Goal: Information Seeking & Learning: Find specific fact

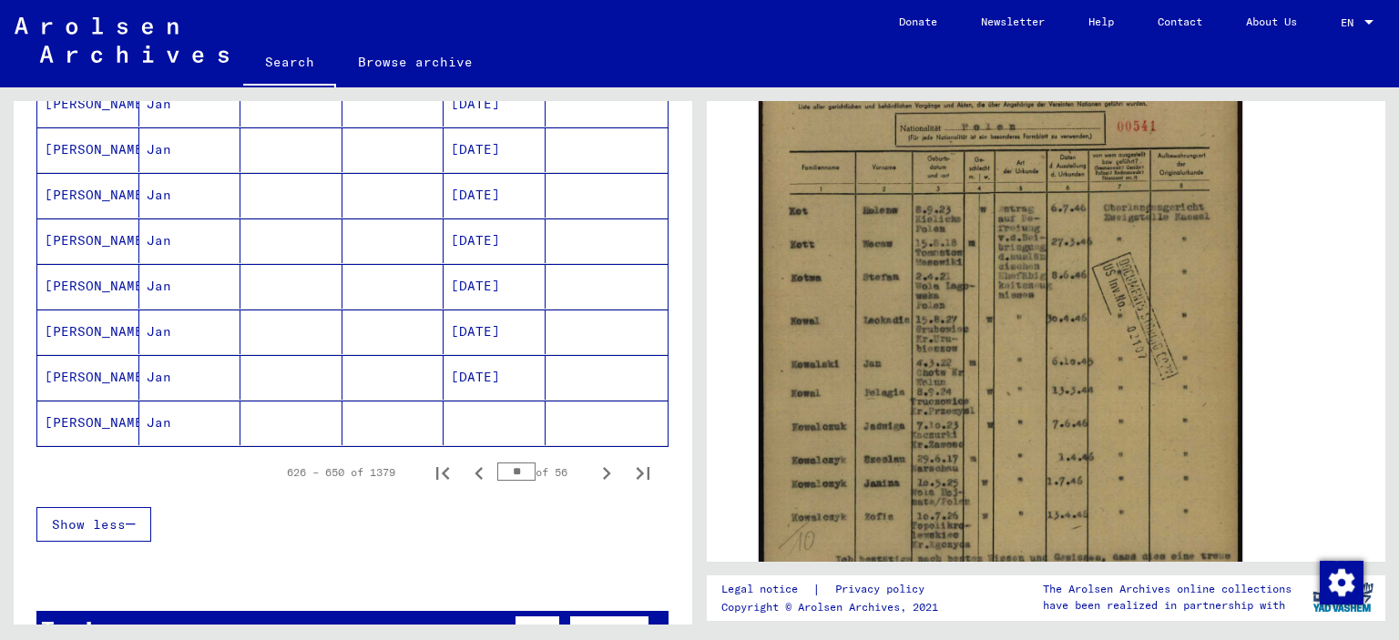
scroll to position [1184, 0]
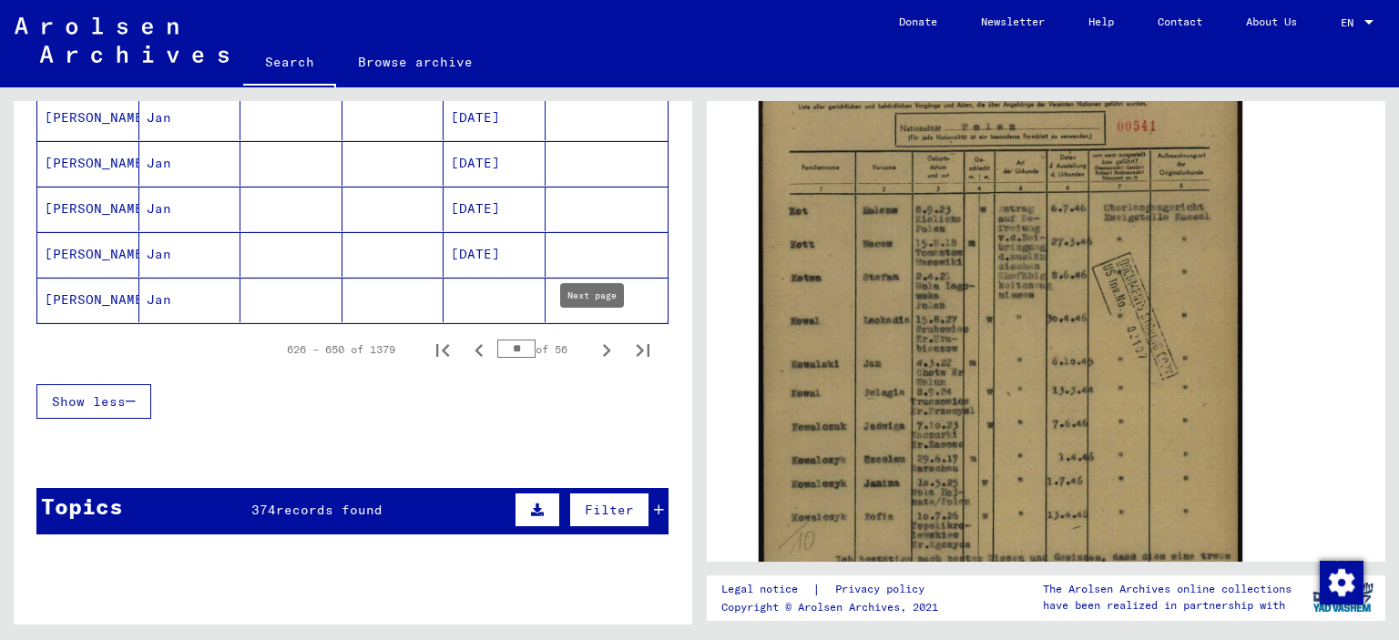
click at [598, 345] on icon "Next page" at bounding box center [607, 351] width 26 height 26
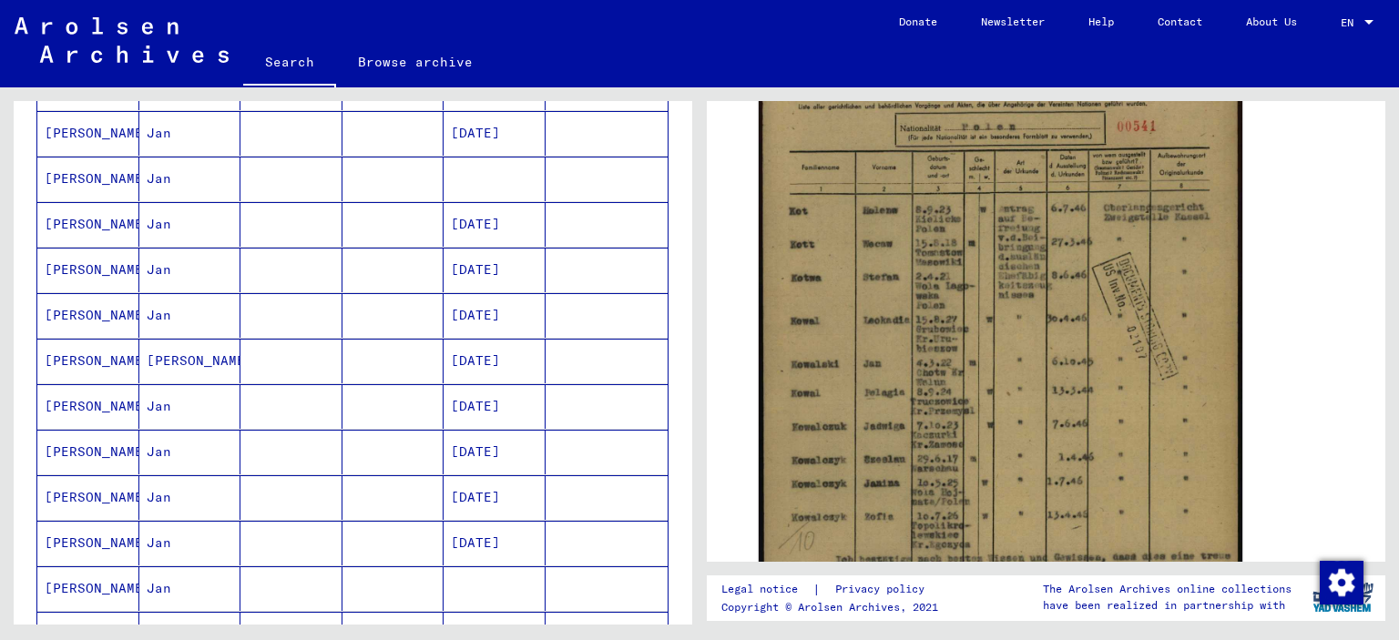
scroll to position [364, 0]
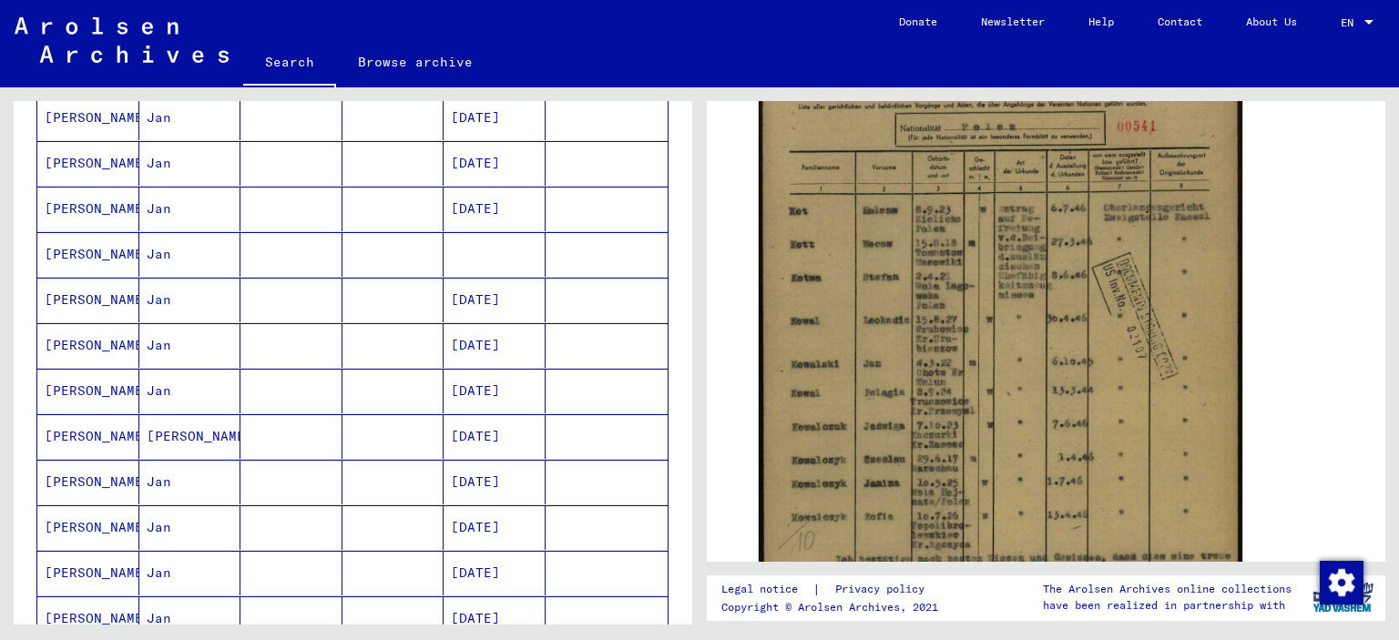
click at [444, 198] on mat-cell "[DATE]" at bounding box center [495, 209] width 102 height 45
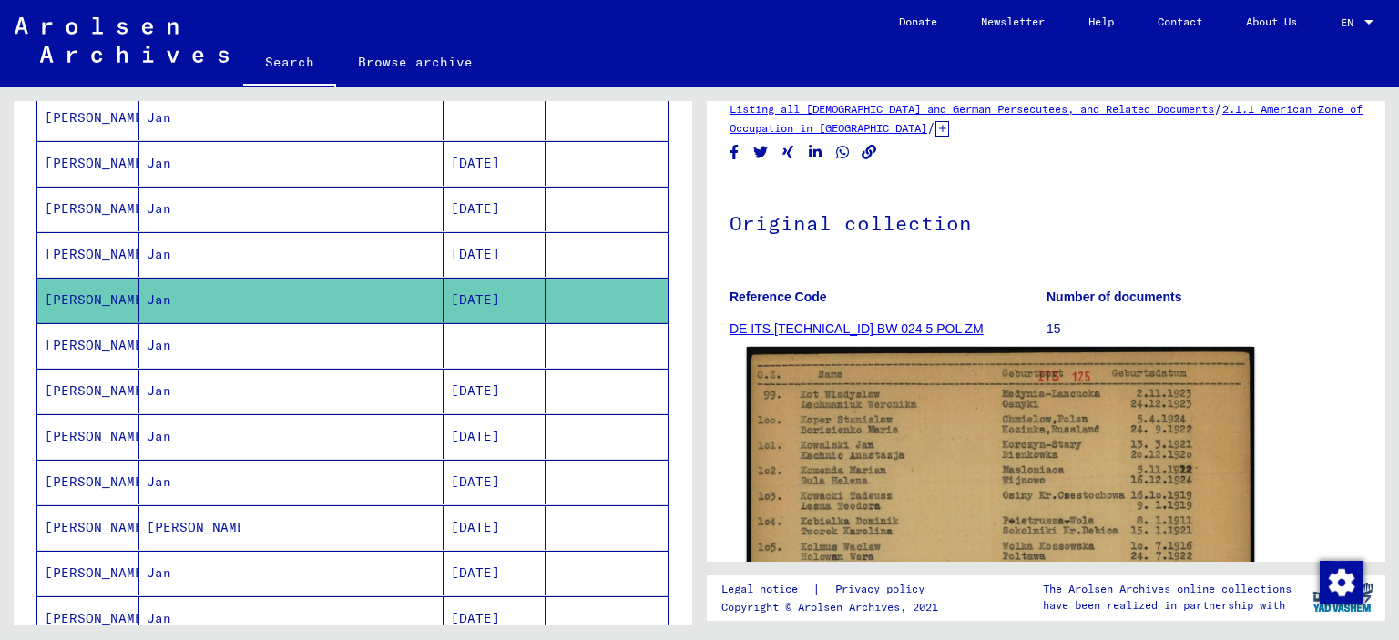
scroll to position [182, 0]
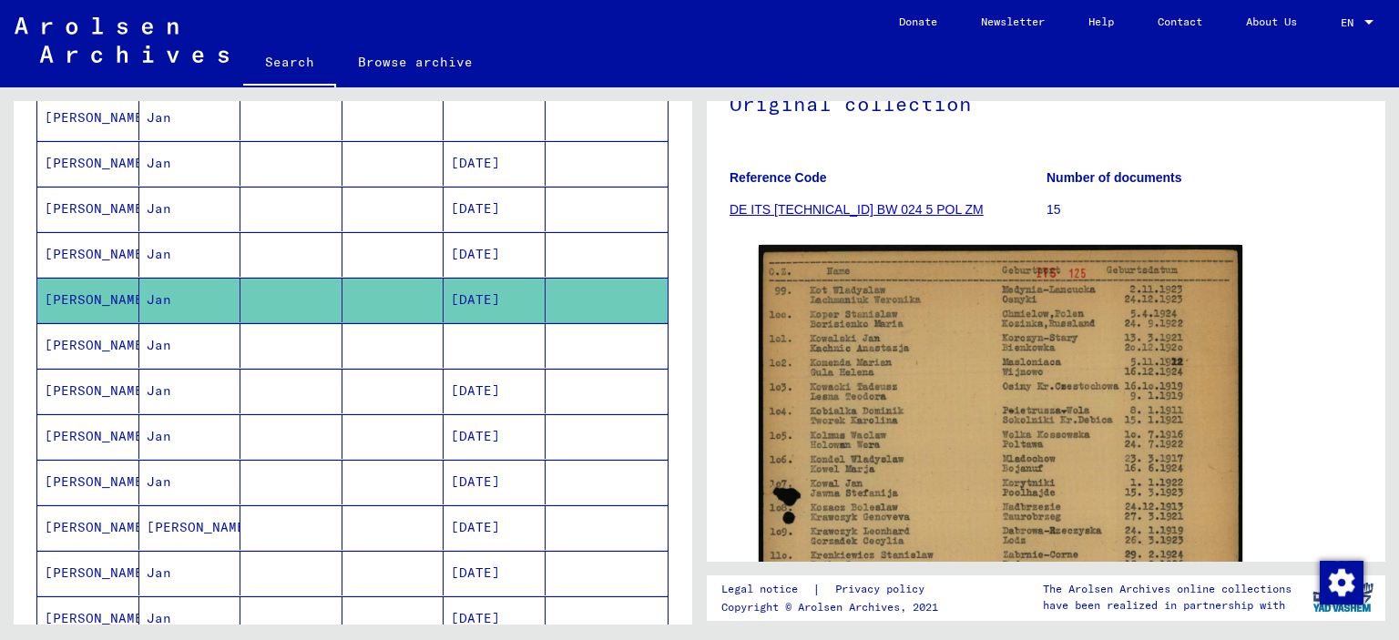
click at [465, 329] on mat-cell at bounding box center [495, 345] width 102 height 45
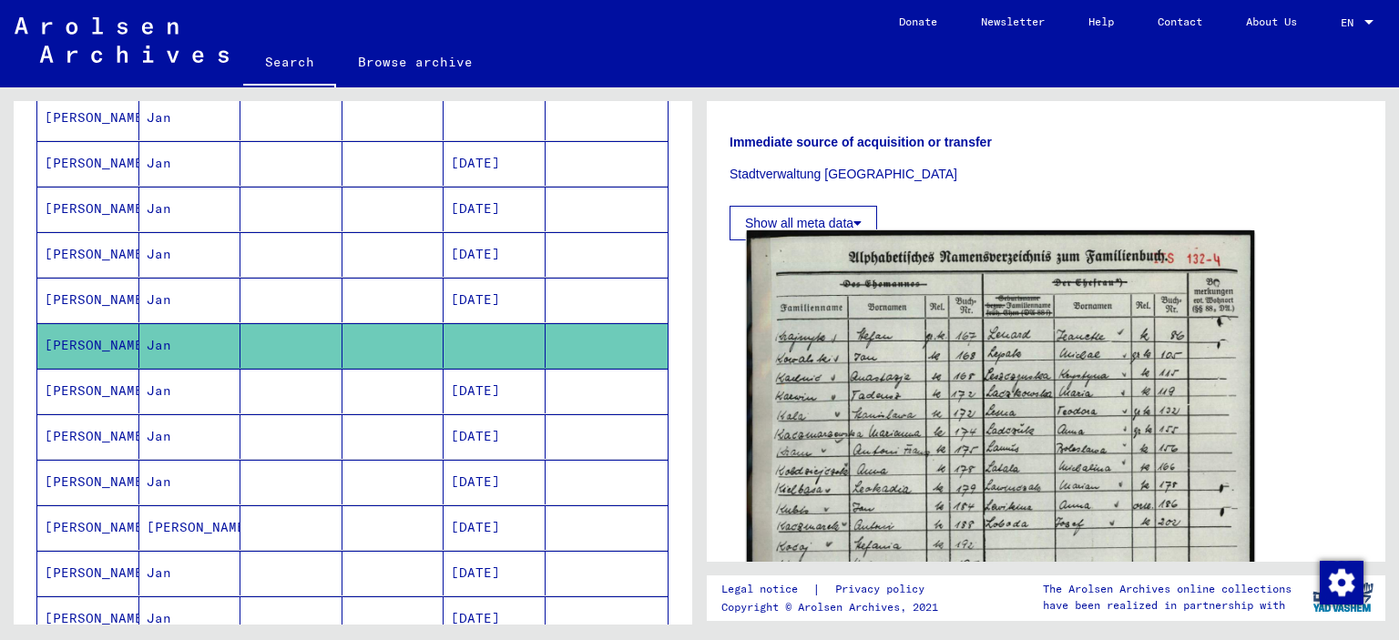
scroll to position [638, 0]
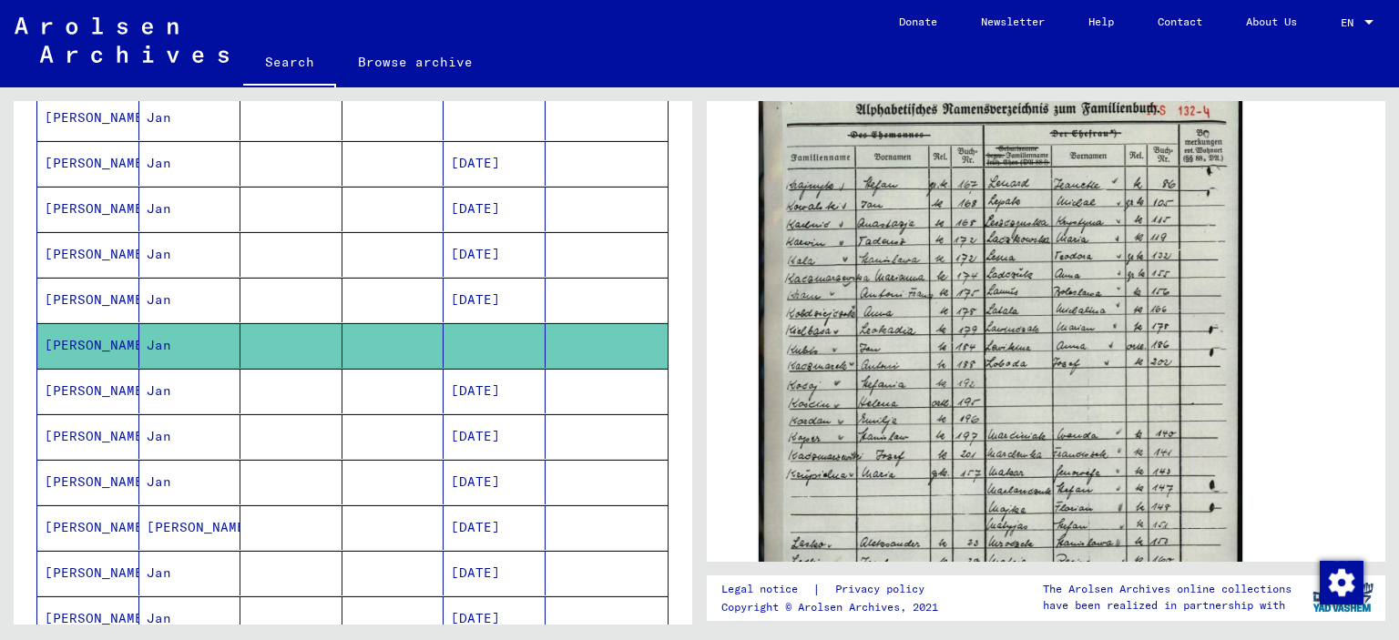
click at [465, 117] on mat-cell at bounding box center [495, 118] width 102 height 45
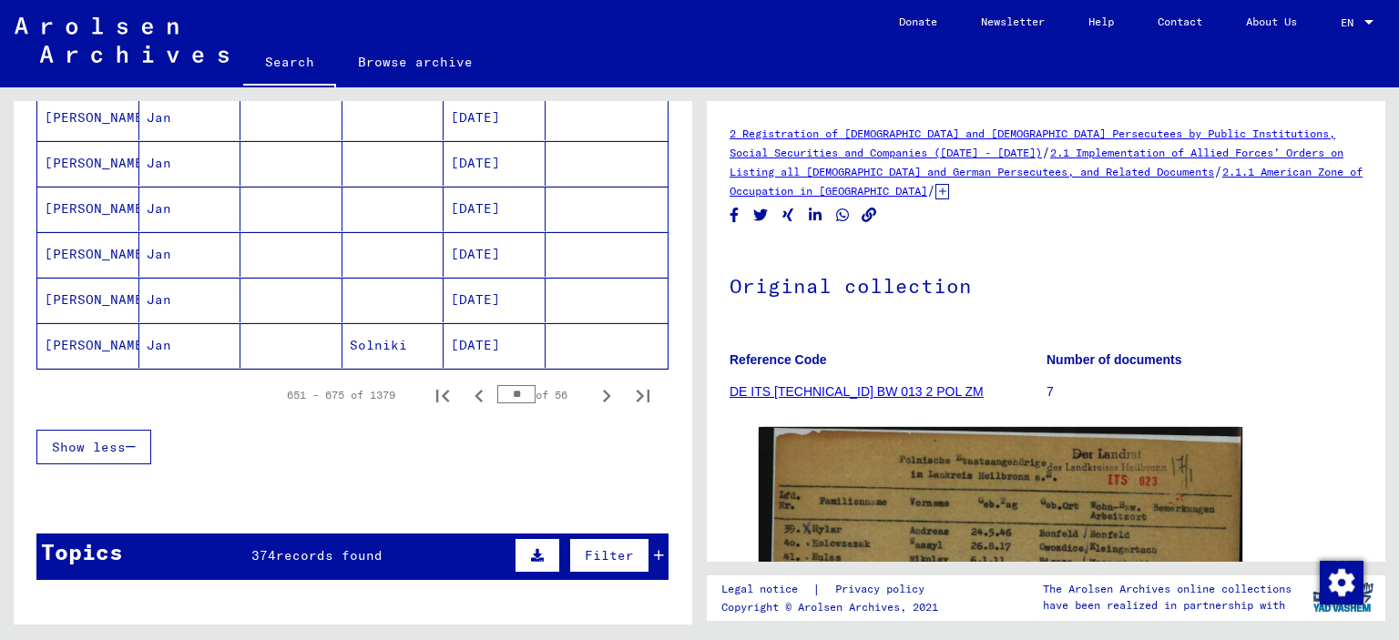
scroll to position [1275, 0]
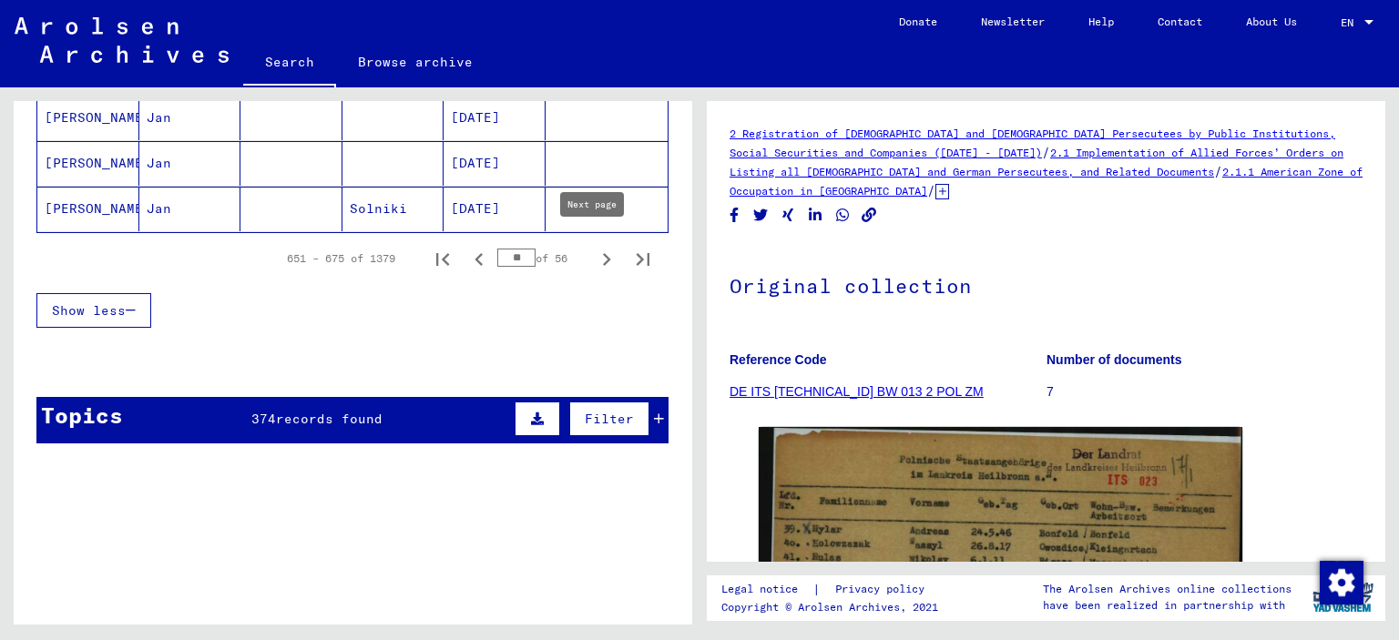
click at [594, 252] on icon "Next page" at bounding box center [607, 260] width 26 height 26
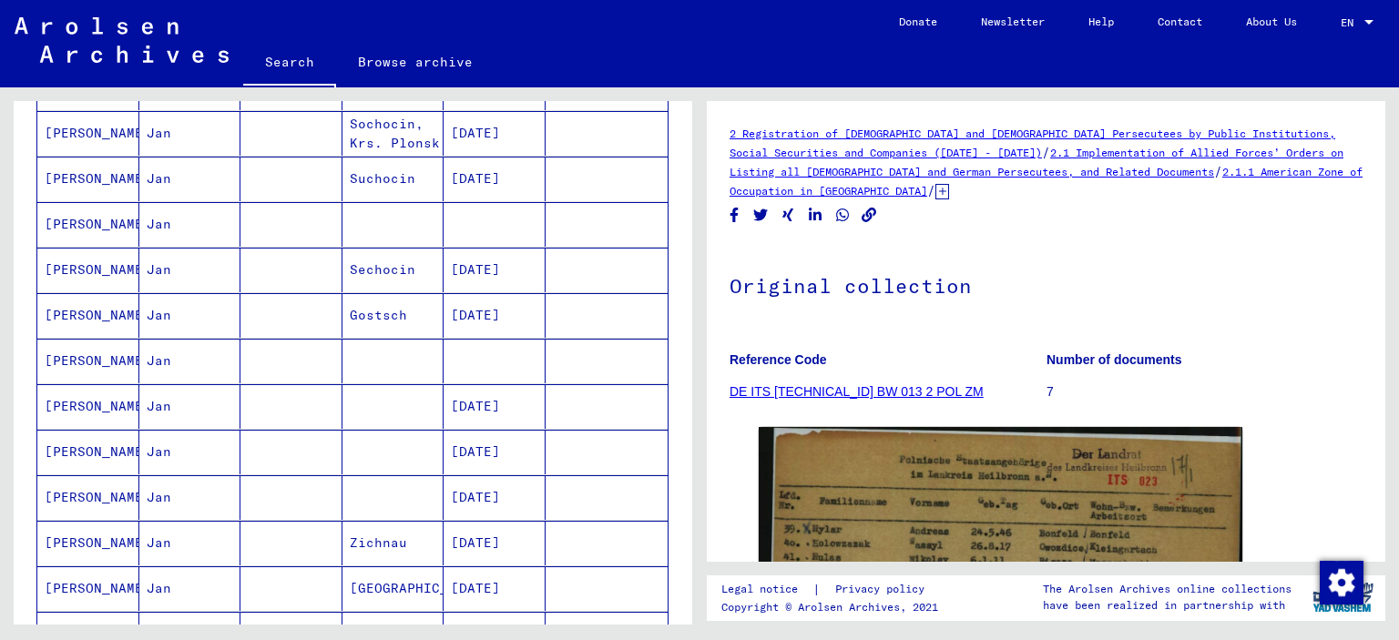
scroll to position [638, 0]
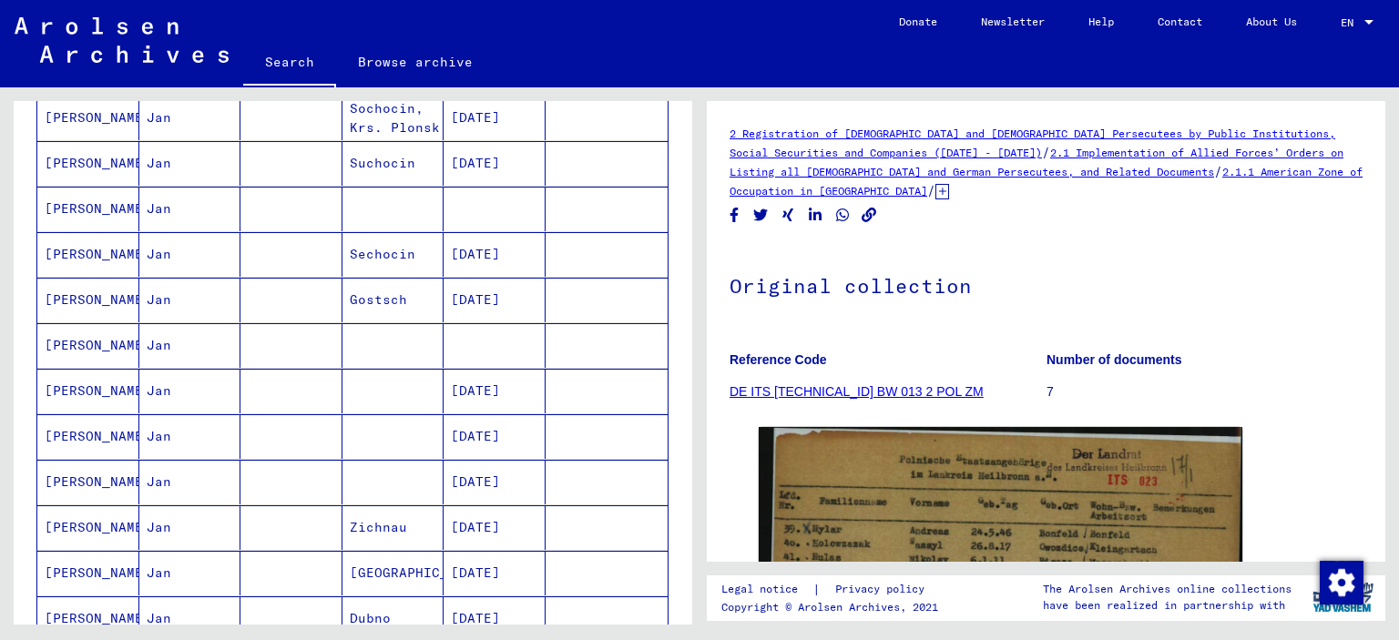
click at [394, 218] on mat-cell at bounding box center [394, 209] width 102 height 45
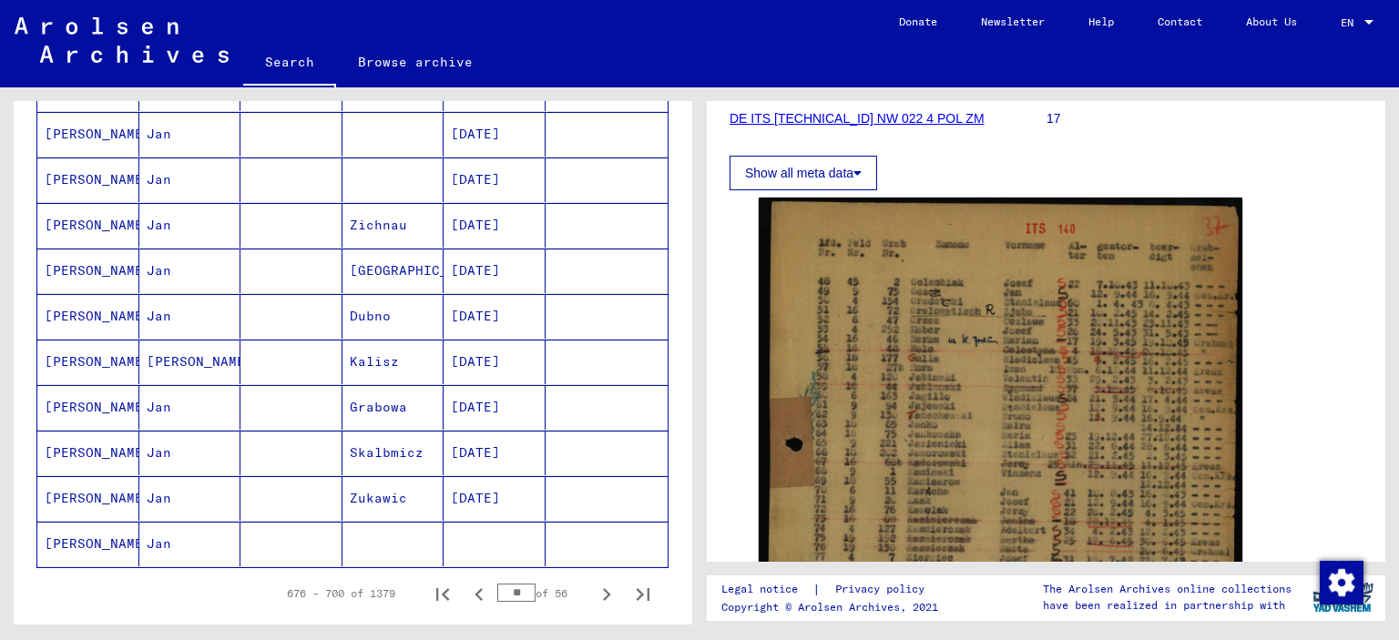
scroll to position [1002, 0]
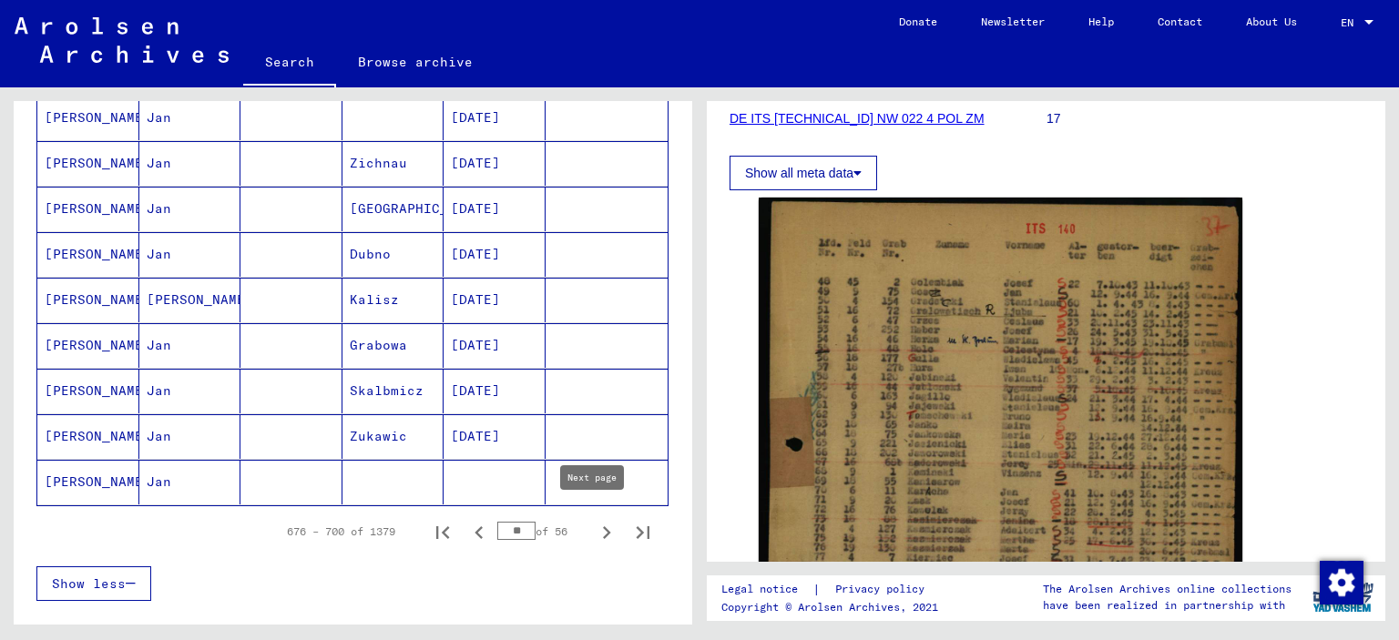
click at [594, 524] on icon "Next page" at bounding box center [607, 533] width 26 height 26
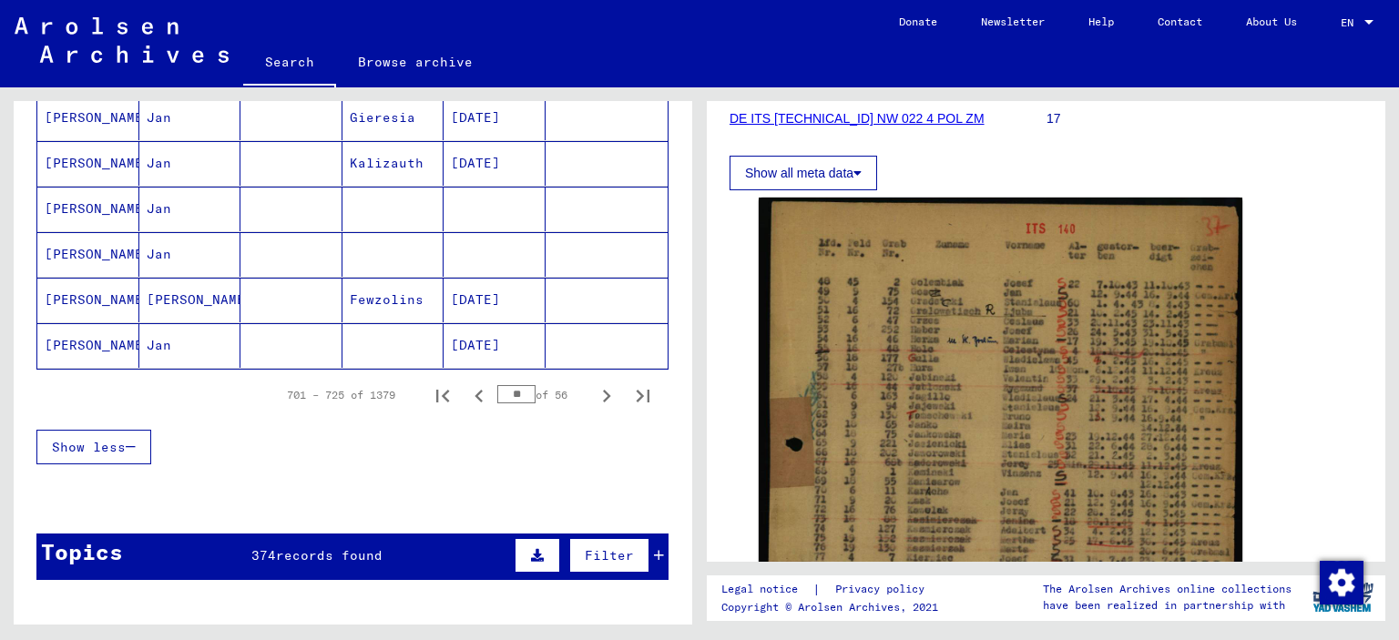
scroll to position [1184, 0]
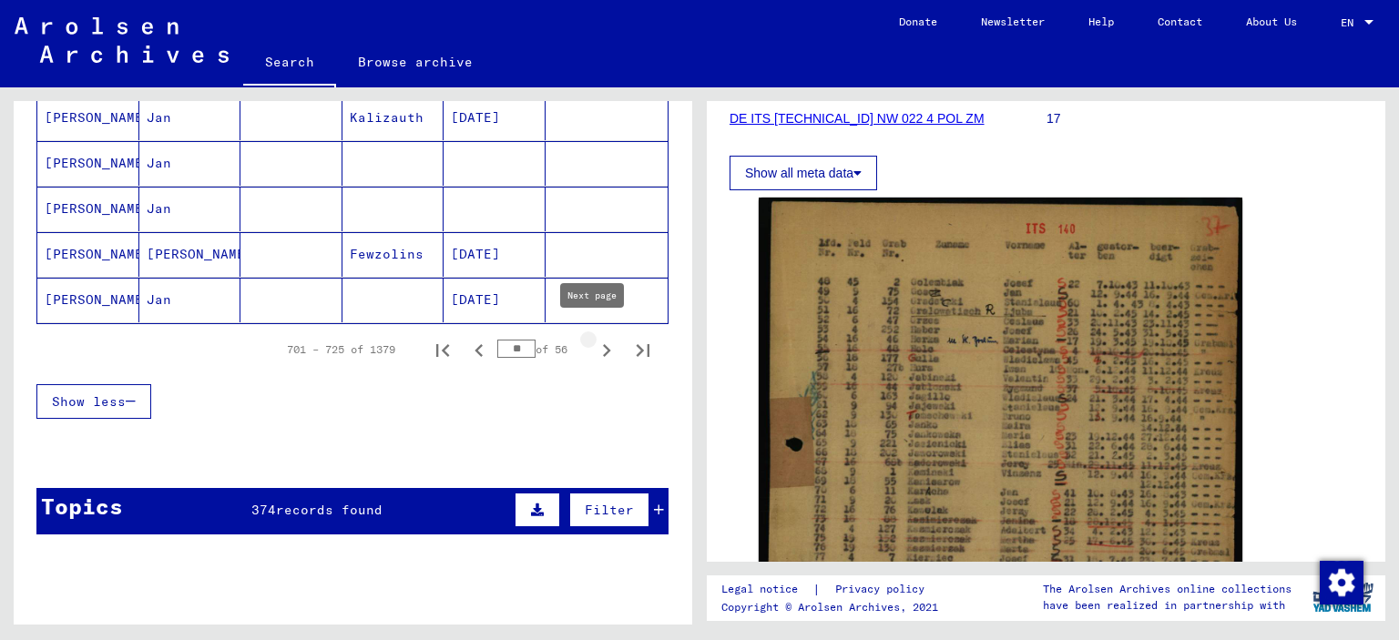
click at [594, 342] on icon "Next page" at bounding box center [607, 351] width 26 height 26
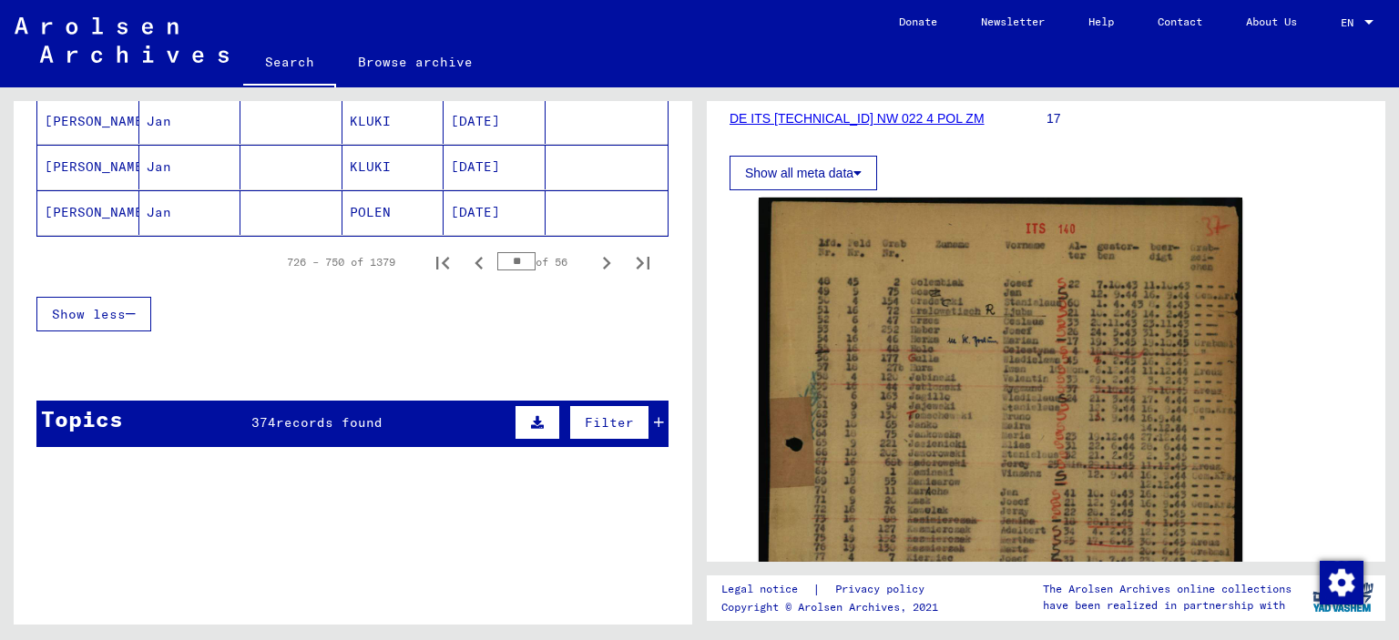
scroll to position [1275, 0]
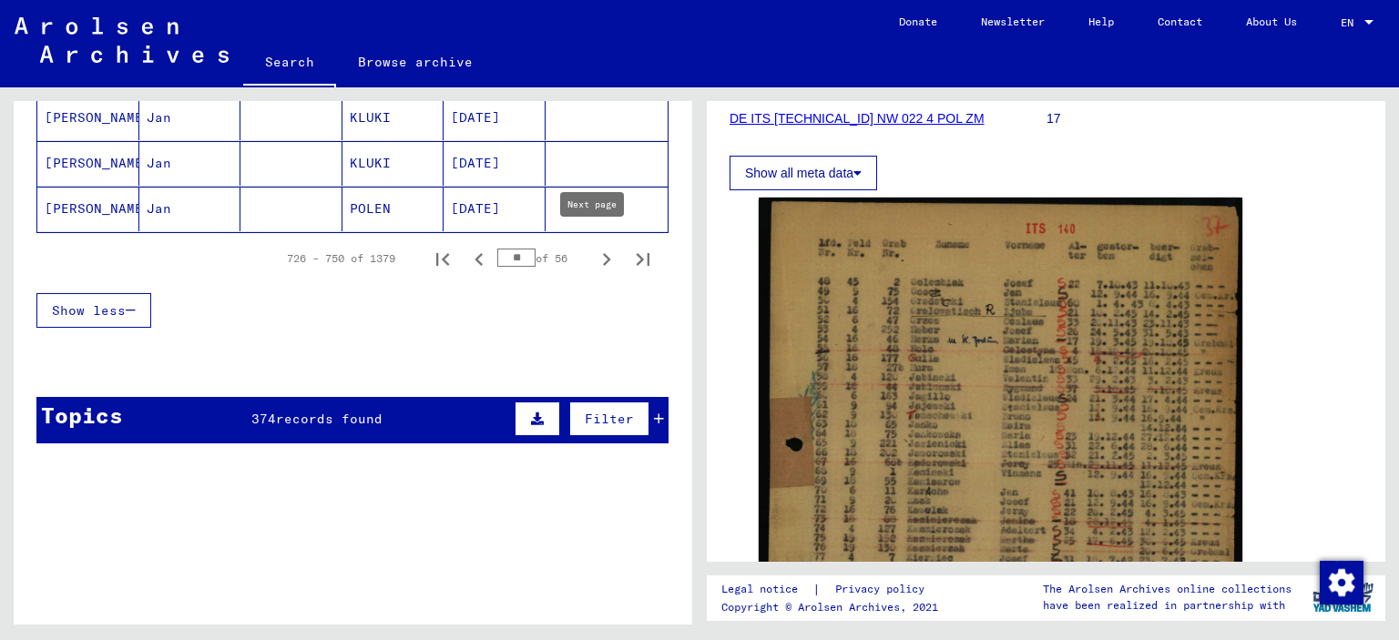
click at [595, 258] on icon "Next page" at bounding box center [607, 260] width 26 height 26
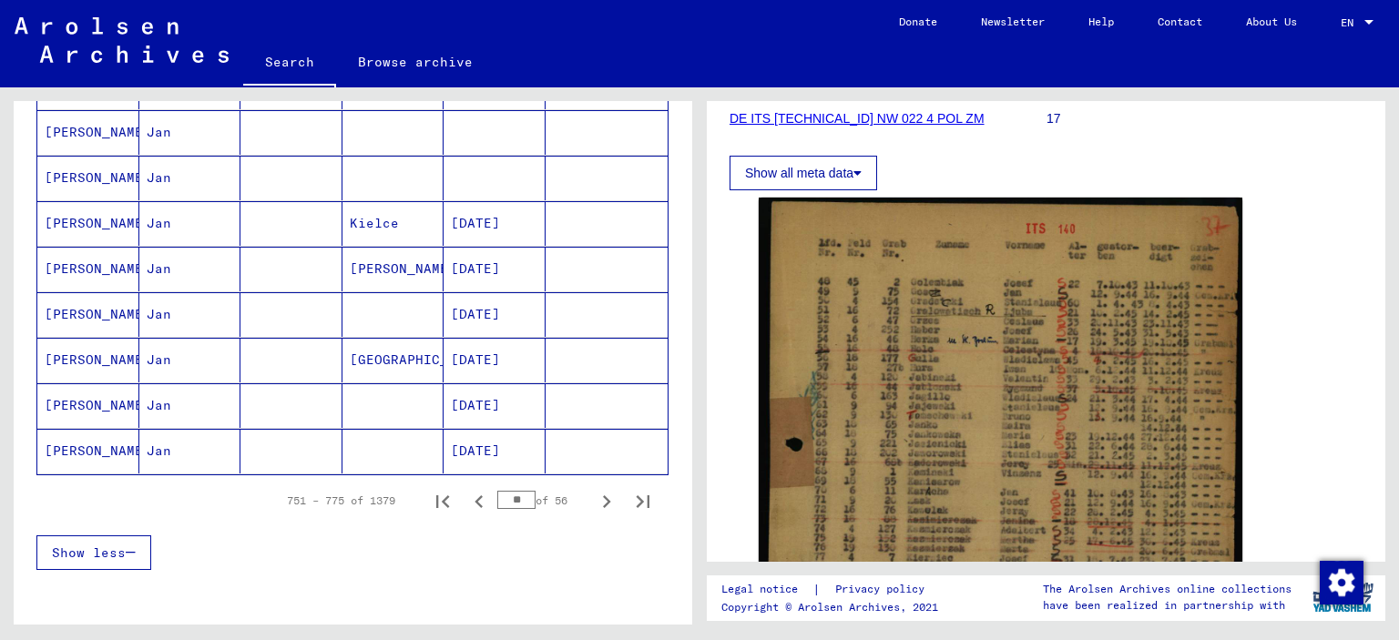
scroll to position [1093, 0]
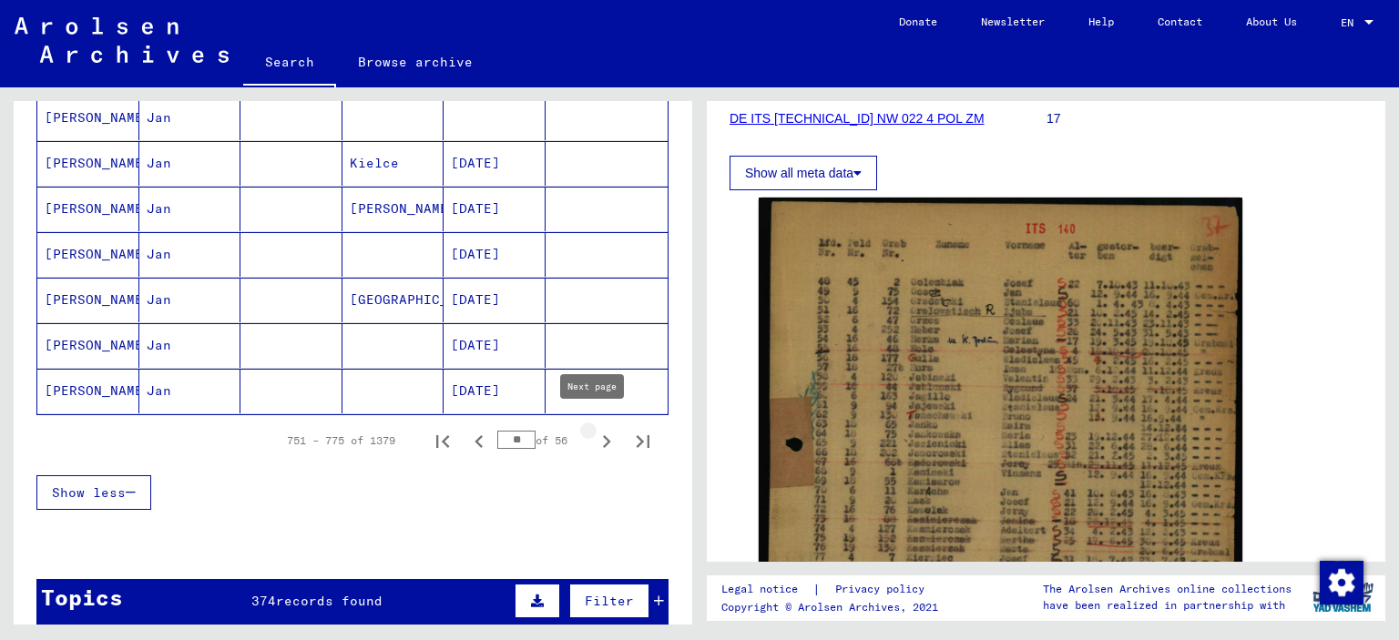
click at [594, 439] on icon "Next page" at bounding box center [607, 442] width 26 height 26
click at [589, 445] on button "Next page" at bounding box center [607, 441] width 36 height 36
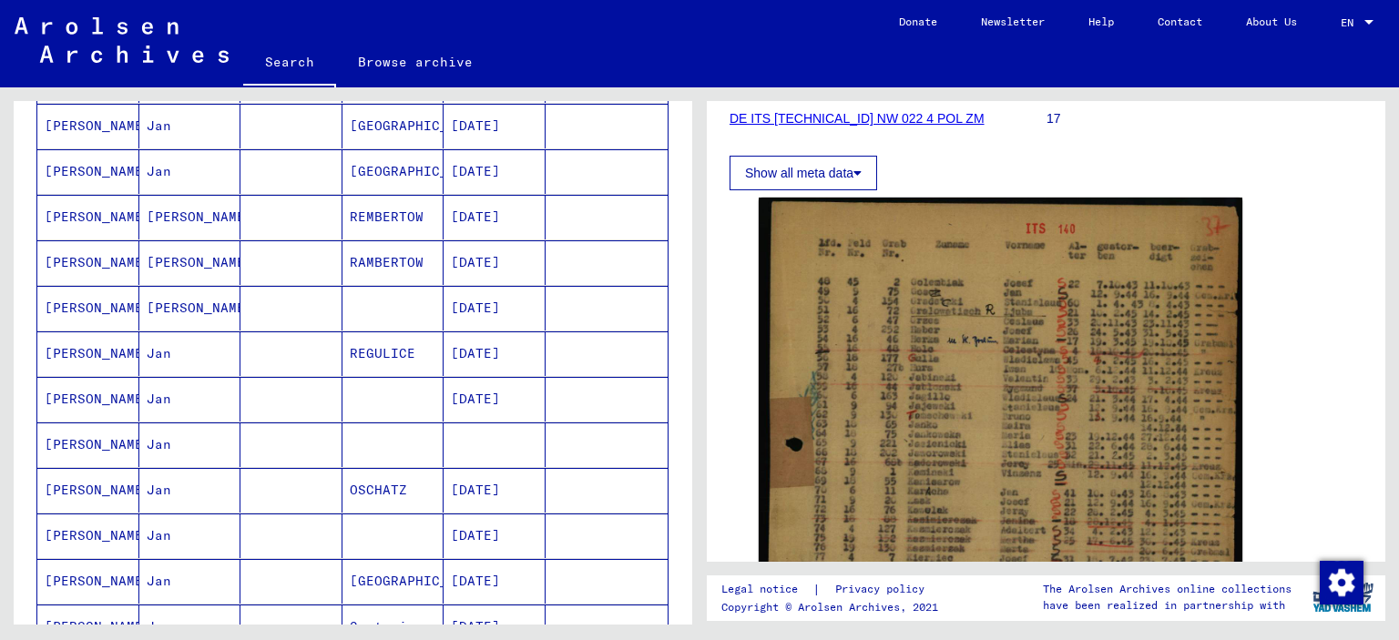
scroll to position [729, 0]
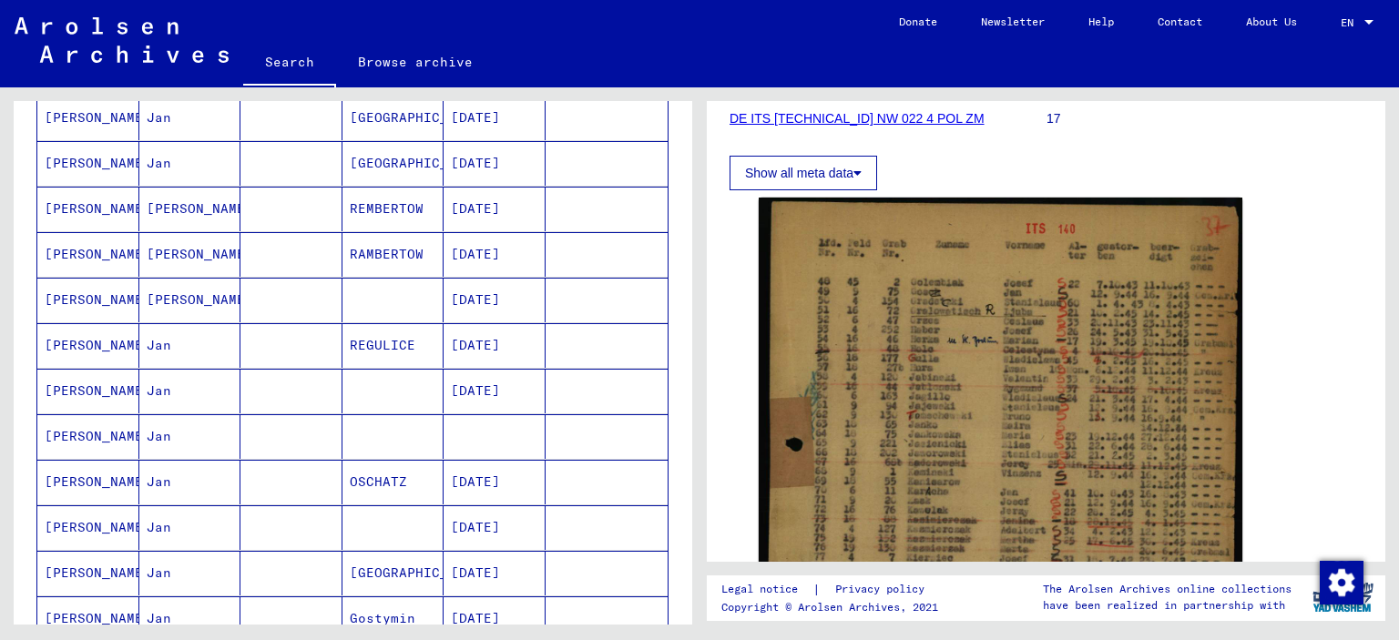
click at [315, 387] on mat-cell at bounding box center [292, 391] width 102 height 45
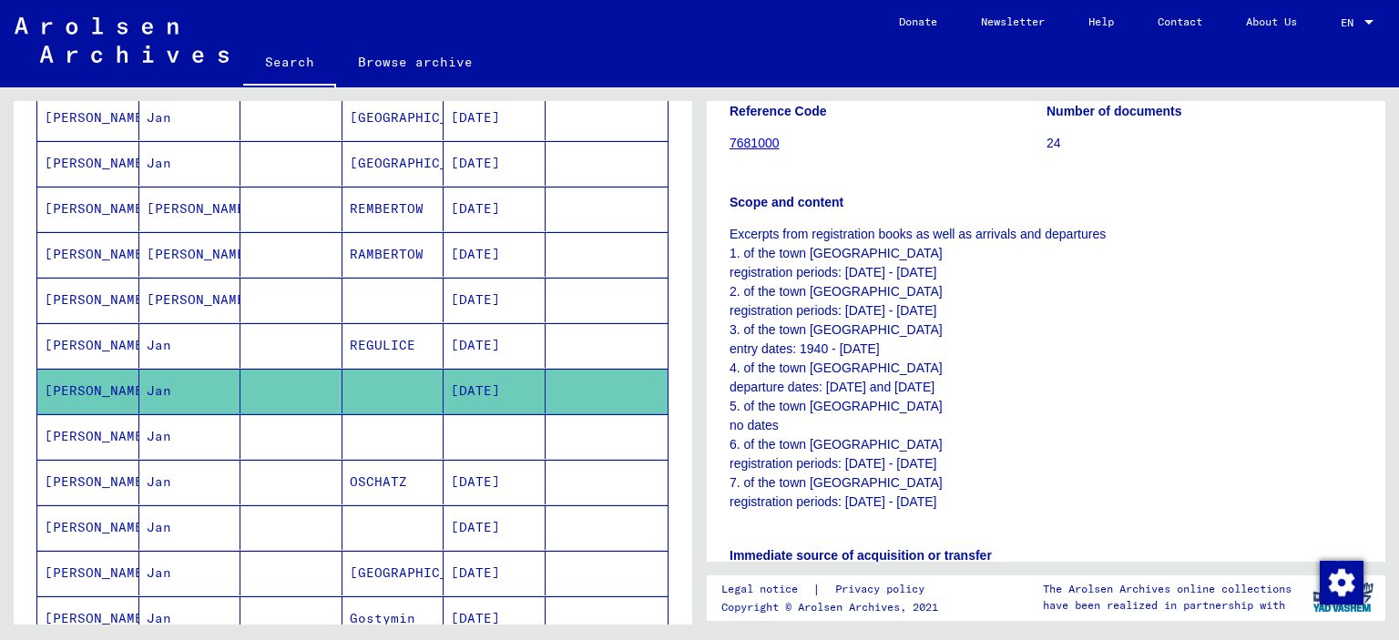
scroll to position [364, 0]
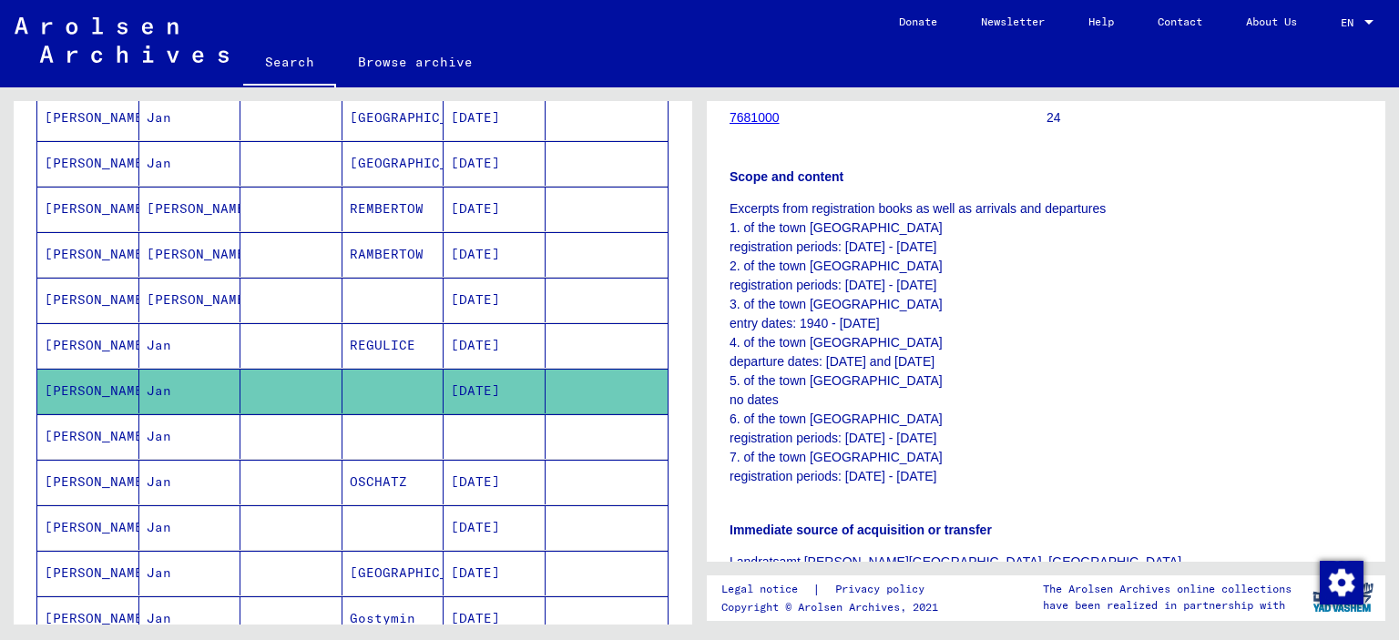
click at [444, 443] on mat-cell at bounding box center [495, 437] width 102 height 45
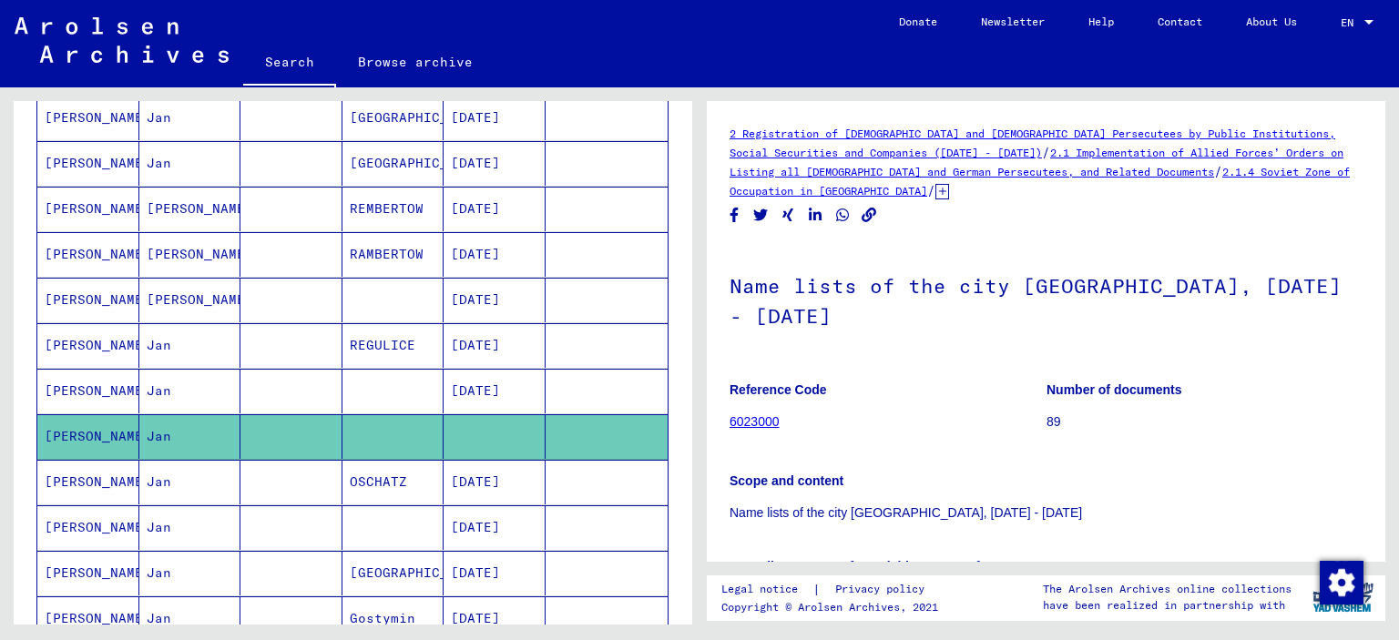
scroll to position [547, 0]
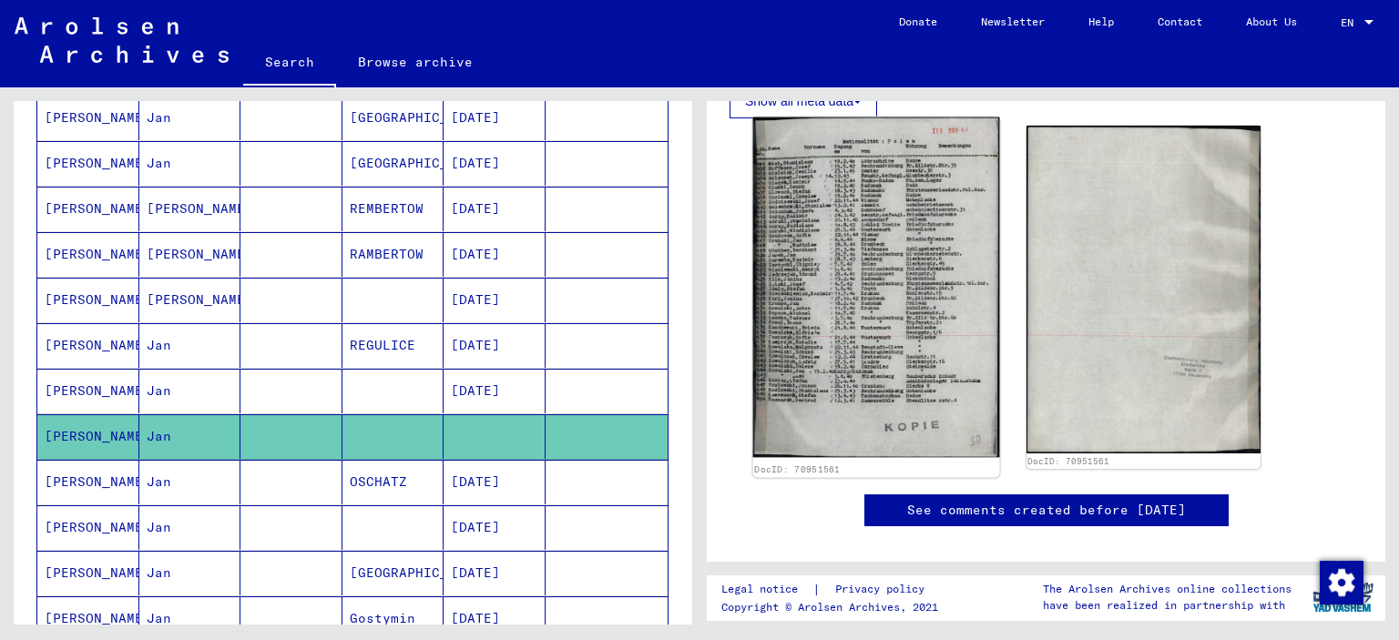
click at [887, 331] on img at bounding box center [876, 288] width 246 height 341
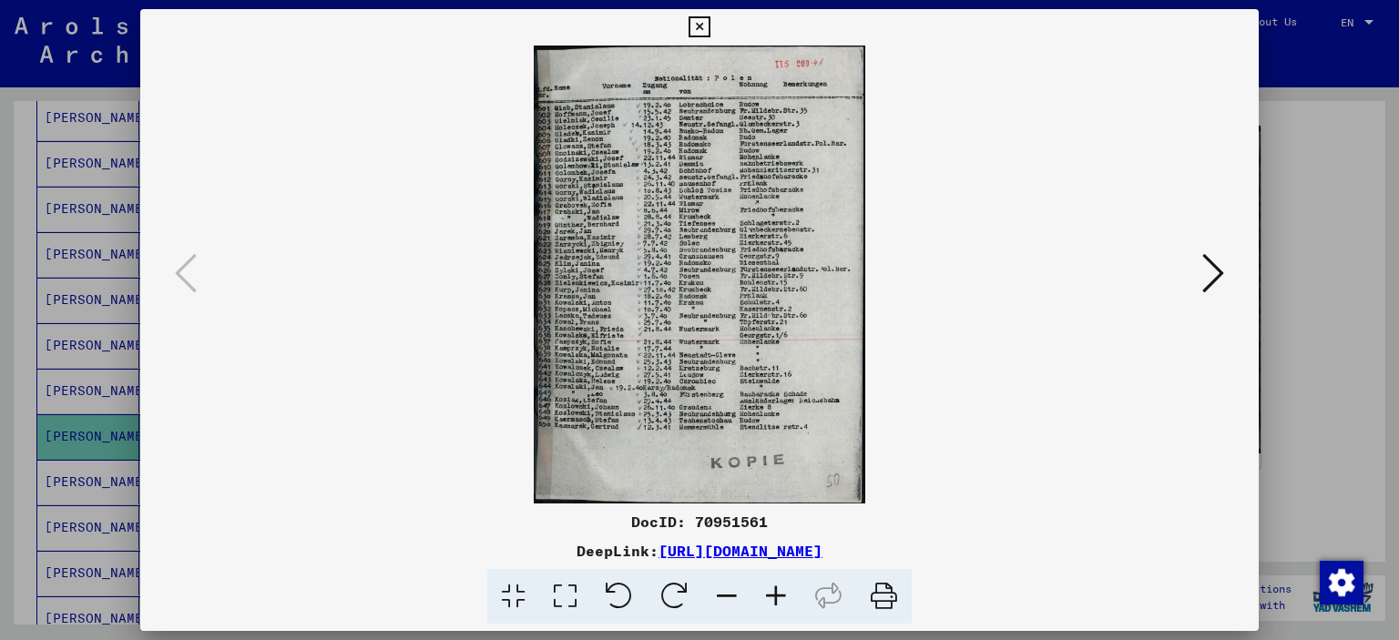
click at [785, 596] on icon at bounding box center [776, 597] width 49 height 56
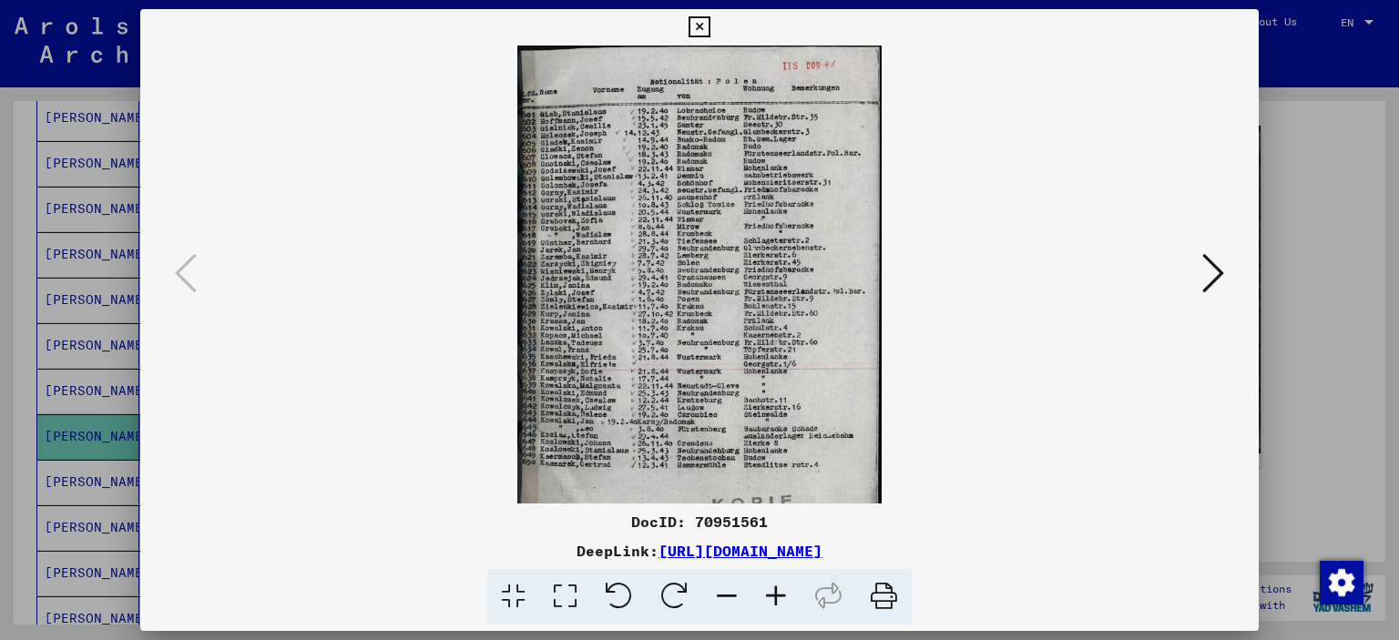
click at [785, 596] on icon at bounding box center [776, 597] width 49 height 56
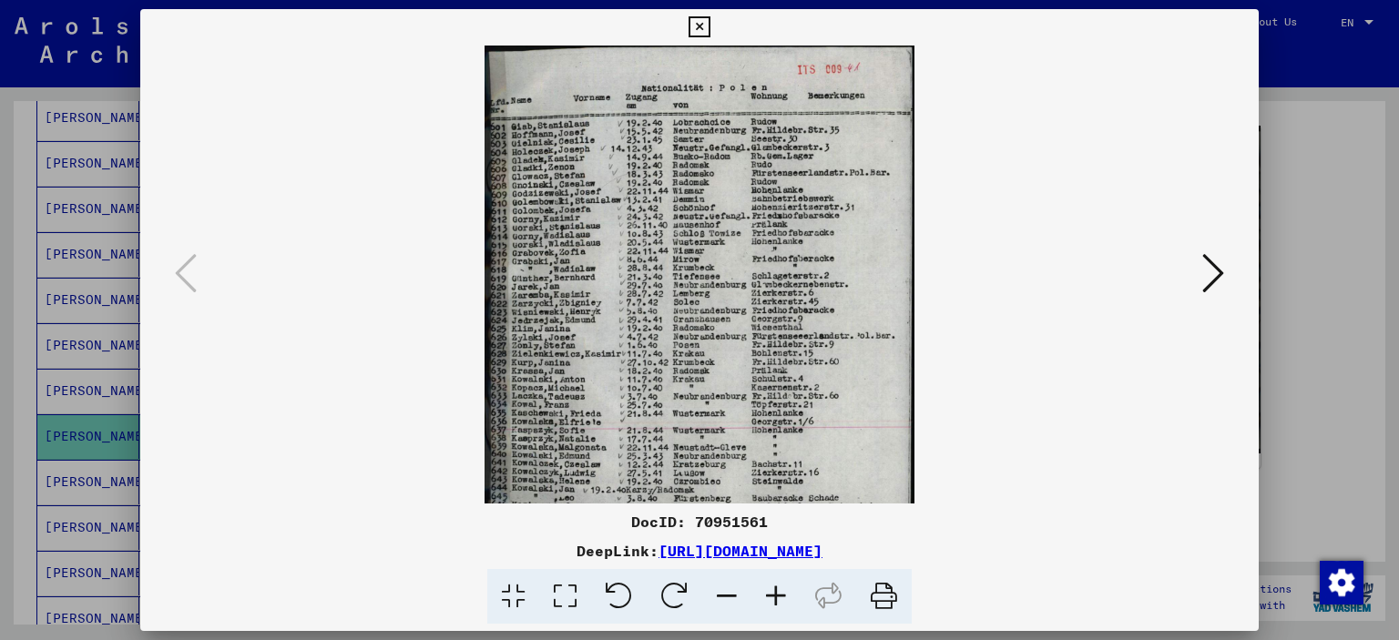
click at [785, 596] on icon at bounding box center [776, 597] width 49 height 56
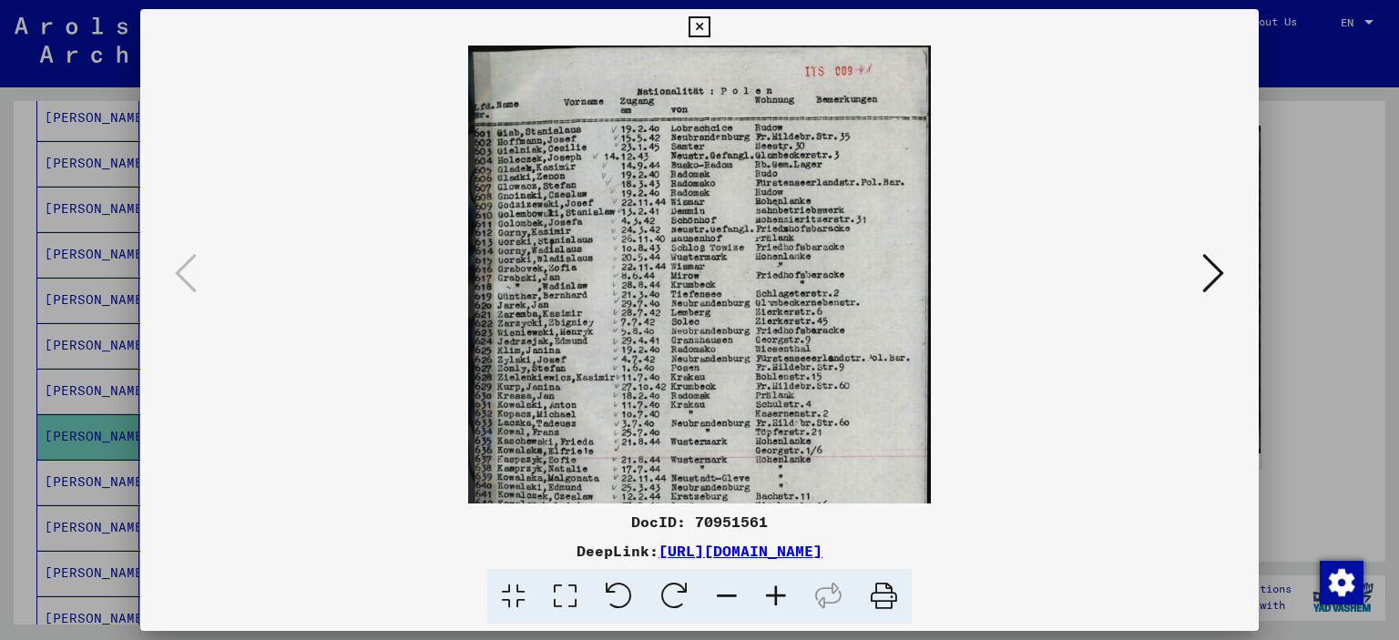
click at [784, 596] on icon at bounding box center [776, 597] width 49 height 56
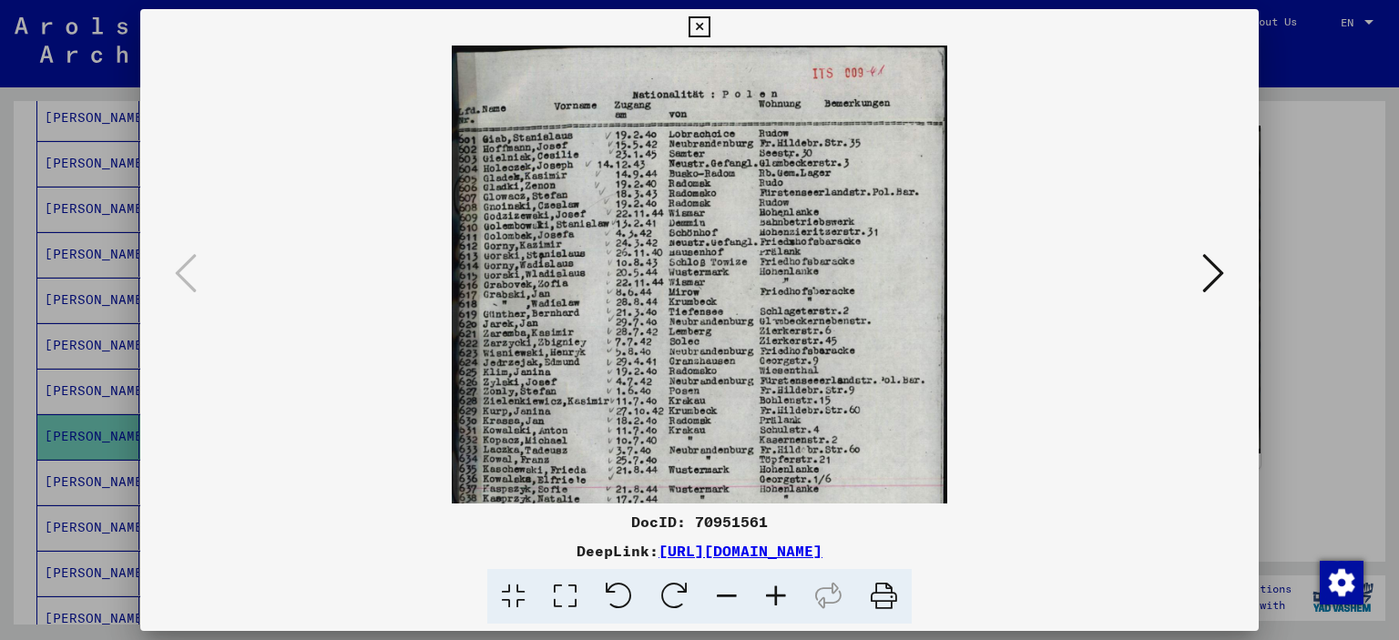
click at [783, 595] on icon at bounding box center [776, 597] width 49 height 56
click at [783, 591] on icon at bounding box center [776, 597] width 49 height 56
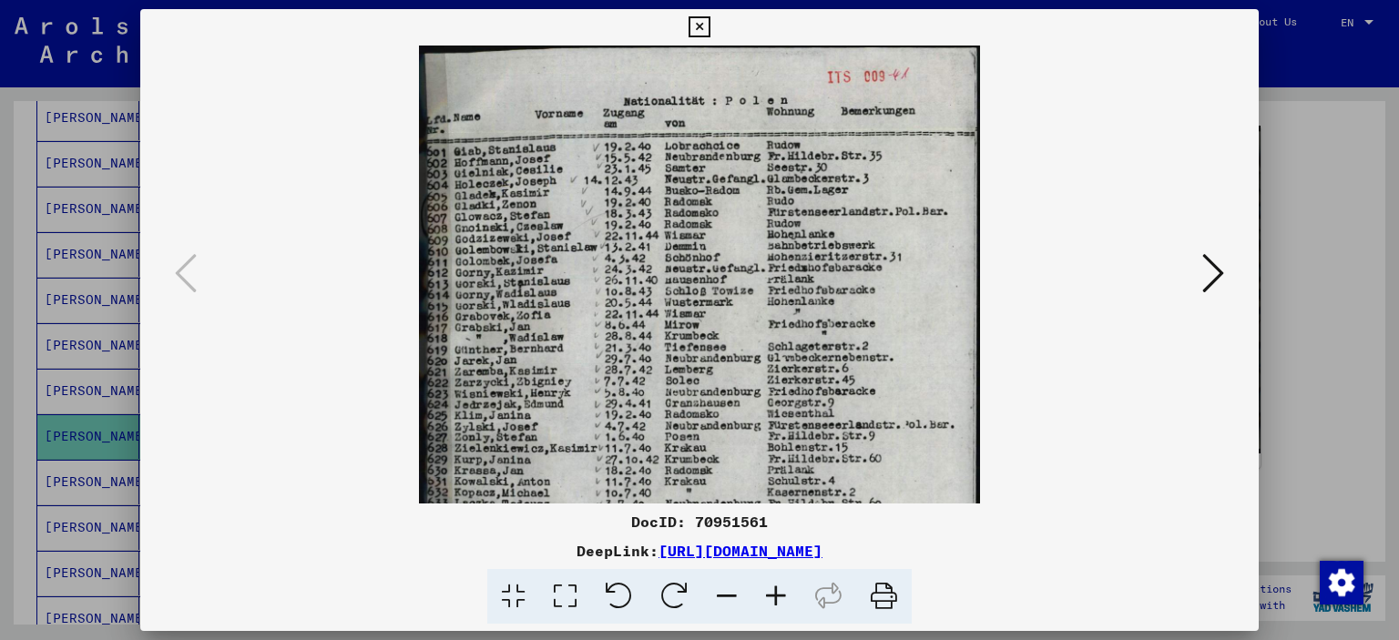
click at [782, 589] on icon at bounding box center [776, 597] width 49 height 56
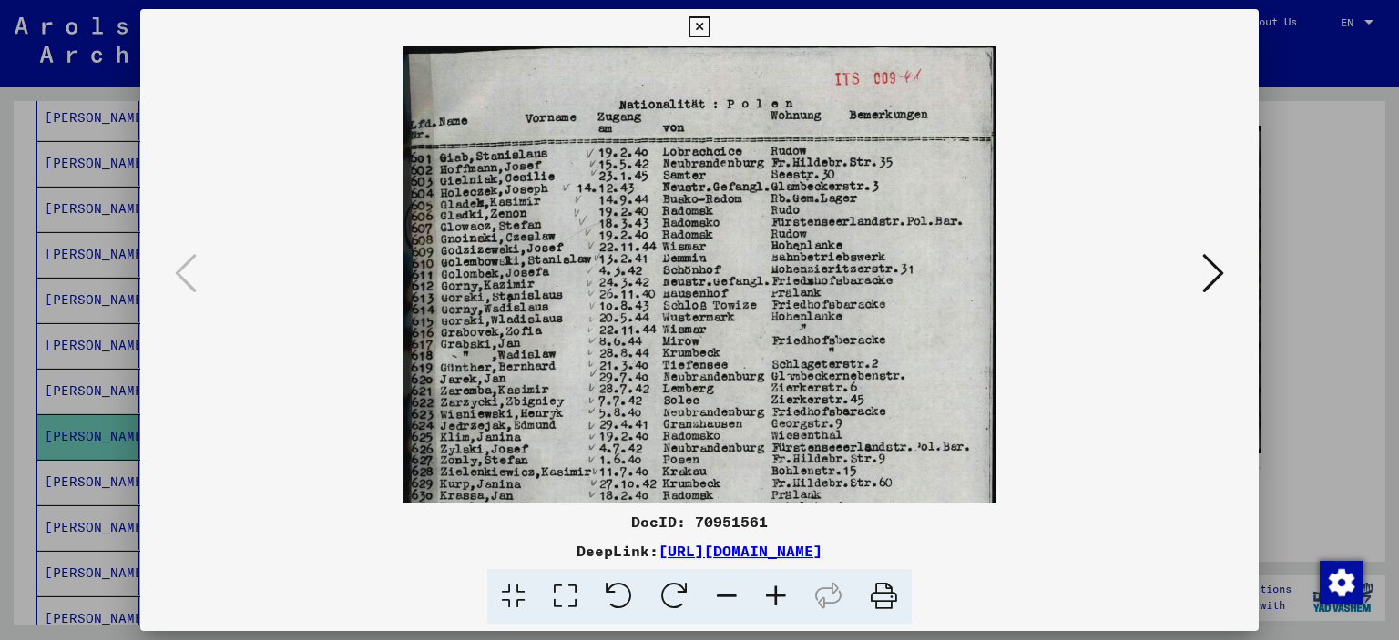
click at [781, 589] on icon at bounding box center [776, 597] width 49 height 56
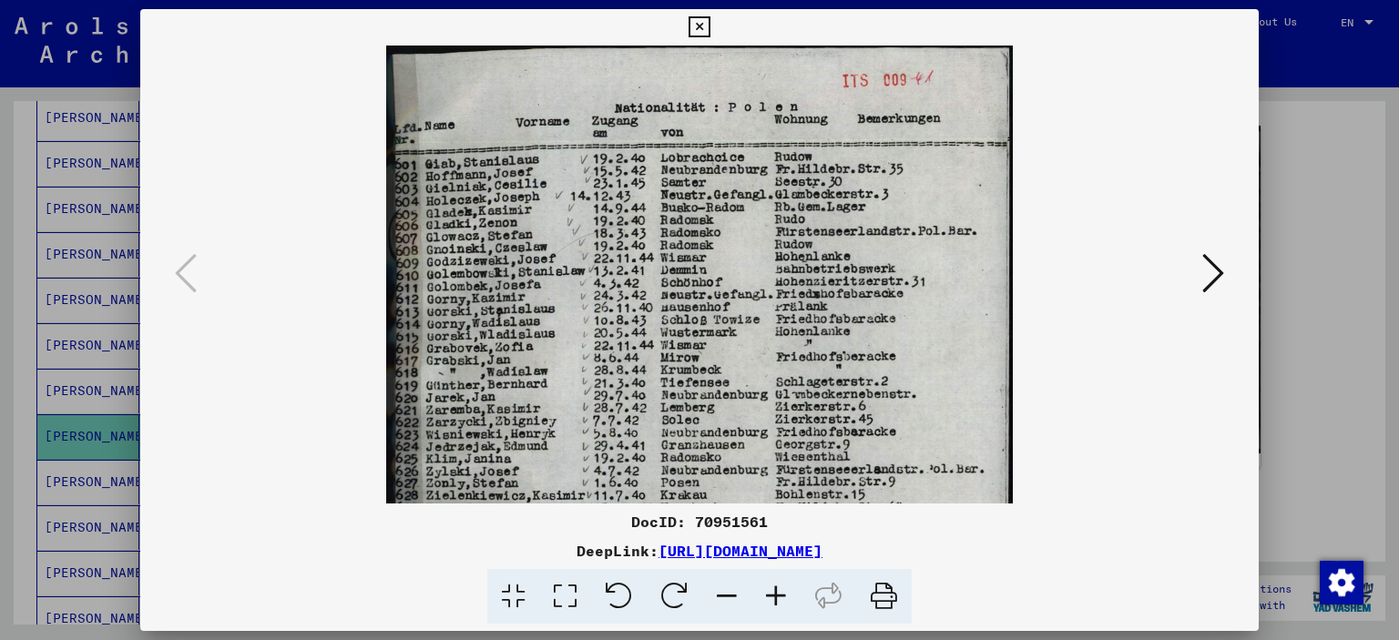
click at [780, 589] on icon at bounding box center [776, 597] width 49 height 56
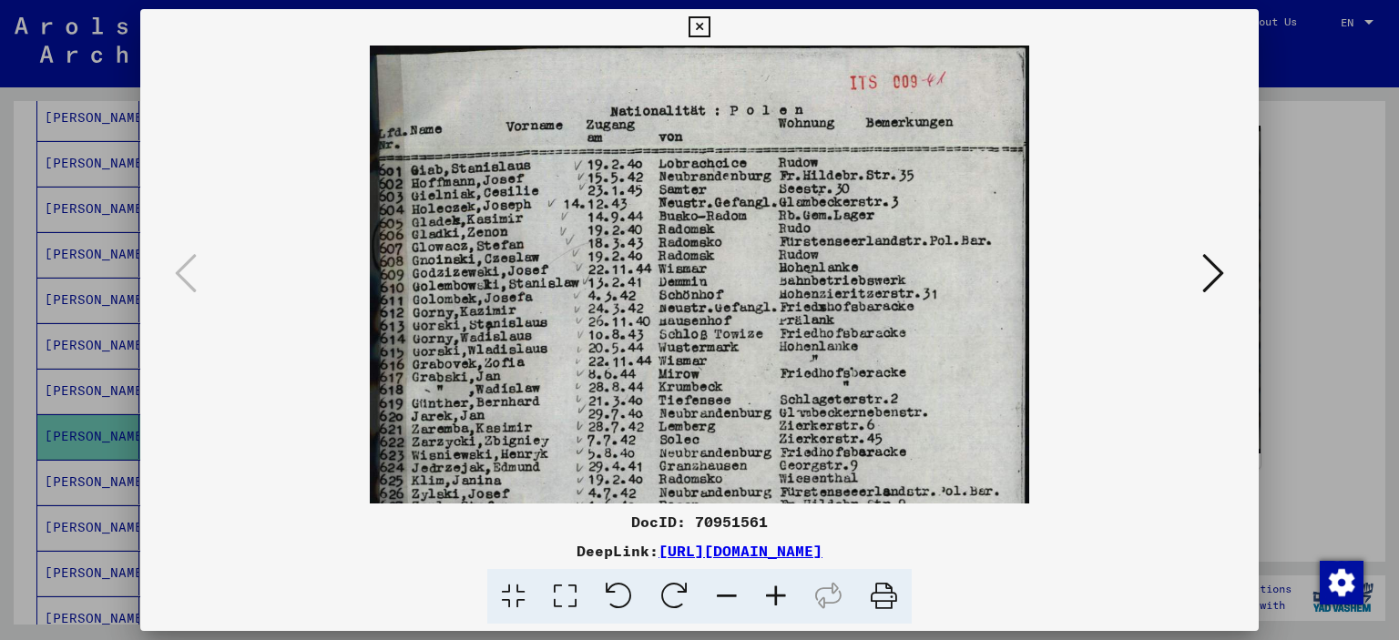
click at [780, 587] on icon at bounding box center [776, 597] width 49 height 56
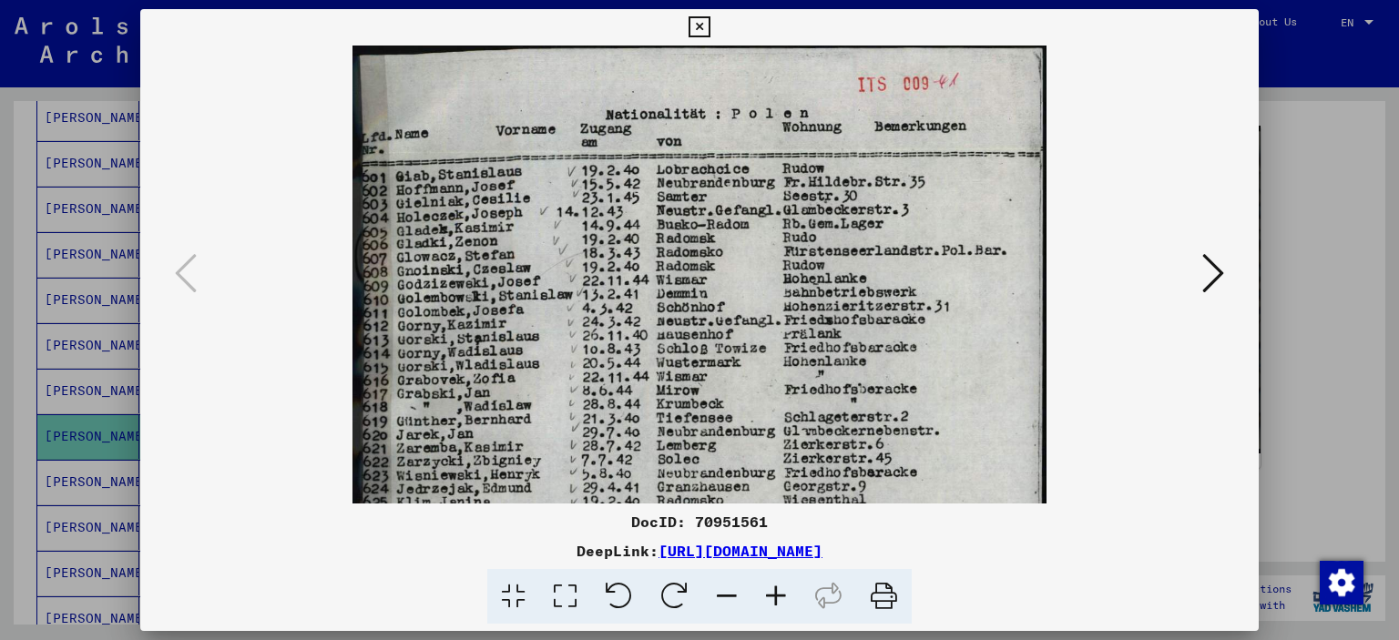
click at [780, 587] on icon at bounding box center [776, 597] width 49 height 56
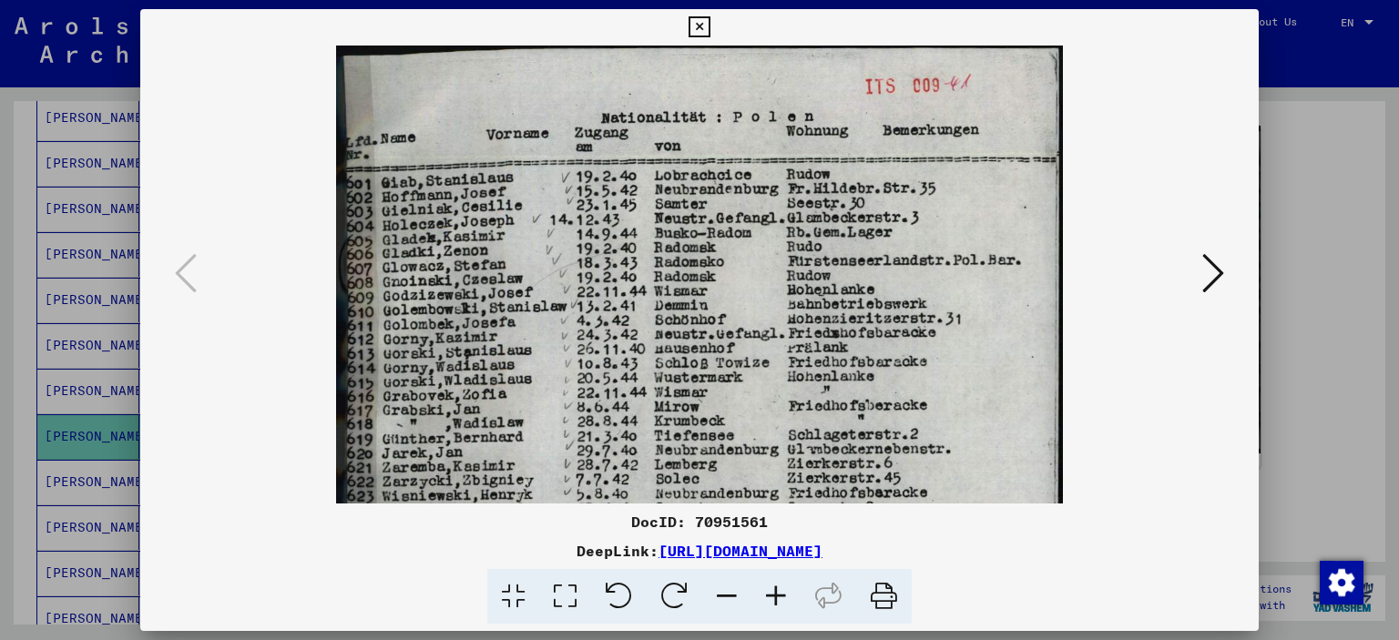
click at [780, 587] on icon at bounding box center [776, 597] width 49 height 56
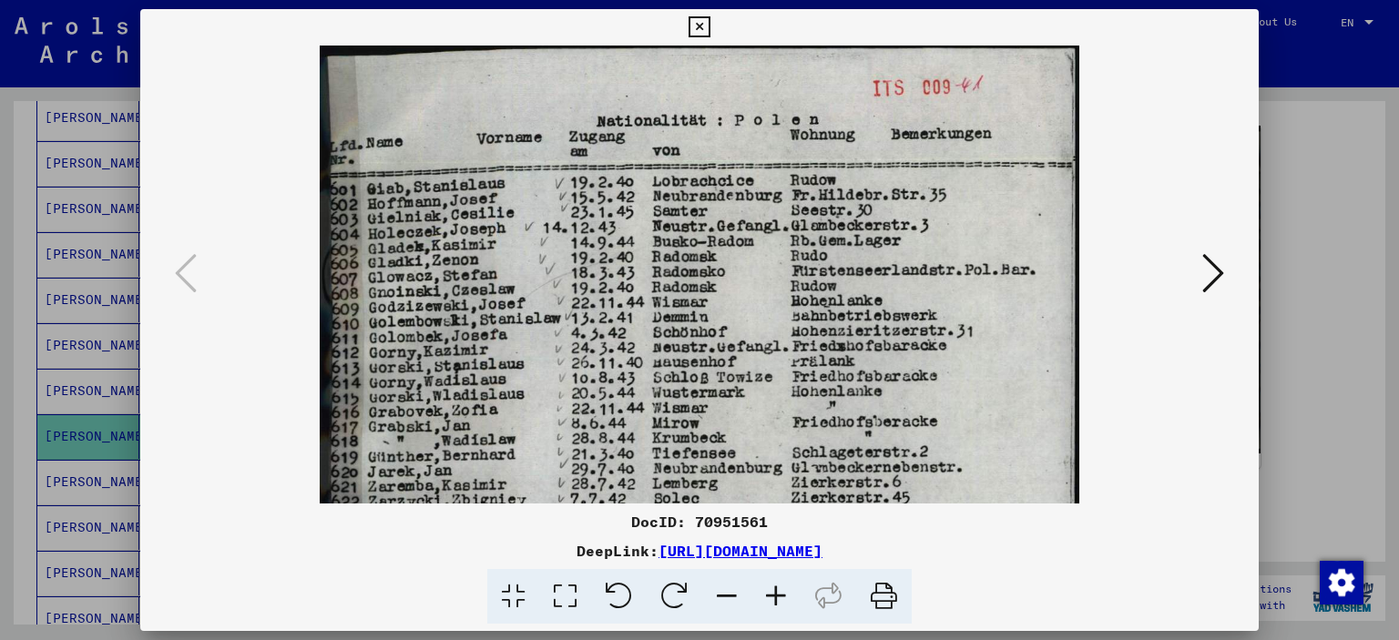
click at [780, 587] on icon at bounding box center [776, 597] width 49 height 56
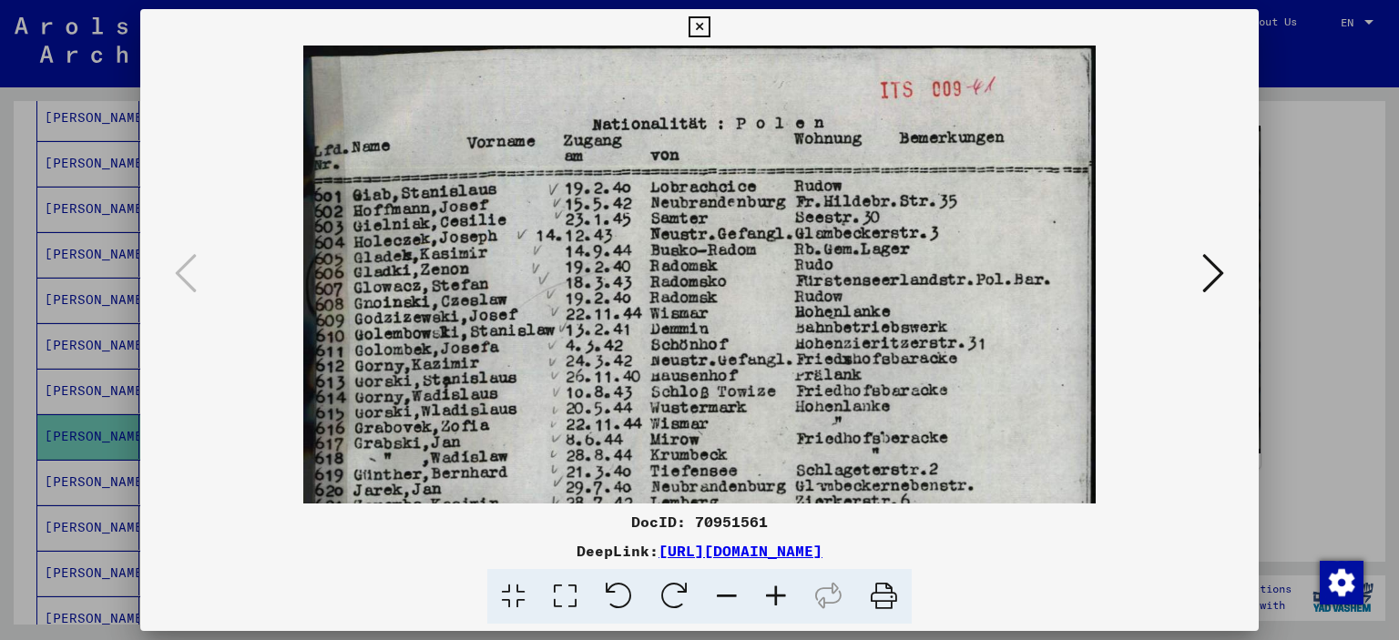
click at [779, 586] on icon at bounding box center [776, 597] width 49 height 56
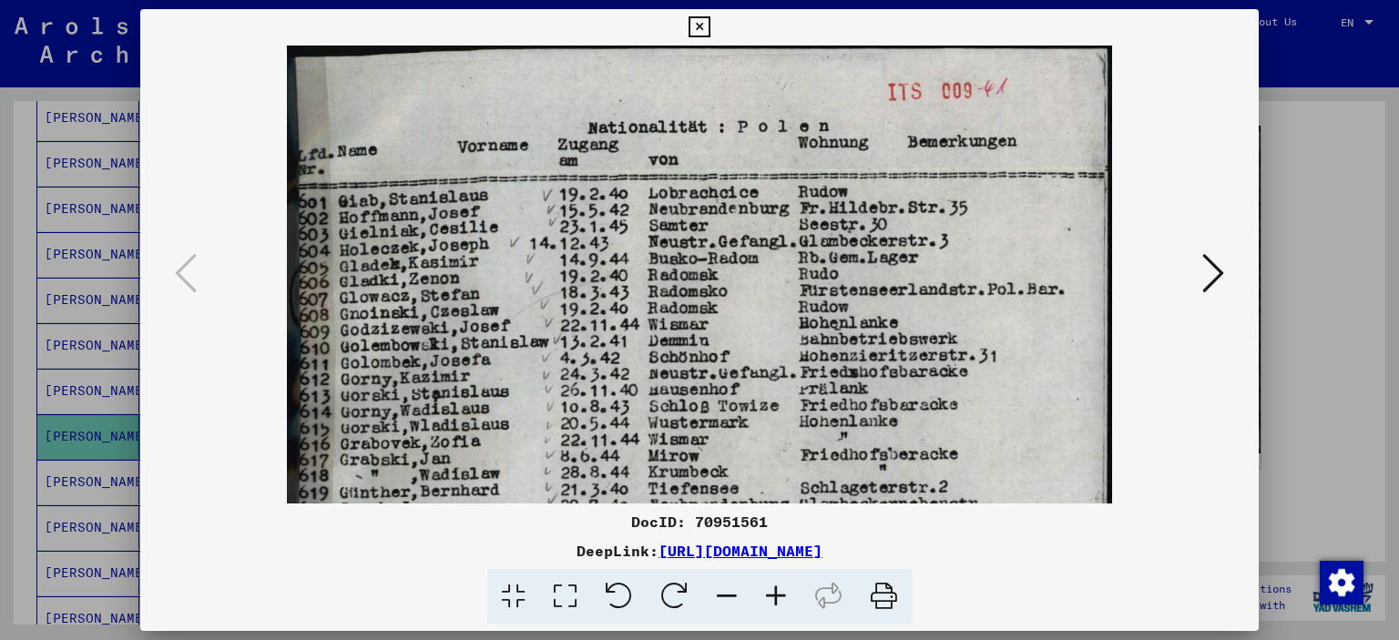
click at [778, 586] on icon at bounding box center [776, 597] width 49 height 56
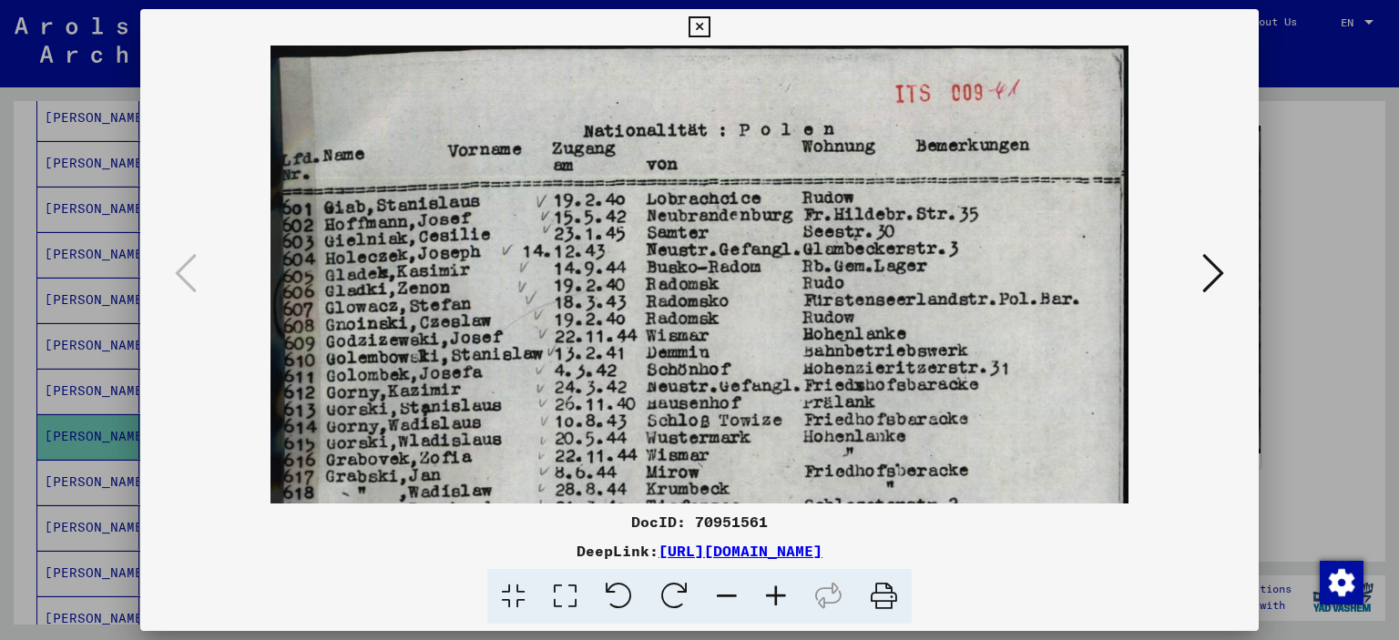
click at [779, 586] on icon at bounding box center [776, 597] width 49 height 56
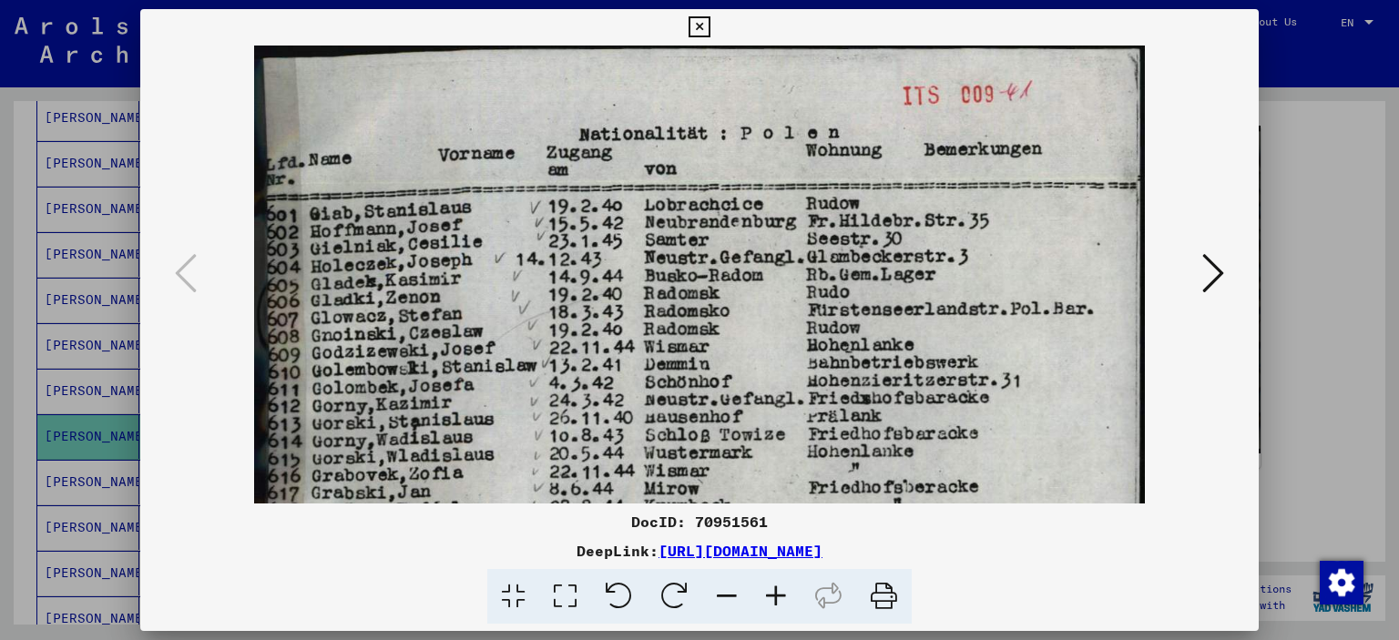
click at [780, 586] on icon at bounding box center [776, 597] width 49 height 56
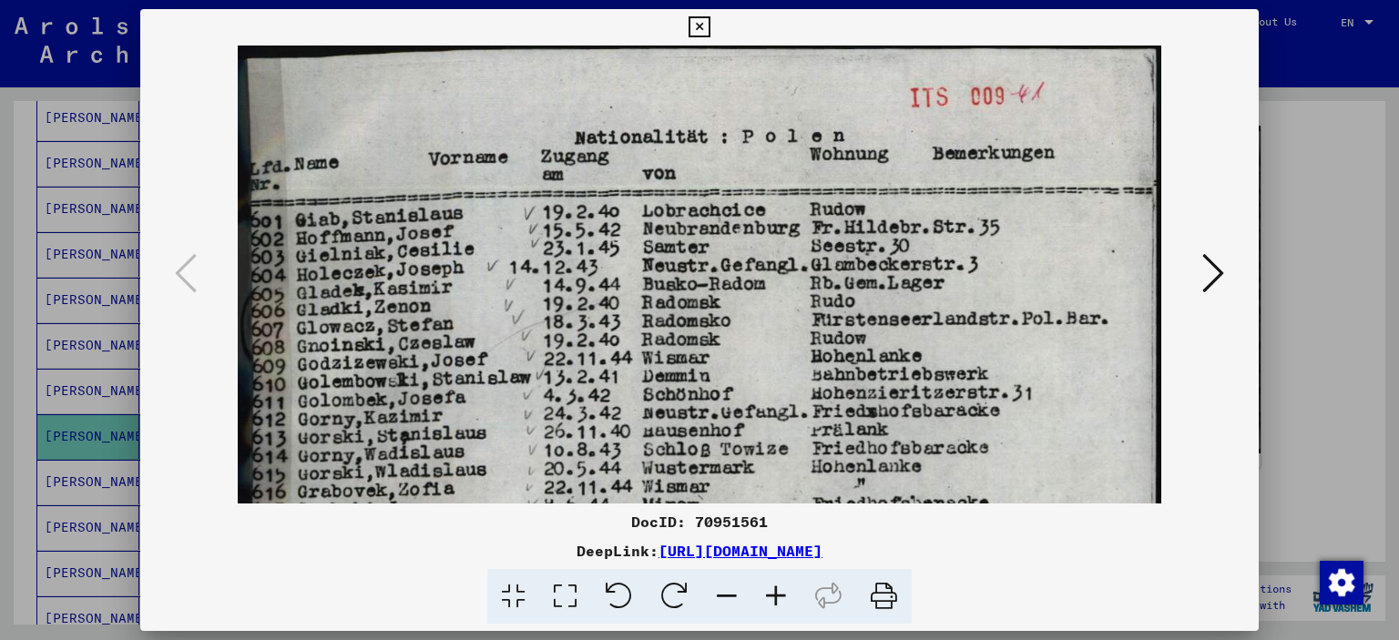
click at [781, 586] on icon at bounding box center [776, 597] width 49 height 56
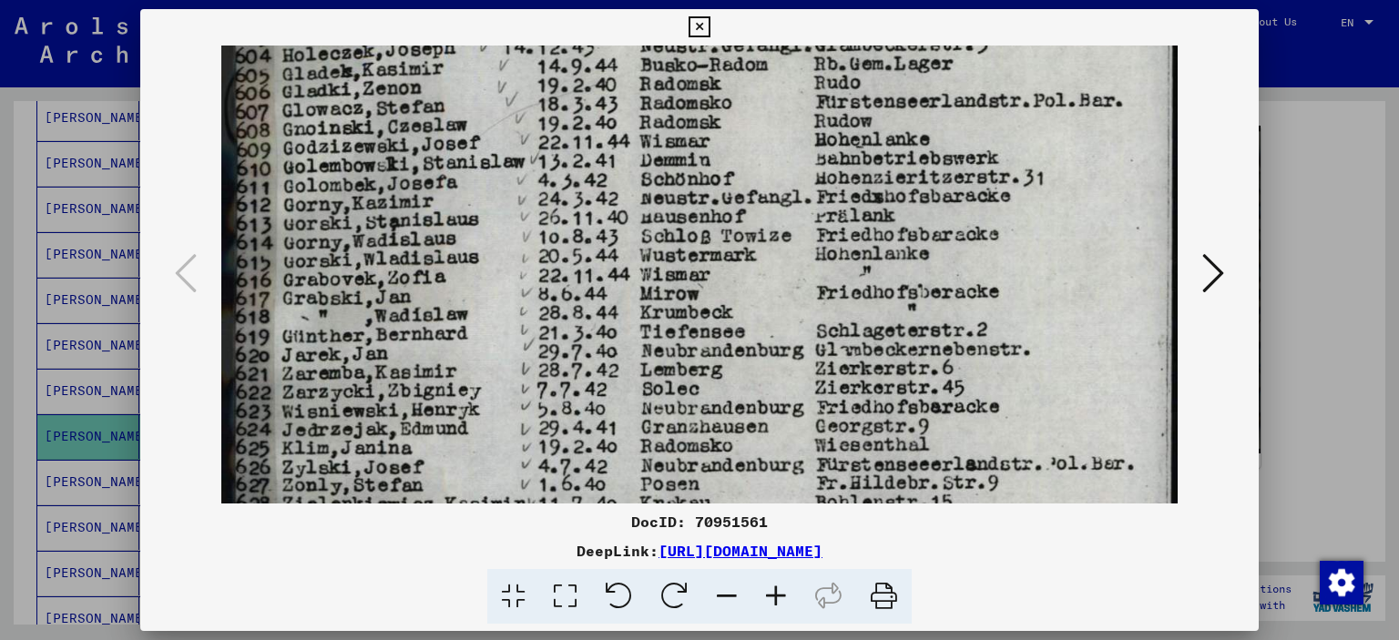
drag, startPoint x: 714, startPoint y: 475, endPoint x: 707, endPoint y: 76, distance: 399.1
click at [712, 87] on img at bounding box center [699, 480] width 957 height 1324
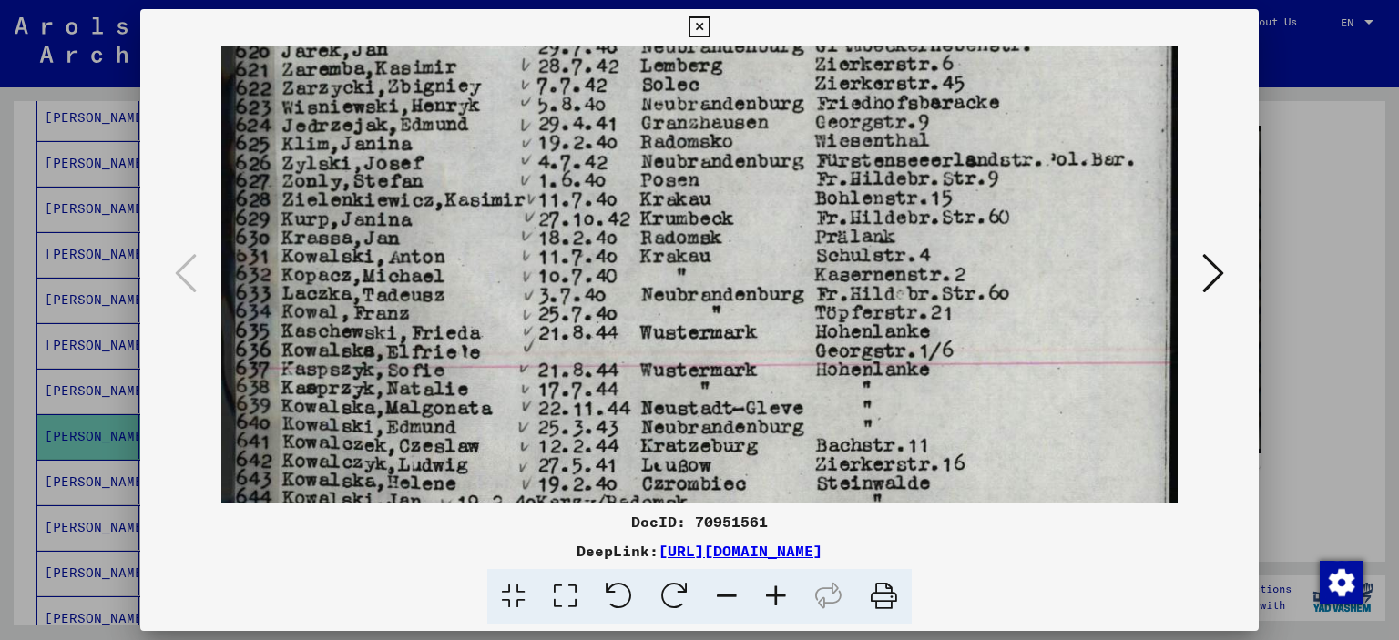
drag, startPoint x: 666, startPoint y: 210, endPoint x: 670, endPoint y: 181, distance: 29.4
click at [670, 181] on img at bounding box center [699, 176] width 957 height 1324
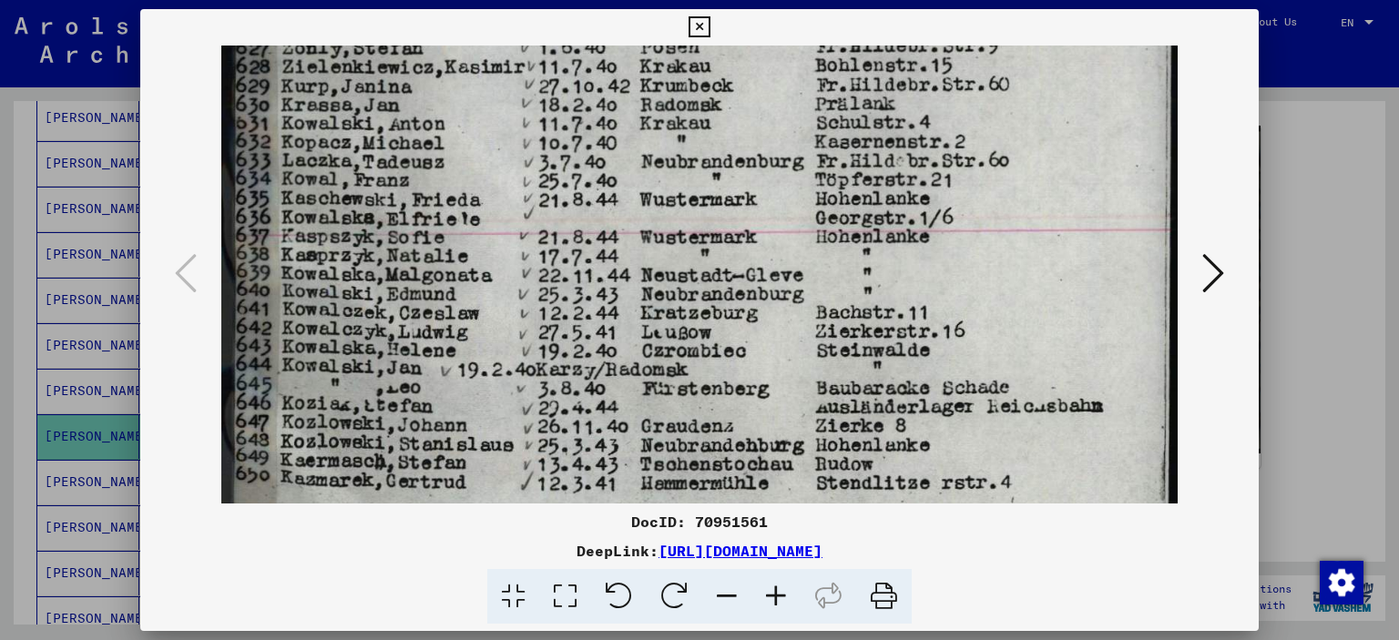
drag, startPoint x: 791, startPoint y: 441, endPoint x: 816, endPoint y: 308, distance: 135.4
click at [816, 309] on img at bounding box center [699, 43] width 957 height 1324
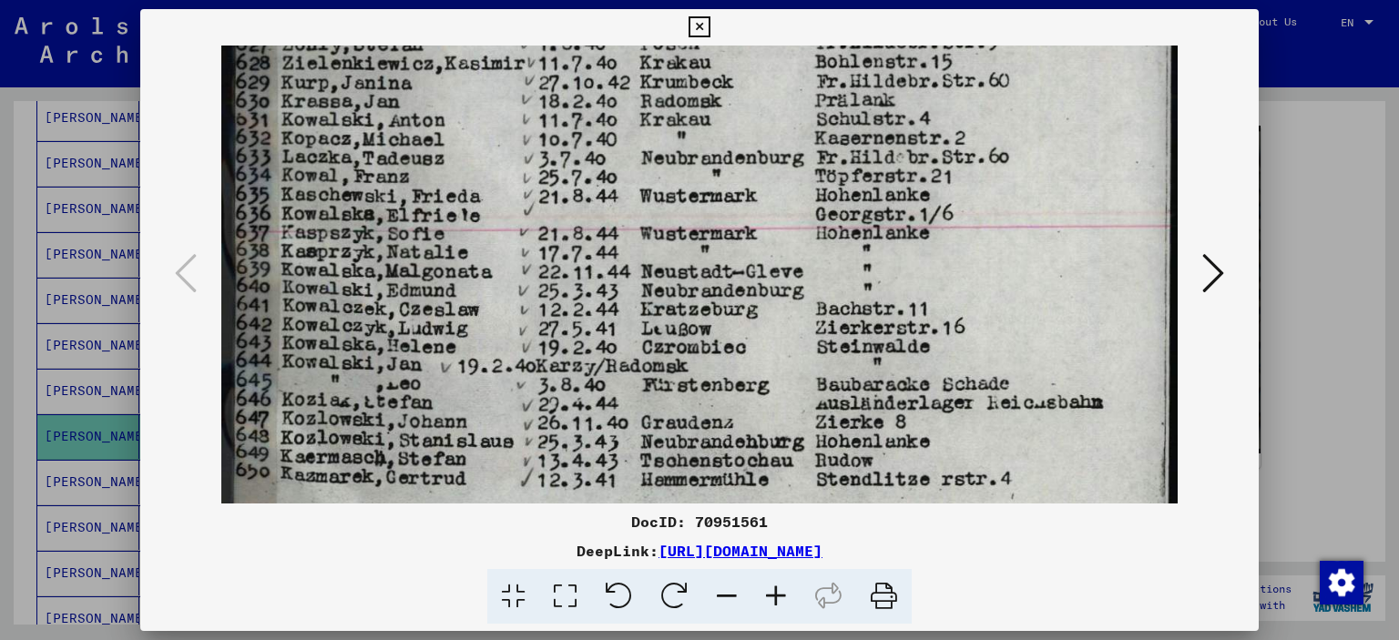
click at [699, 25] on icon at bounding box center [699, 27] width 21 height 22
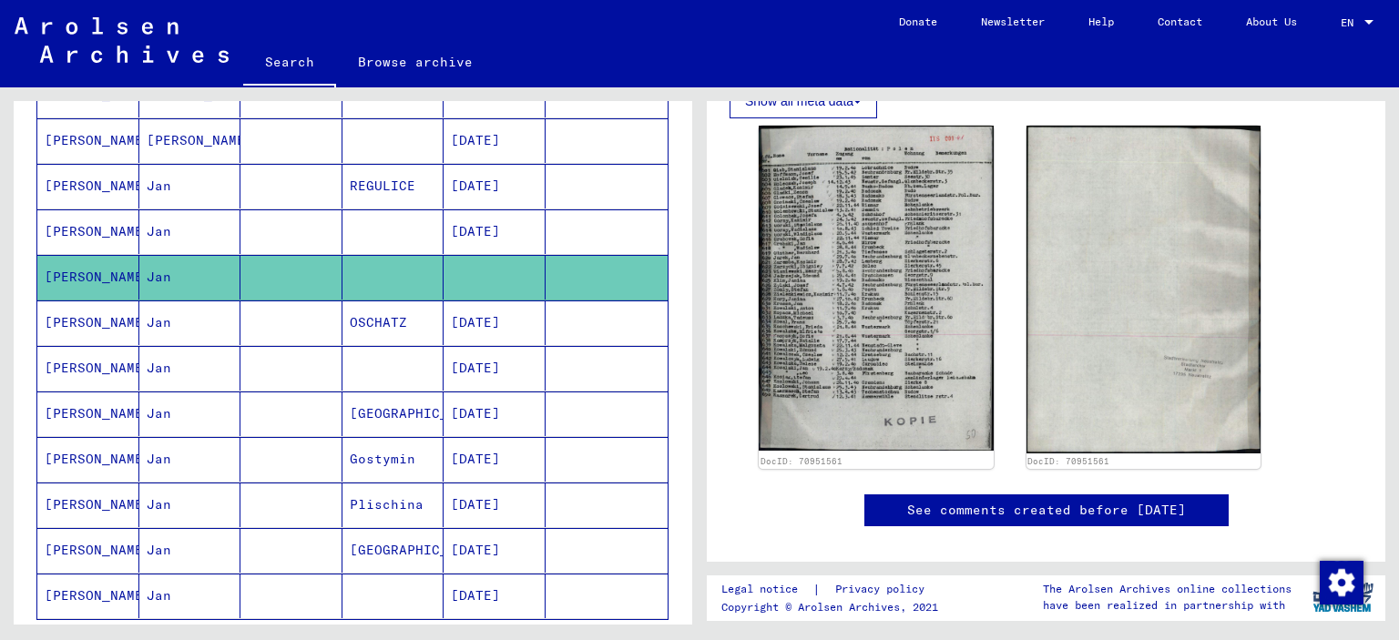
scroll to position [1184, 0]
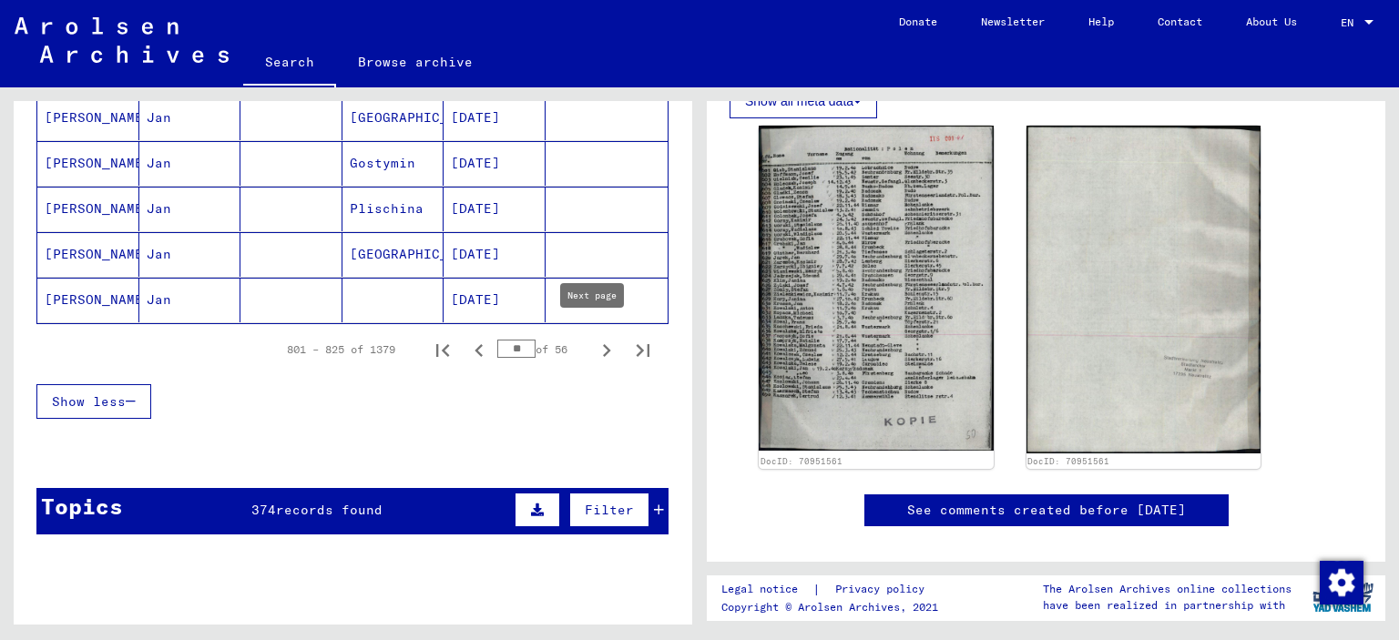
click at [594, 344] on icon "Next page" at bounding box center [607, 351] width 26 height 26
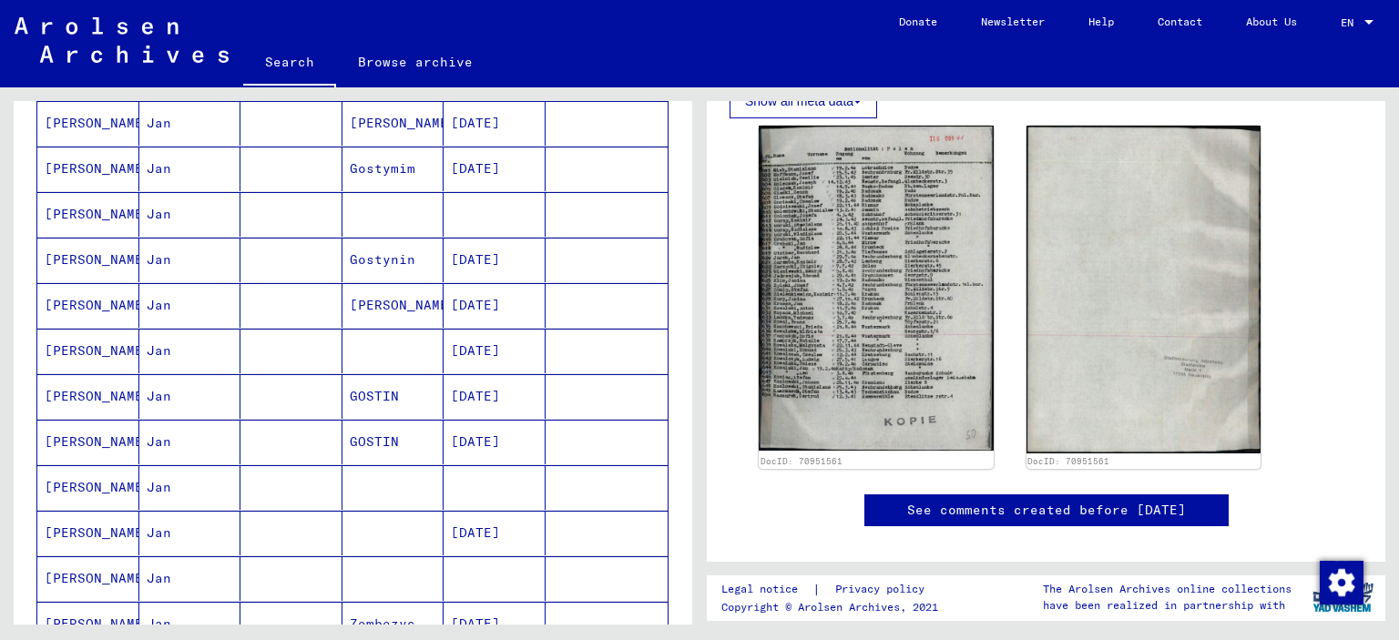
scroll to position [729, 0]
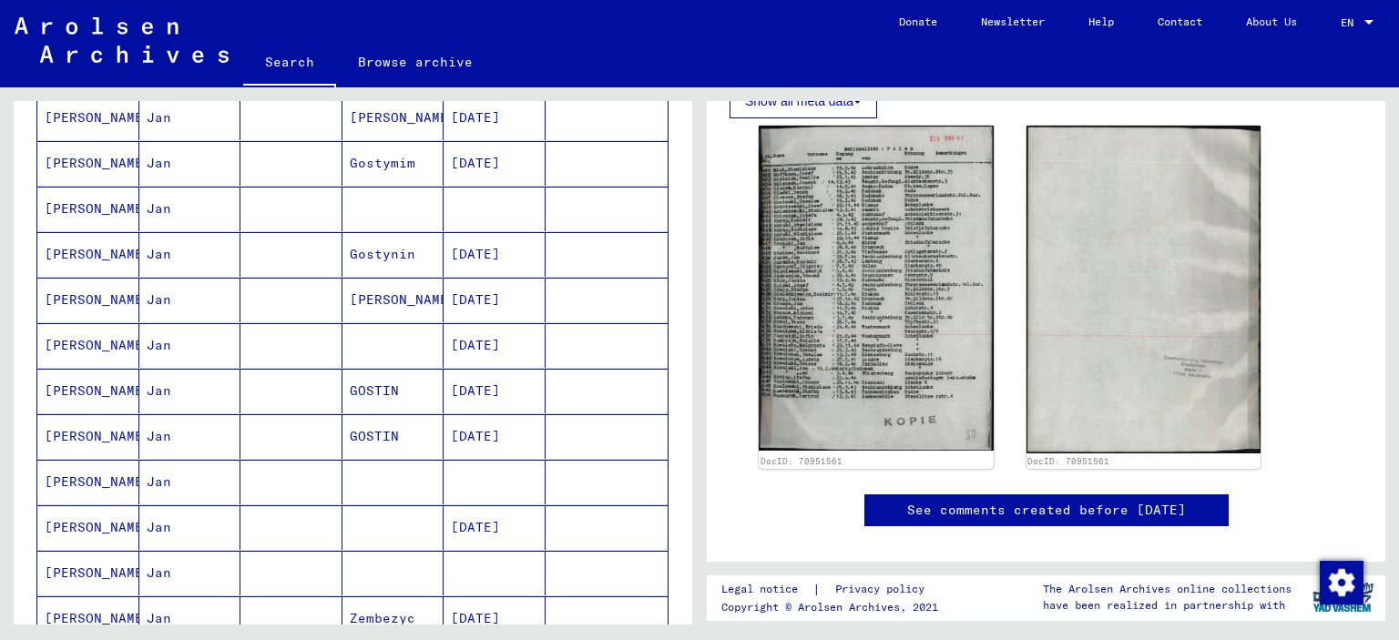
click at [281, 214] on mat-cell at bounding box center [292, 209] width 102 height 45
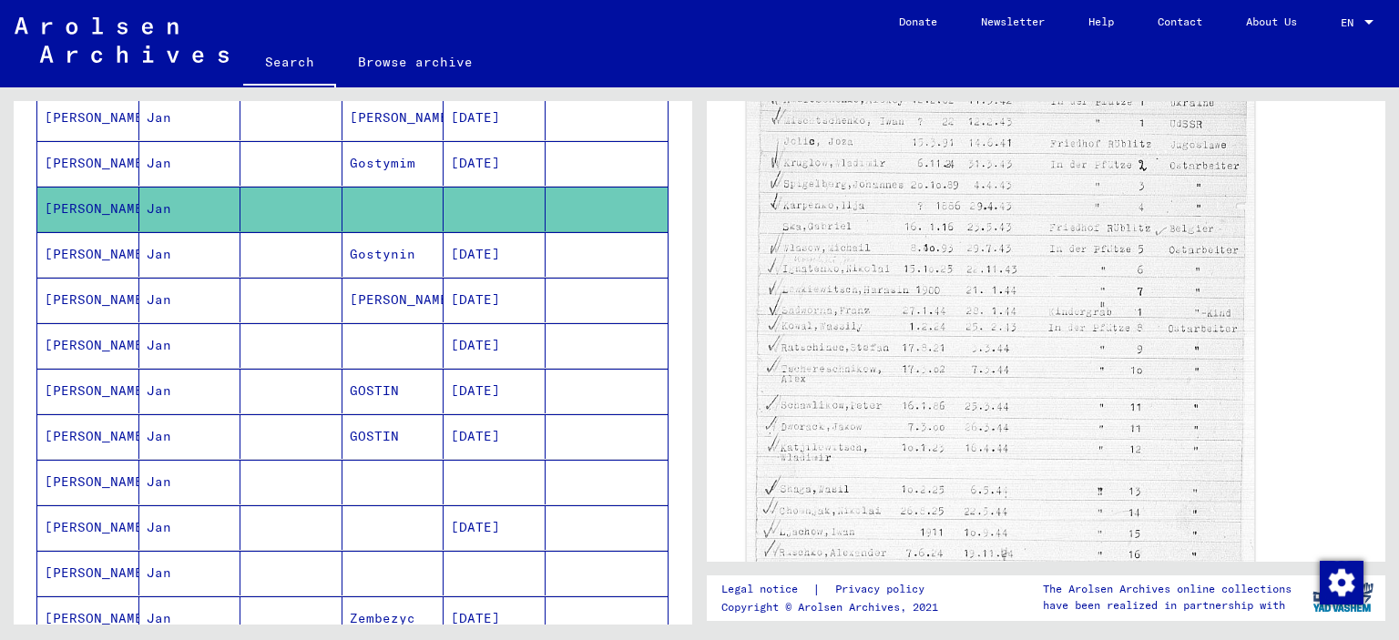
scroll to position [637, 0]
click at [885, 400] on img at bounding box center [1001, 432] width 508 height 835
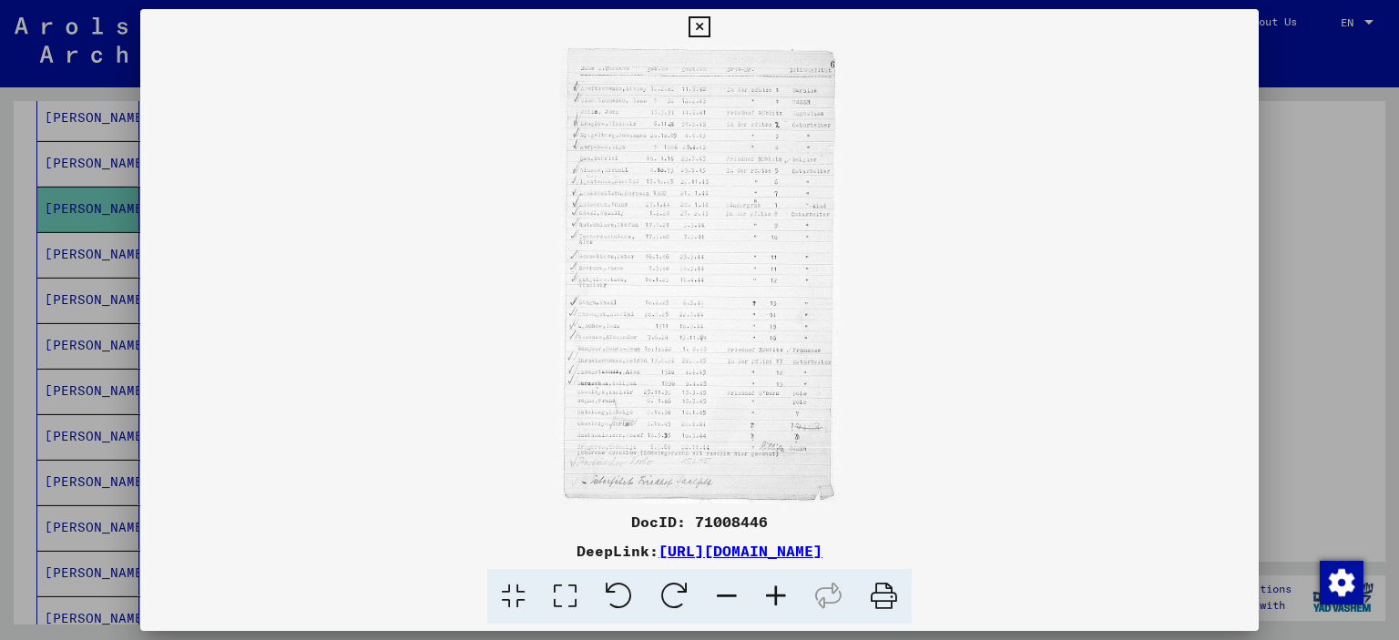
click at [785, 601] on icon at bounding box center [776, 597] width 49 height 56
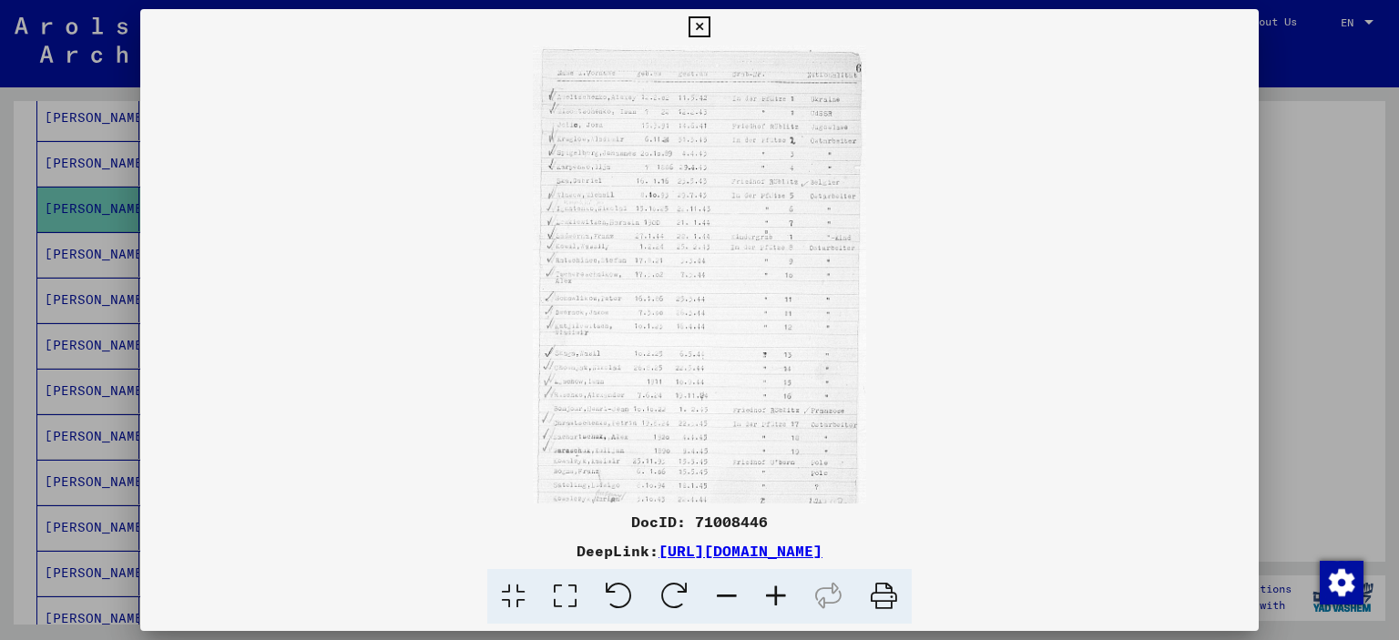
click at [785, 601] on icon at bounding box center [776, 597] width 49 height 56
click at [784, 600] on icon at bounding box center [776, 597] width 49 height 56
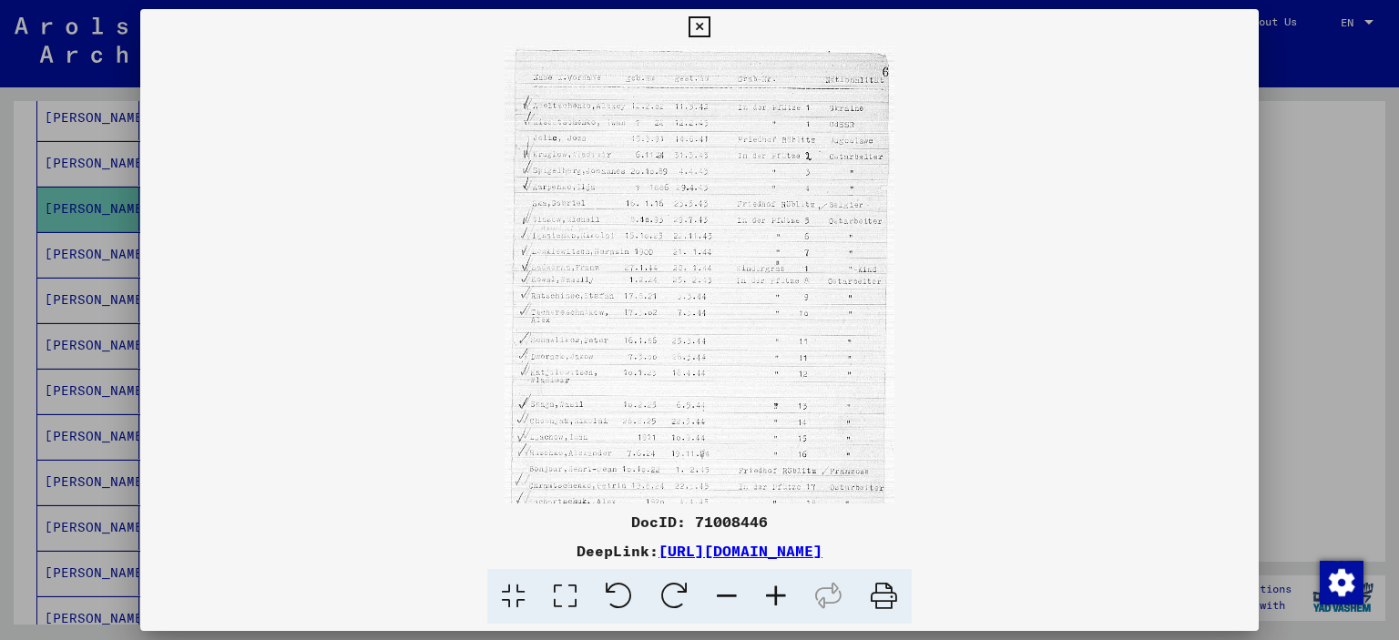
click at [782, 599] on icon at bounding box center [776, 597] width 49 height 56
click at [781, 598] on icon at bounding box center [776, 597] width 49 height 56
click at [780, 597] on icon at bounding box center [776, 597] width 49 height 56
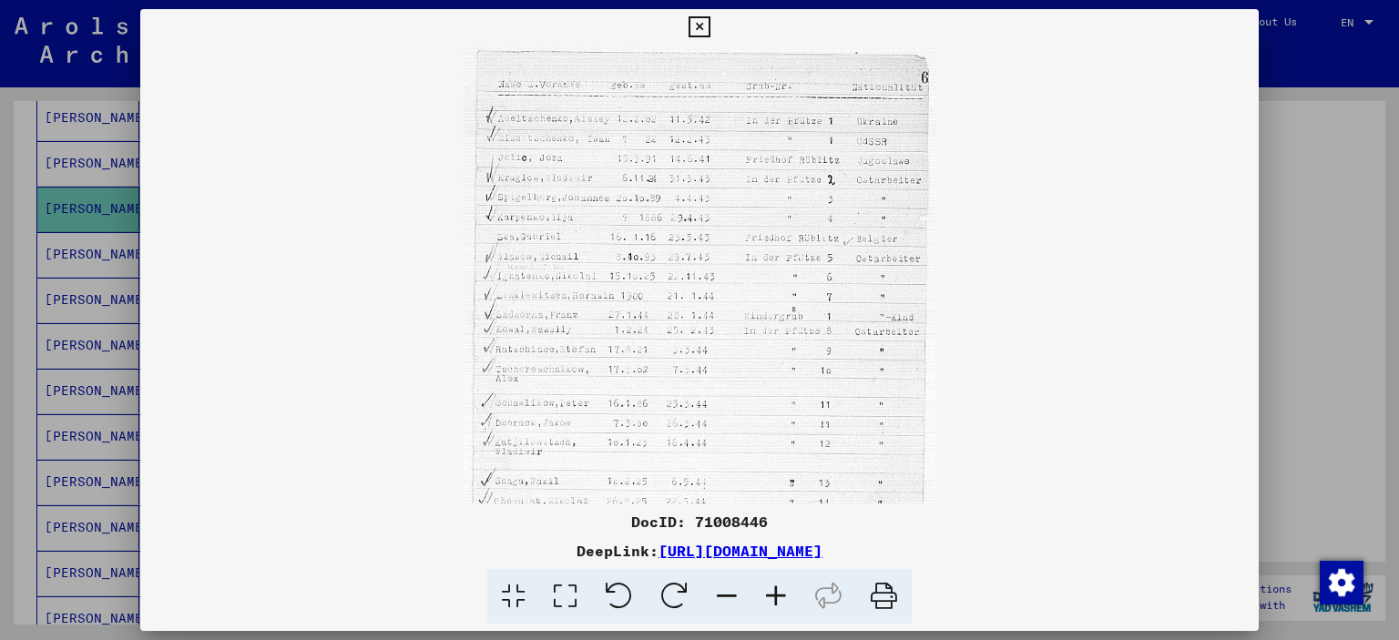
click at [779, 596] on icon at bounding box center [776, 597] width 49 height 56
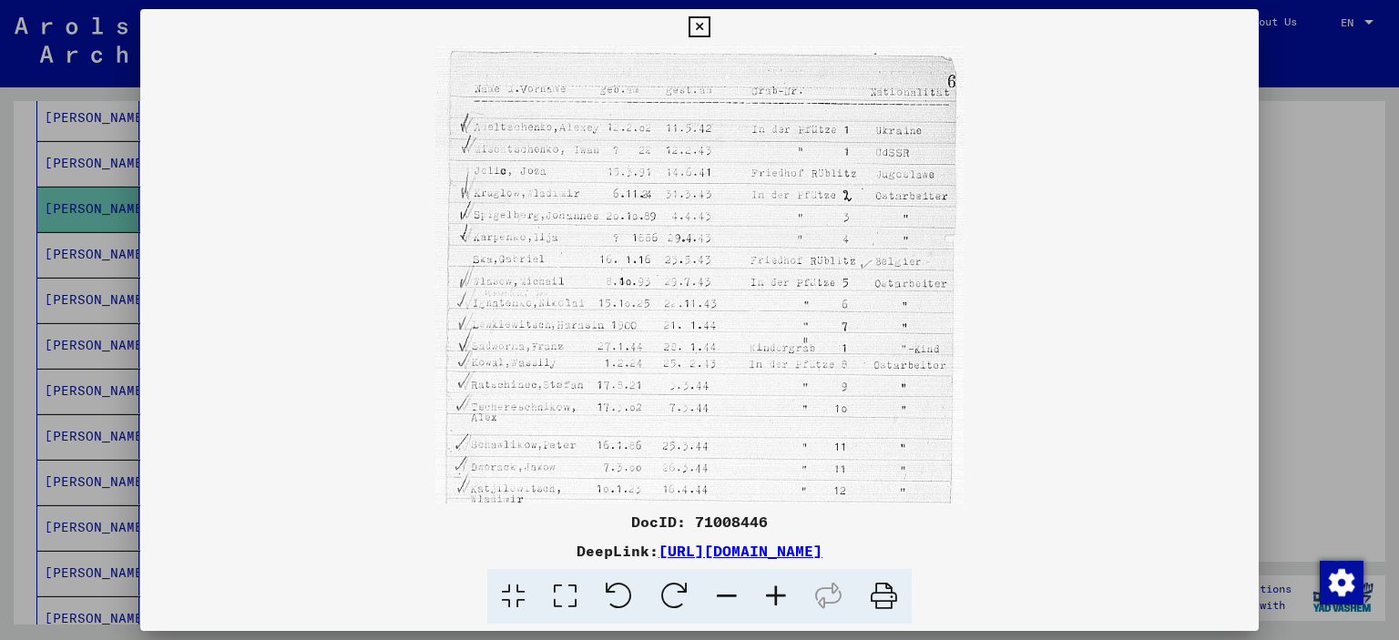
click at [779, 596] on icon at bounding box center [776, 597] width 49 height 56
click at [779, 597] on icon at bounding box center [776, 597] width 49 height 56
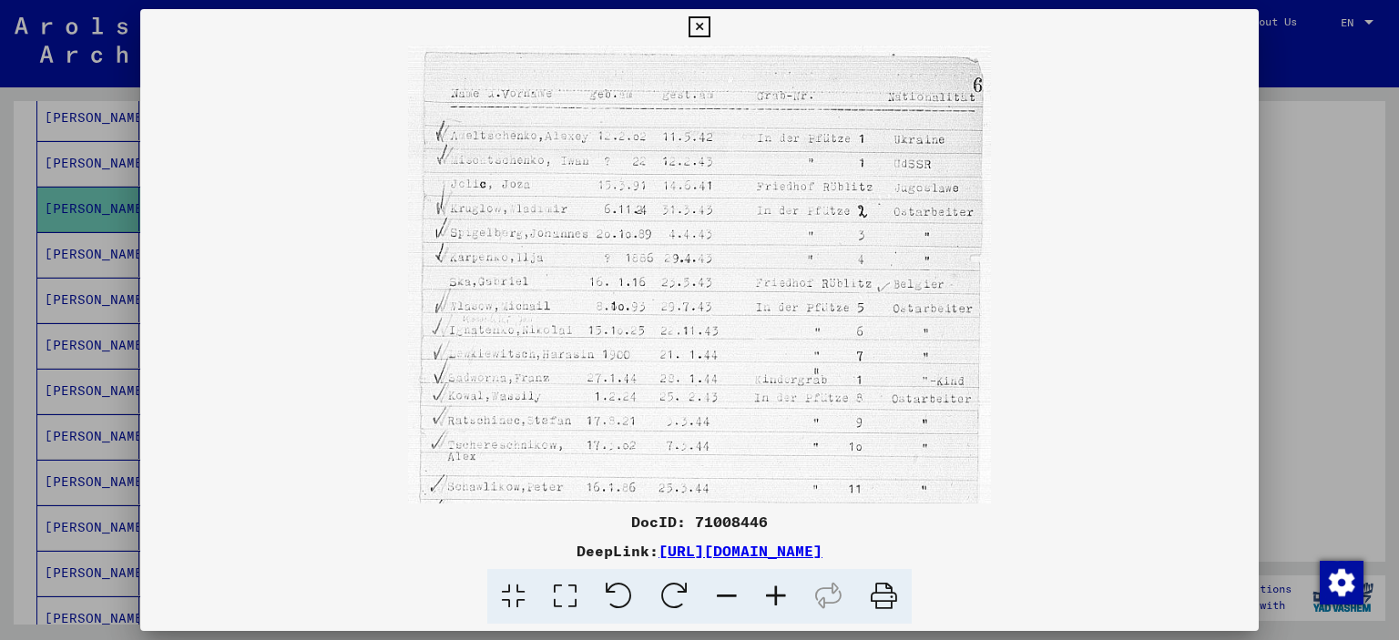
click at [780, 597] on icon at bounding box center [776, 597] width 49 height 56
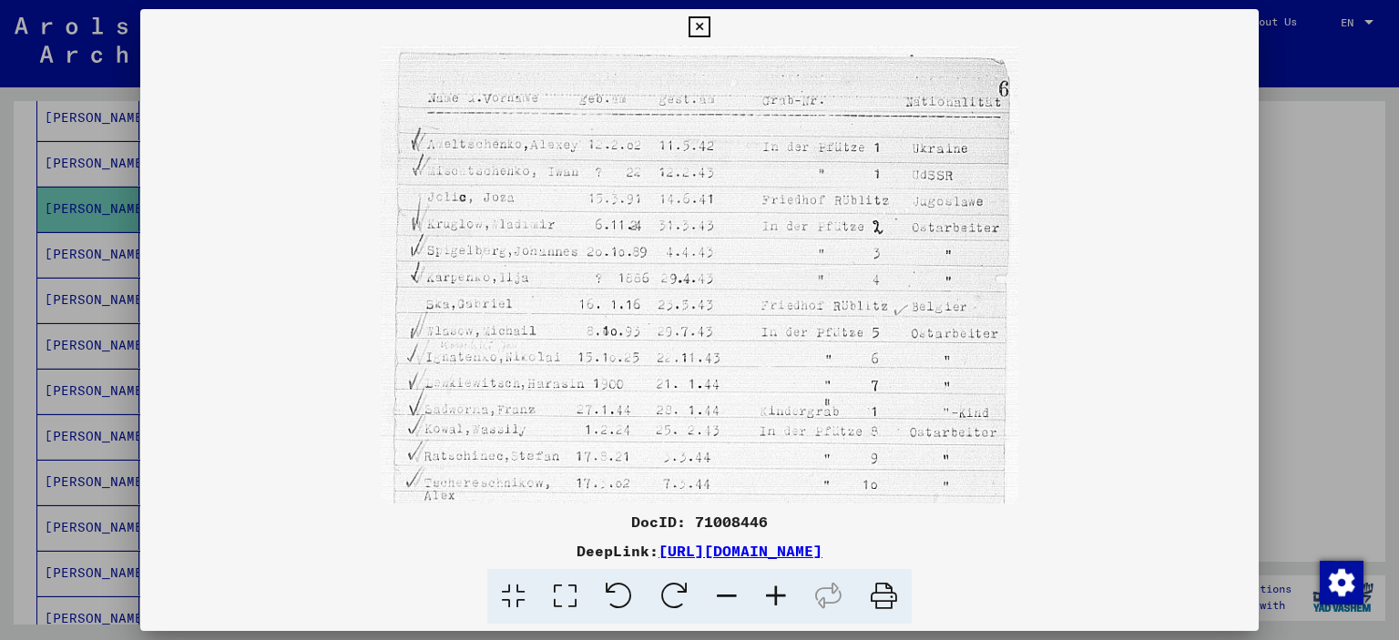
click at [780, 597] on icon at bounding box center [776, 597] width 49 height 56
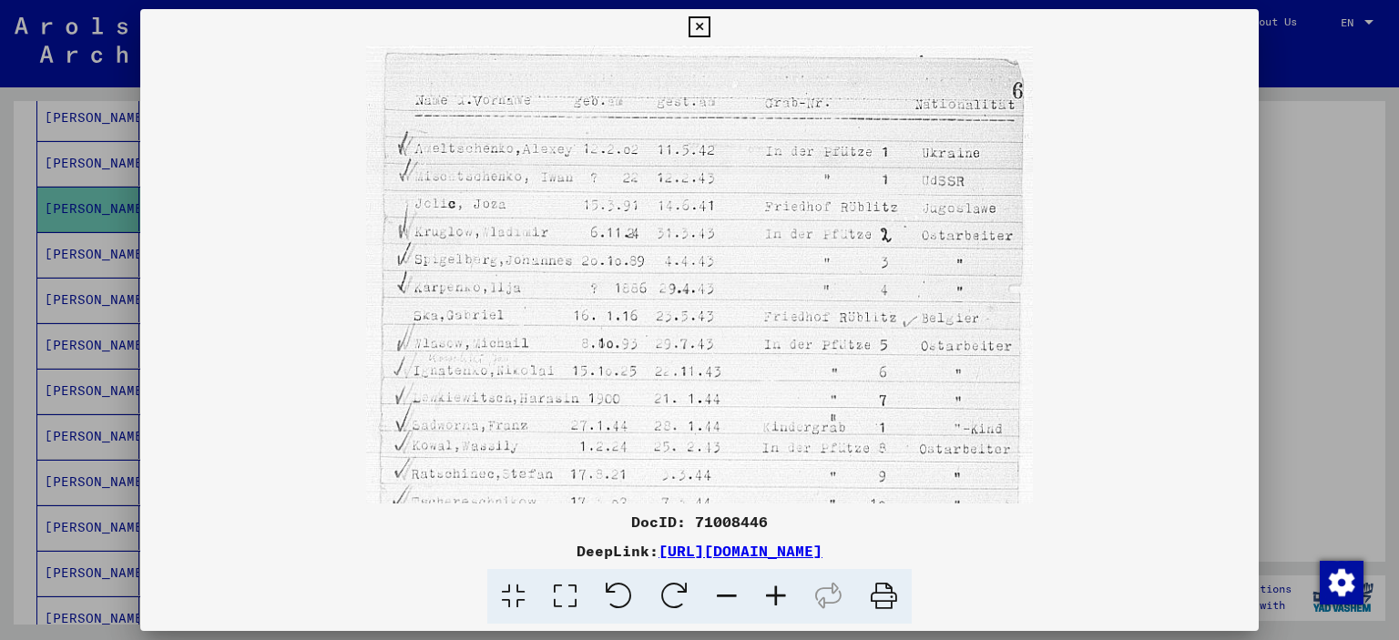
click at [780, 597] on icon at bounding box center [776, 597] width 49 height 56
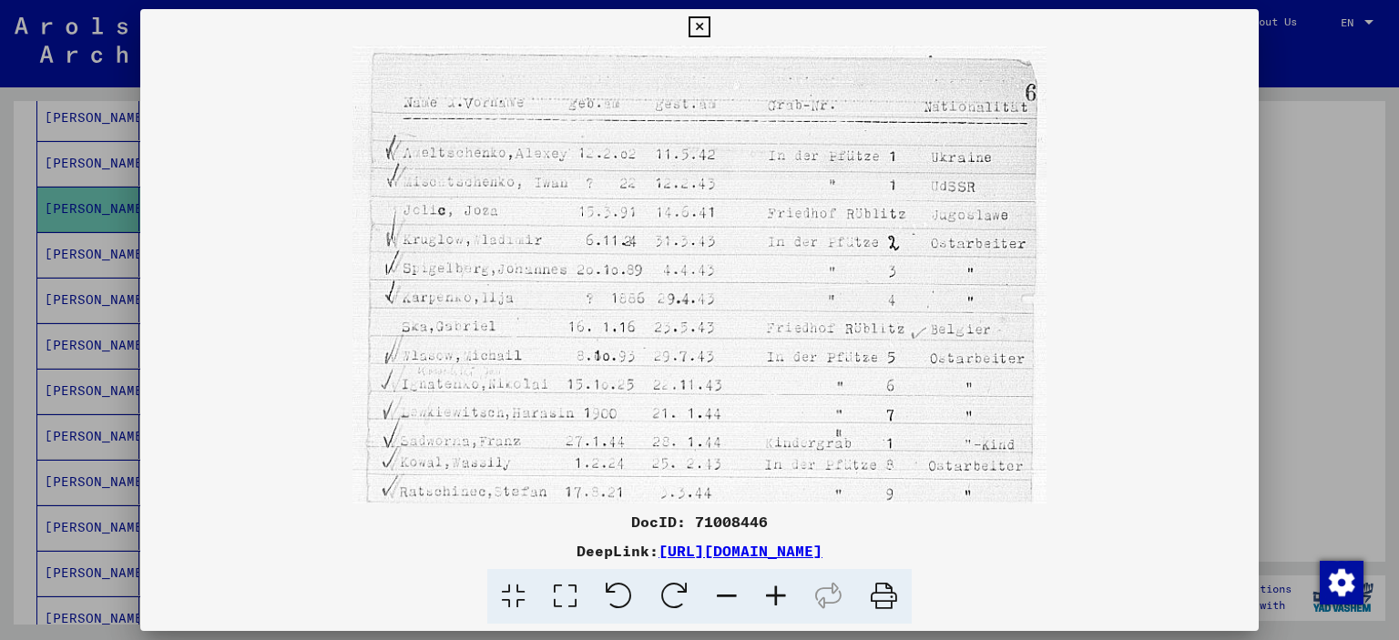
click at [779, 597] on icon at bounding box center [776, 597] width 49 height 56
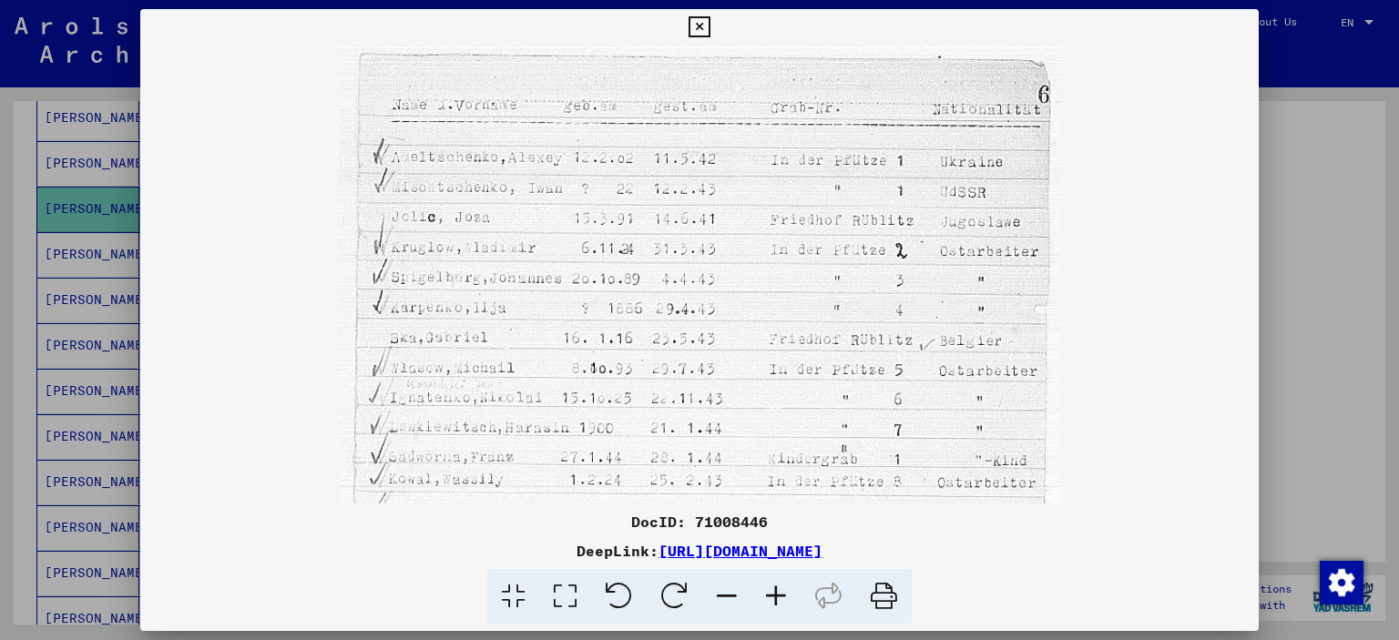
click at [777, 597] on icon at bounding box center [776, 597] width 49 height 56
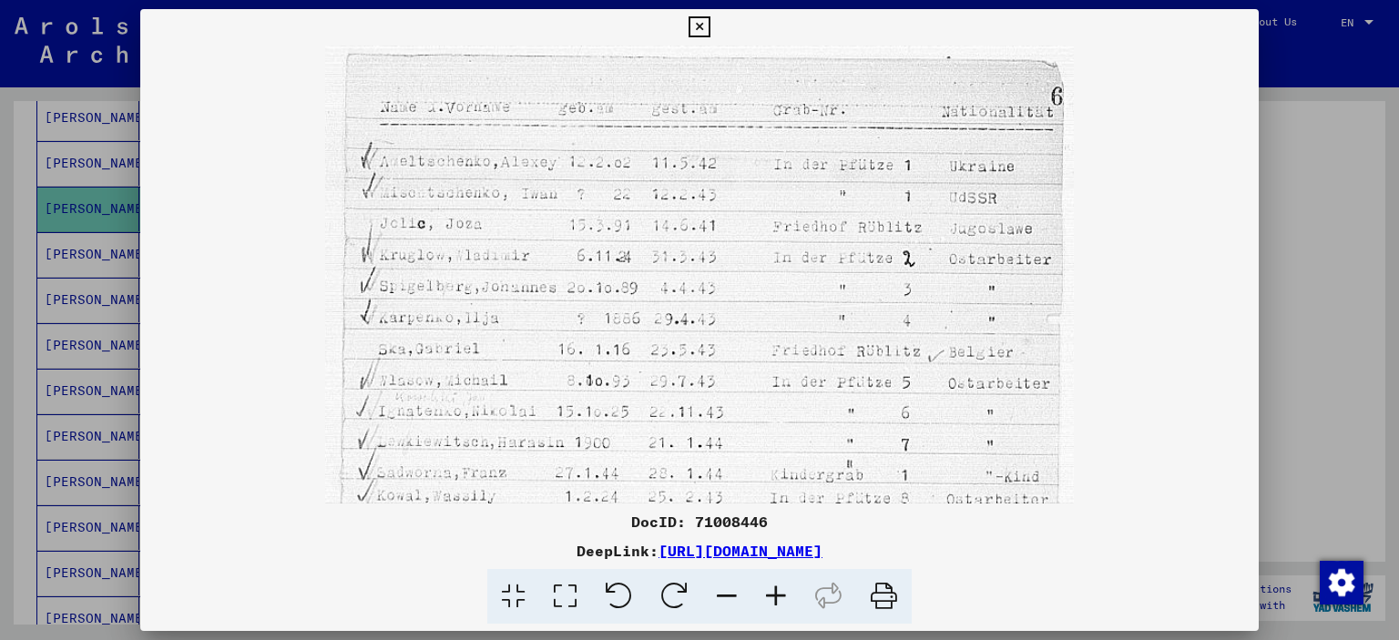
drag, startPoint x: 776, startPoint y: 597, endPoint x: 780, endPoint y: 513, distance: 83.9
click at [776, 596] on icon at bounding box center [776, 597] width 49 height 56
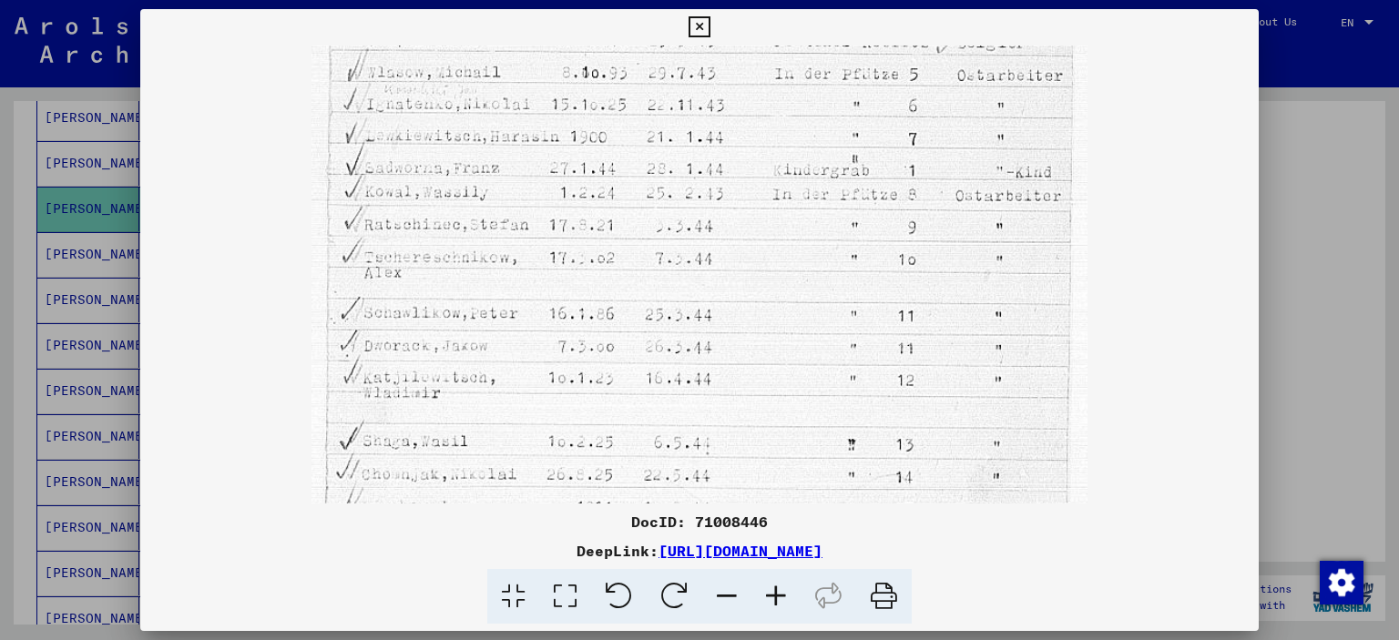
drag, startPoint x: 761, startPoint y: 401, endPoint x: 632, endPoint y: 73, distance: 352.2
click at [634, 80] on img at bounding box center [700, 364] width 777 height 1278
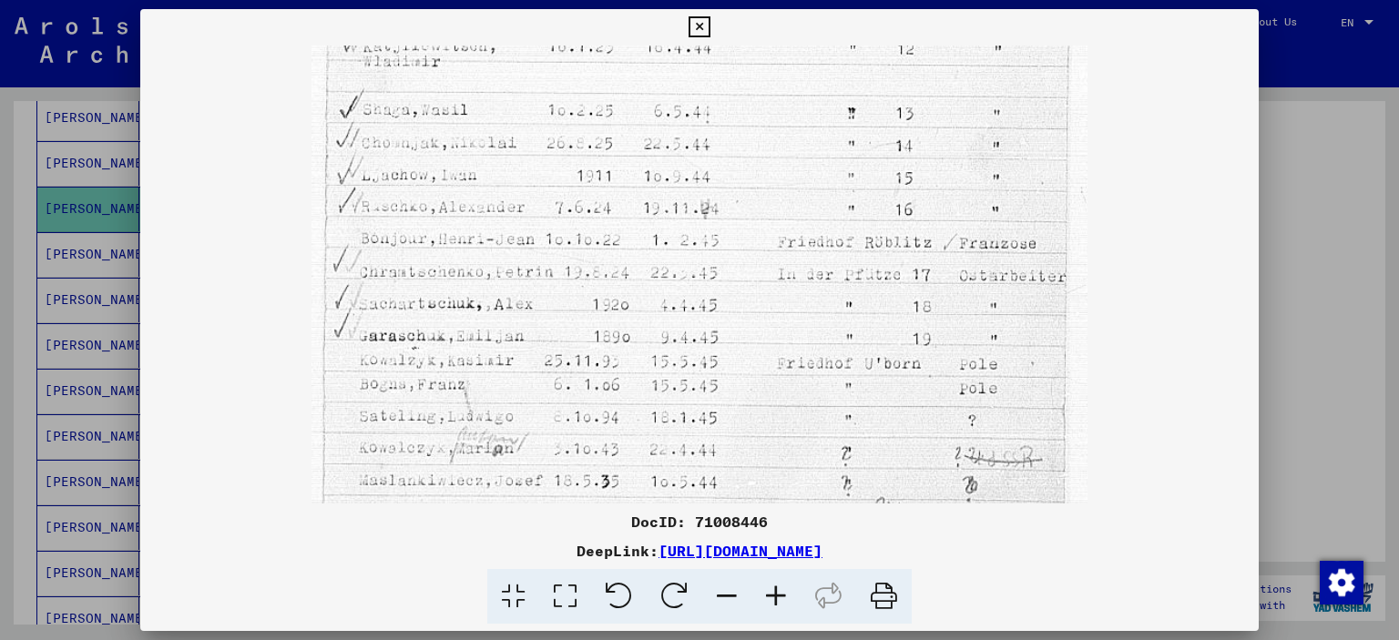
drag, startPoint x: 714, startPoint y: 393, endPoint x: 623, endPoint y: 82, distance: 323.7
click at [623, 82] on img at bounding box center [700, 32] width 777 height 1278
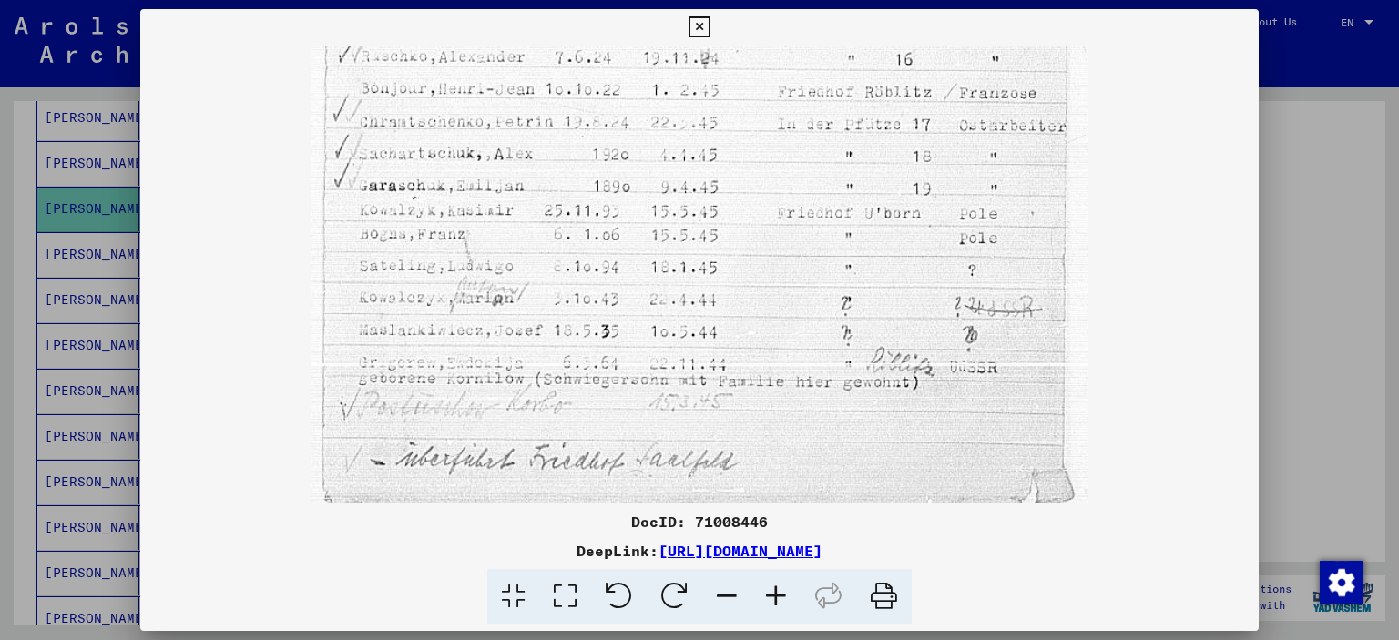
scroll to position [806, 0]
drag, startPoint x: 701, startPoint y: 360, endPoint x: 692, endPoint y: 207, distance: 153.3
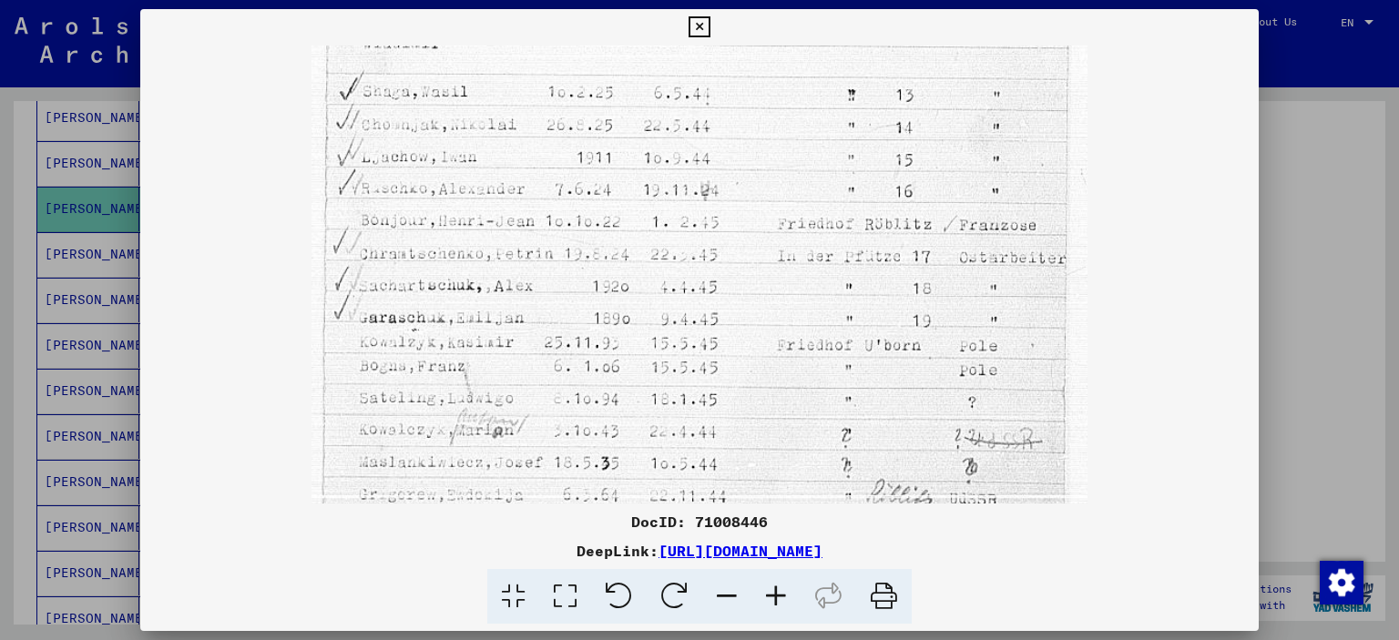
drag, startPoint x: 773, startPoint y: 300, endPoint x: 758, endPoint y: 436, distance: 137.4
click at [758, 436] on img at bounding box center [700, 14] width 777 height 1278
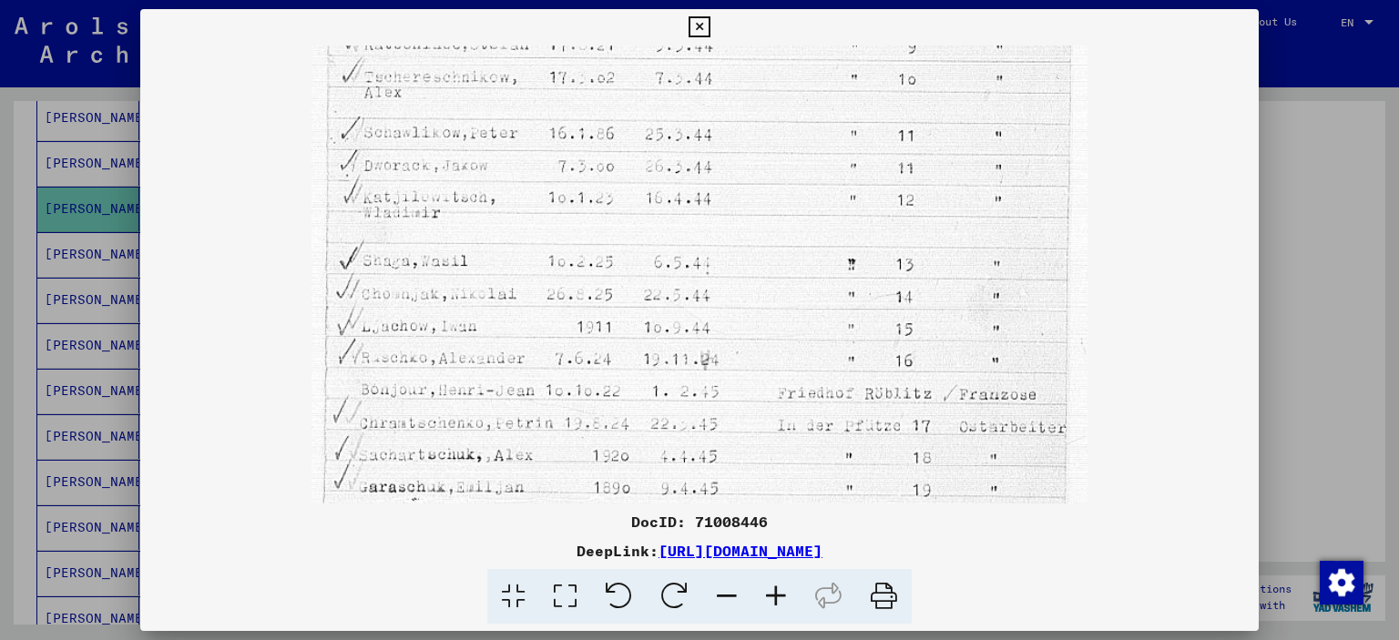
drag, startPoint x: 770, startPoint y: 281, endPoint x: 732, endPoint y: 399, distance: 123.6
click at [708, 440] on img at bounding box center [700, 184] width 777 height 1278
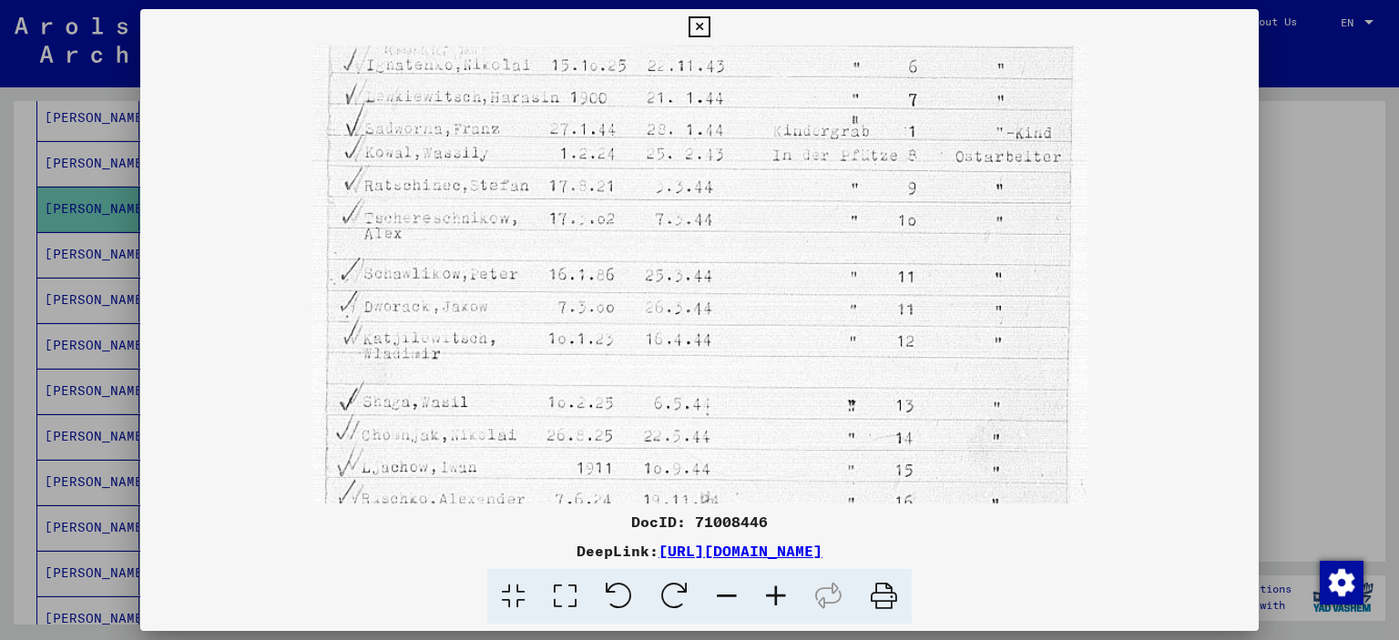
drag, startPoint x: 784, startPoint y: 432, endPoint x: 796, endPoint y: 393, distance: 40.9
click at [790, 469] on img at bounding box center [700, 325] width 777 height 1278
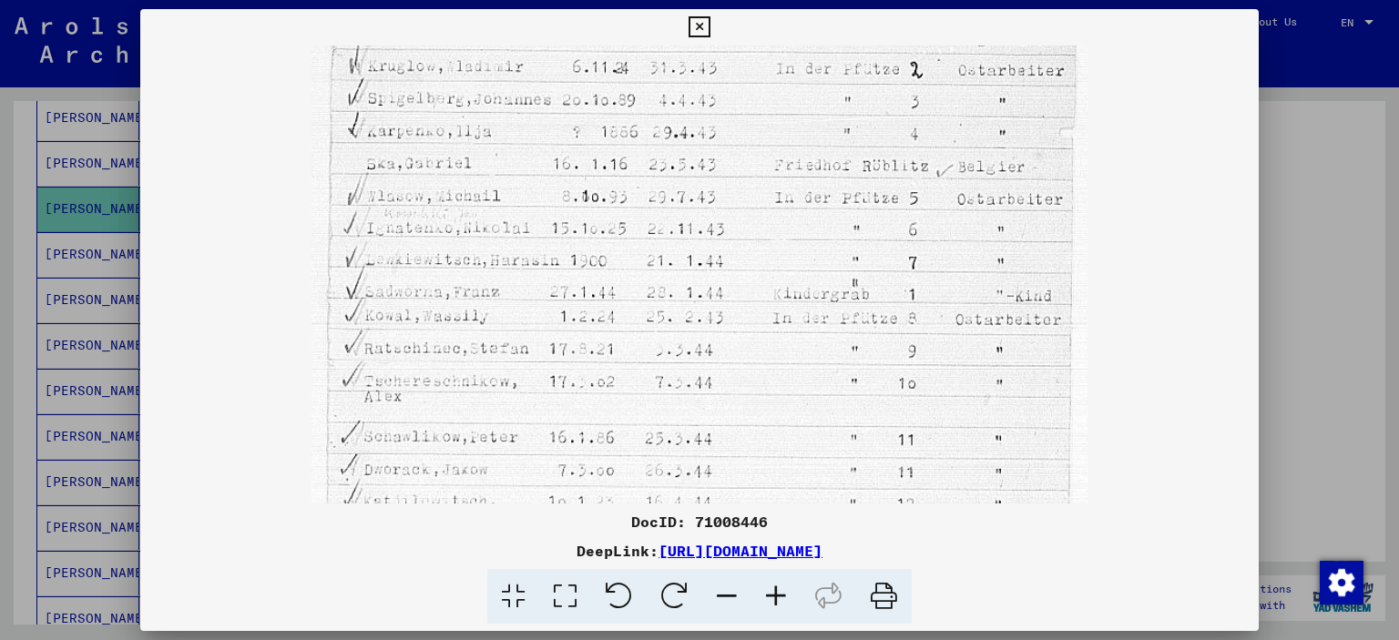
drag, startPoint x: 788, startPoint y: 271, endPoint x: 800, endPoint y: 442, distance: 171.7
click at [800, 442] on img at bounding box center [700, 488] width 777 height 1278
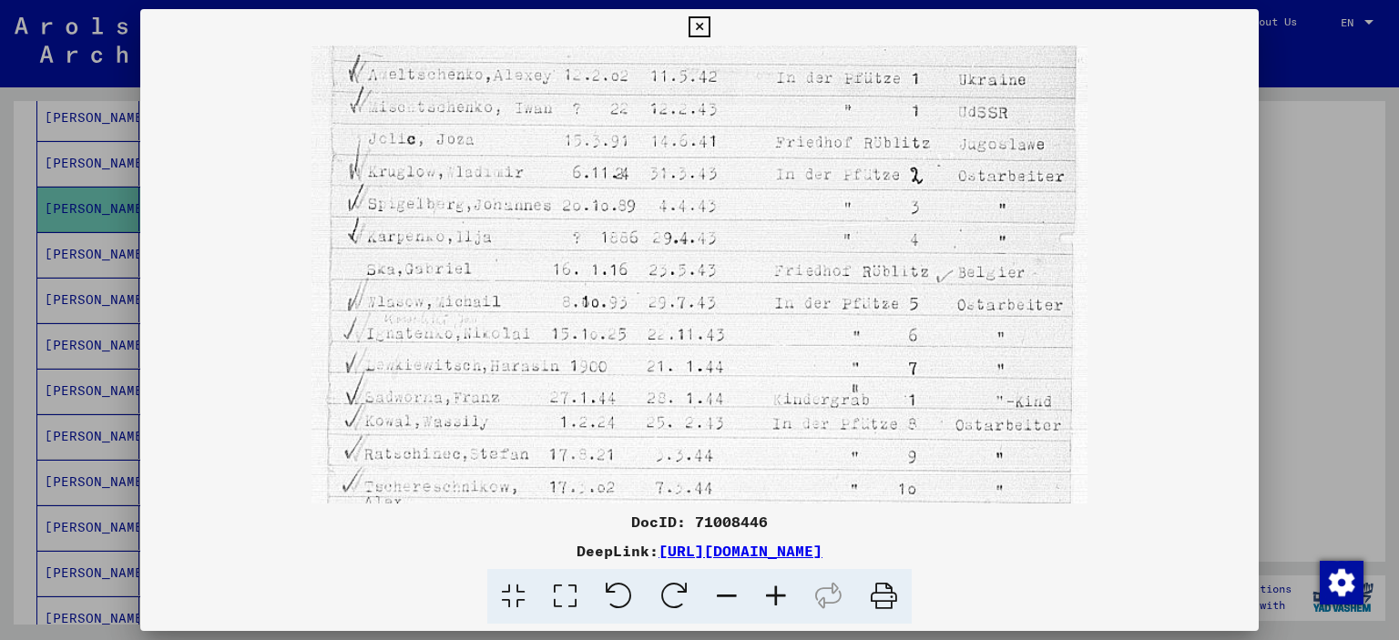
scroll to position [0, 0]
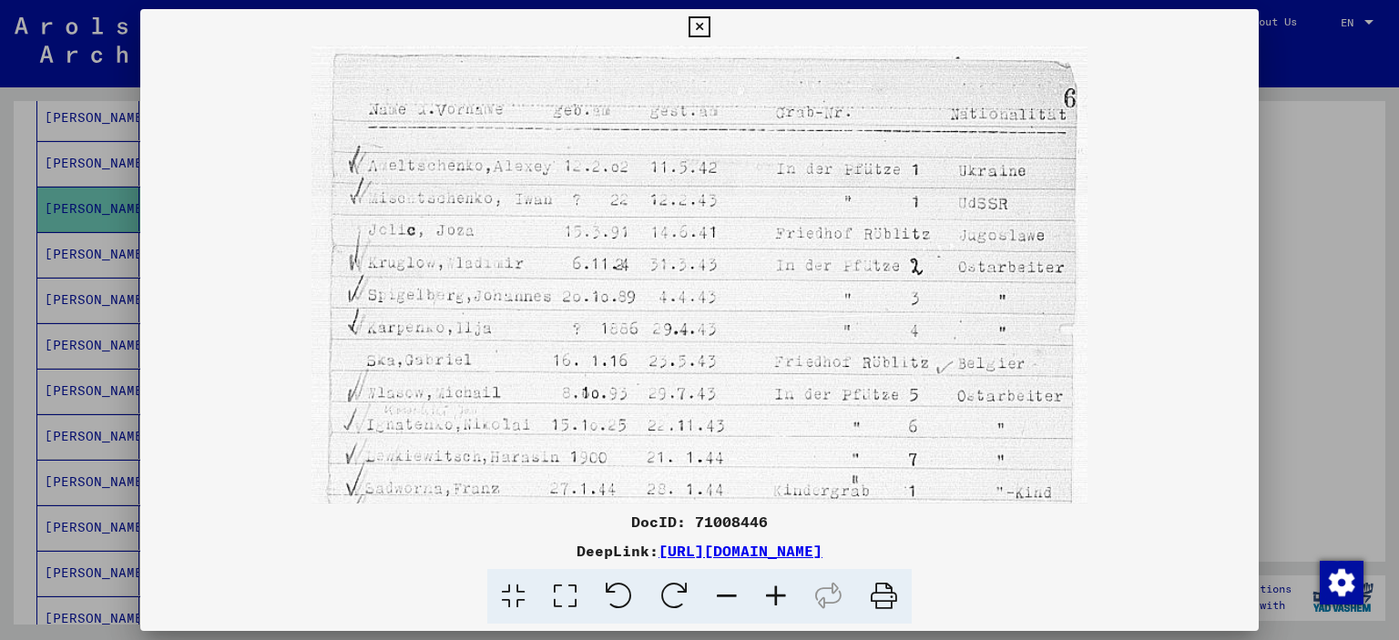
drag, startPoint x: 792, startPoint y: 341, endPoint x: 776, endPoint y: 448, distance: 108.6
click at [703, 27] on icon at bounding box center [699, 27] width 21 height 22
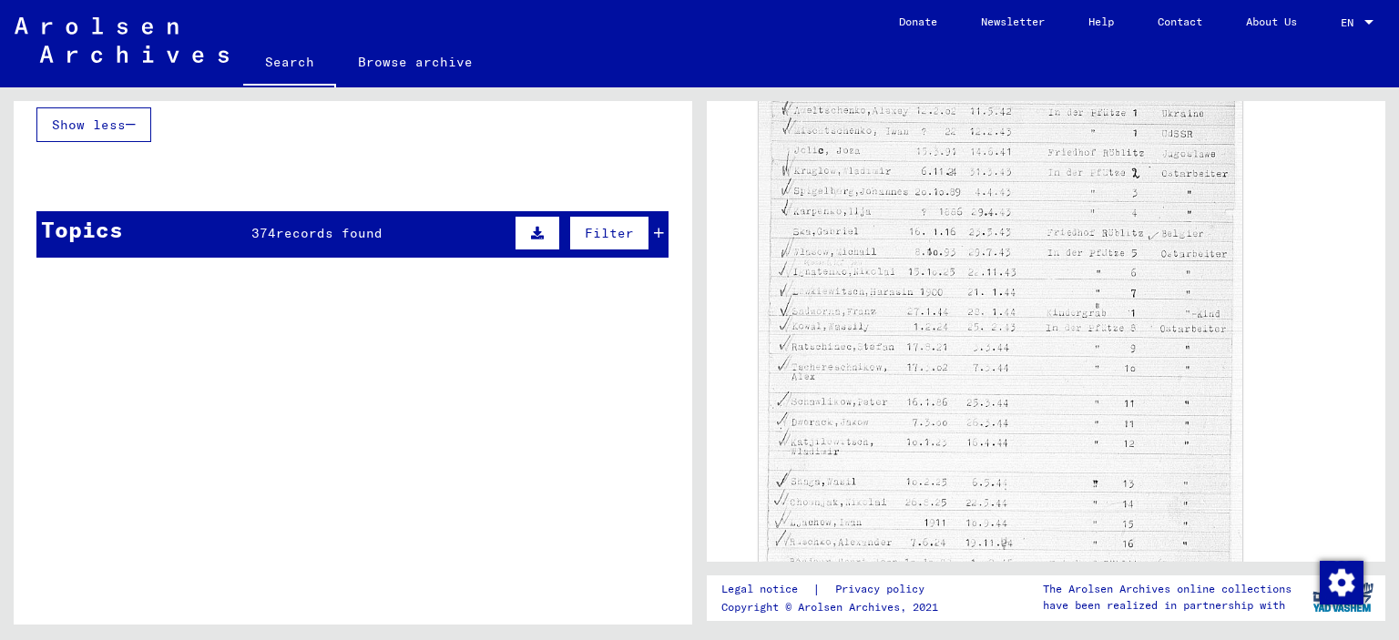
scroll to position [1206, 0]
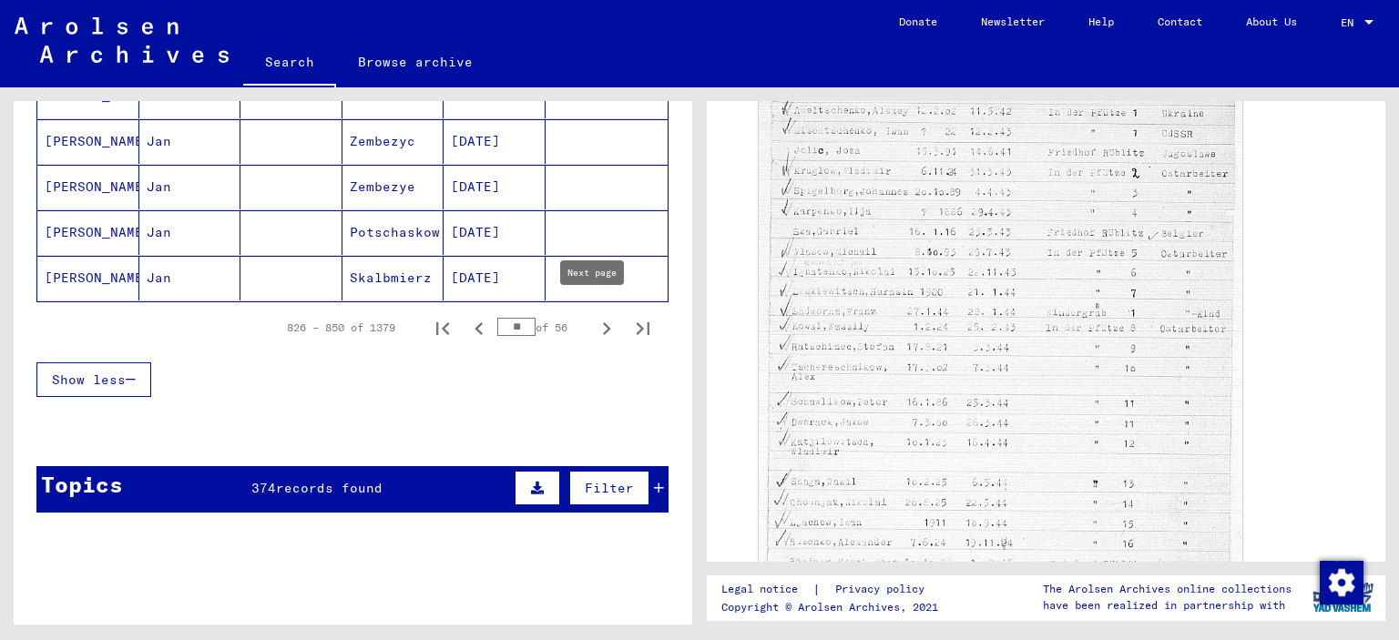
click at [594, 320] on icon "Next page" at bounding box center [607, 329] width 26 height 26
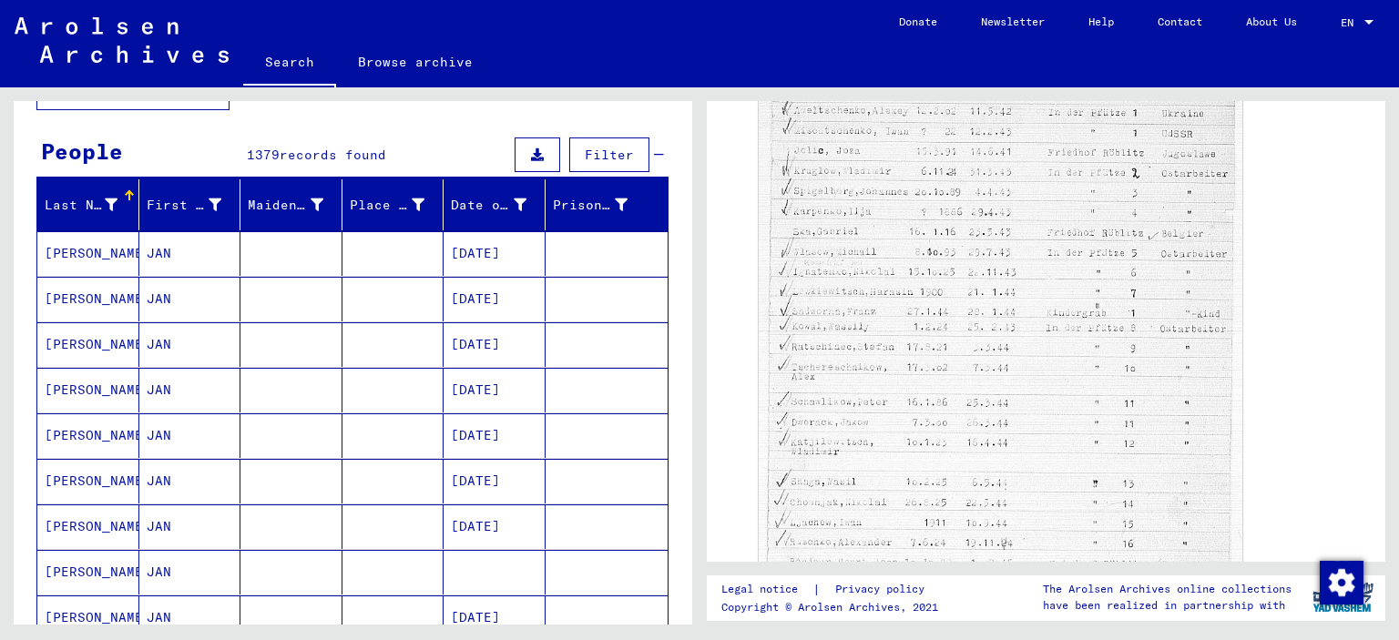
scroll to position [455, 0]
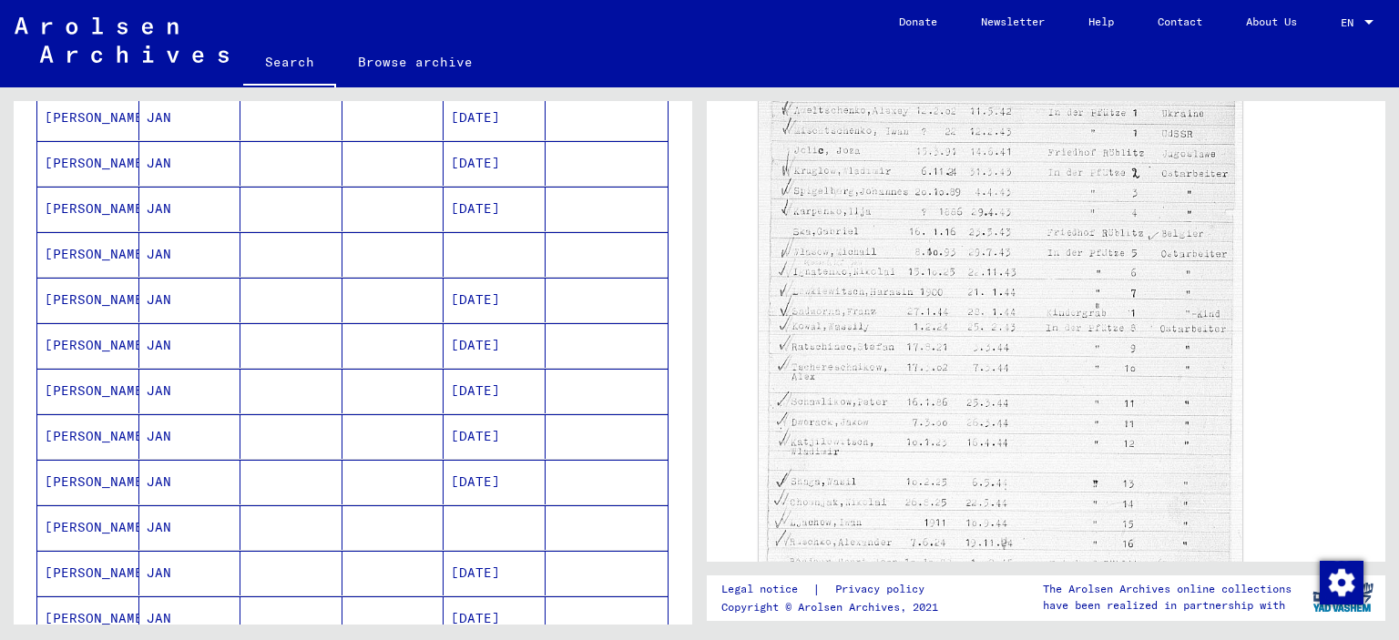
click at [298, 265] on mat-cell at bounding box center [292, 254] width 102 height 45
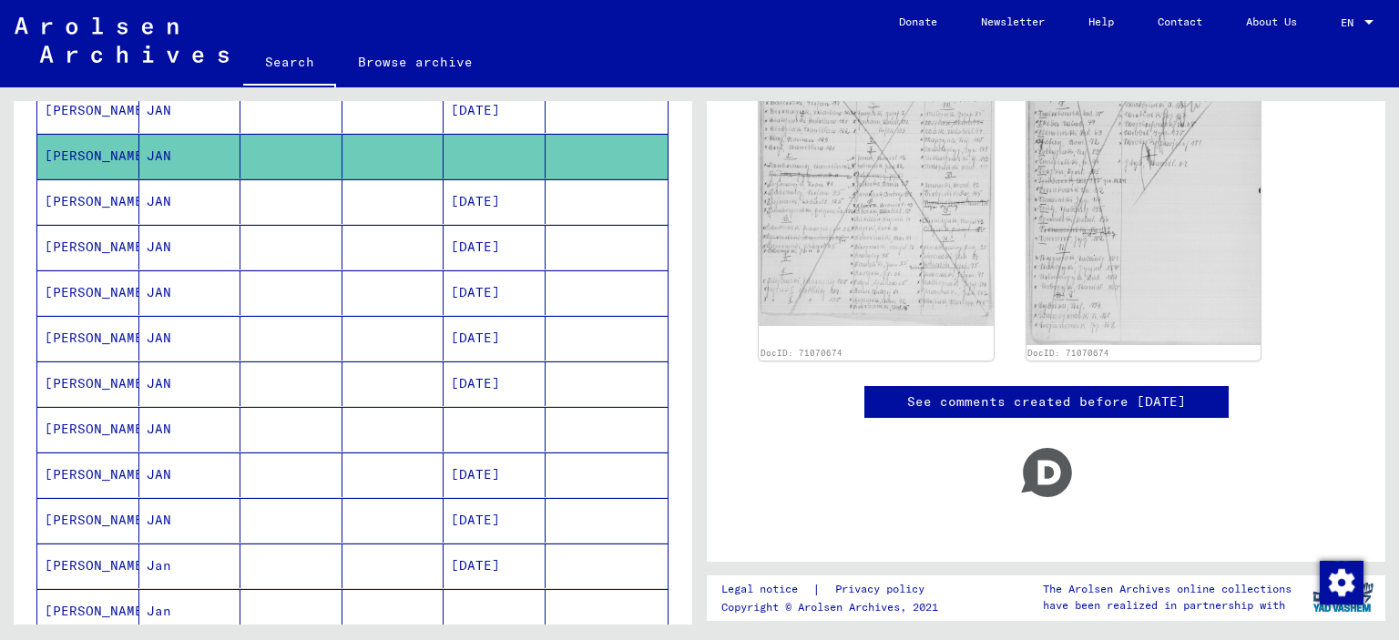
scroll to position [729, 0]
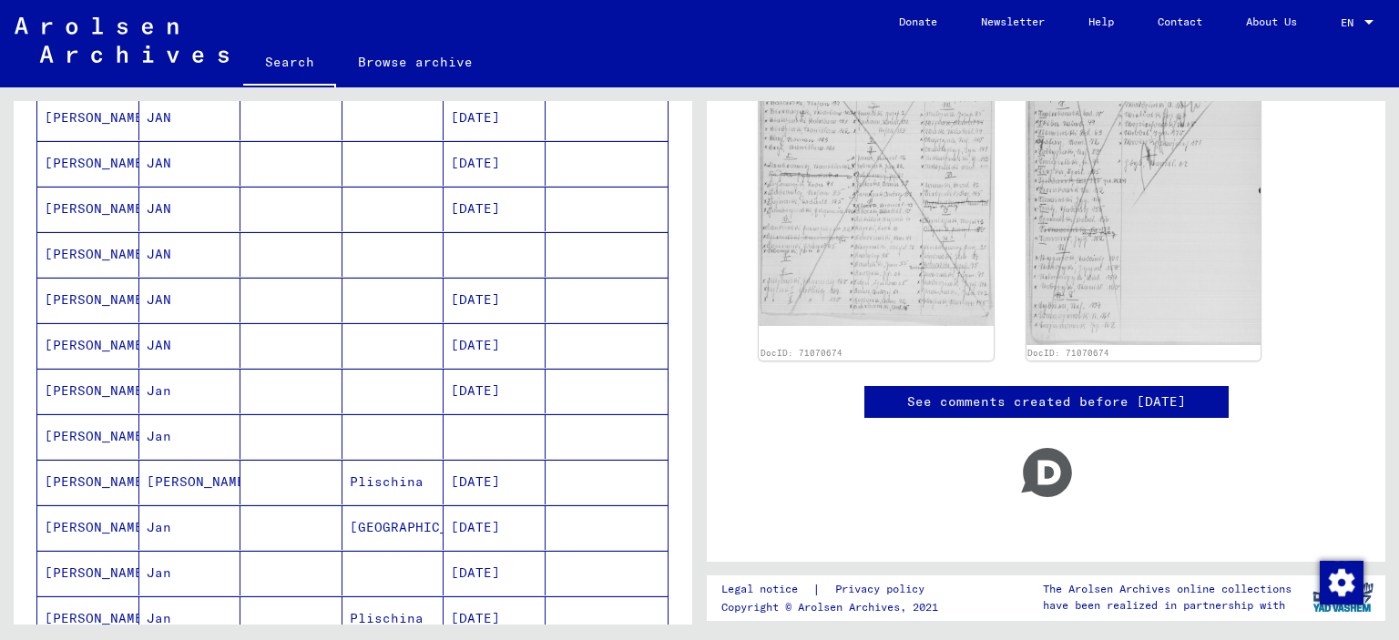
click at [379, 238] on mat-cell at bounding box center [394, 254] width 102 height 45
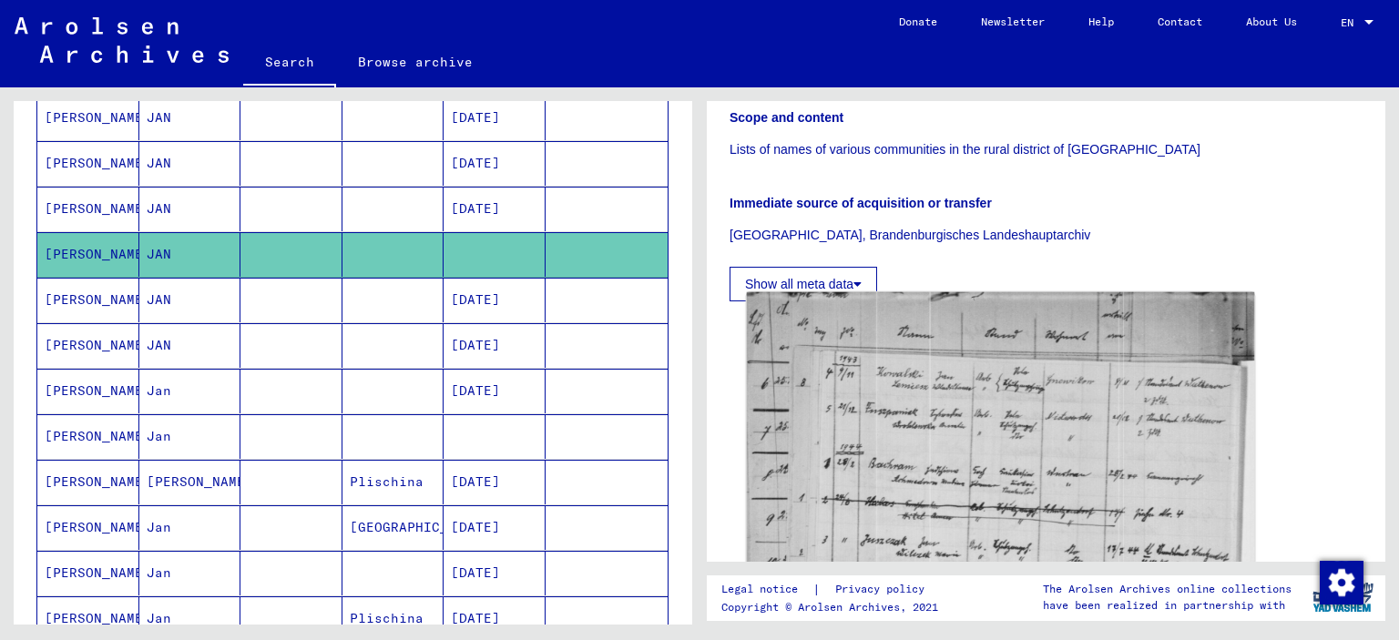
scroll to position [637, 0]
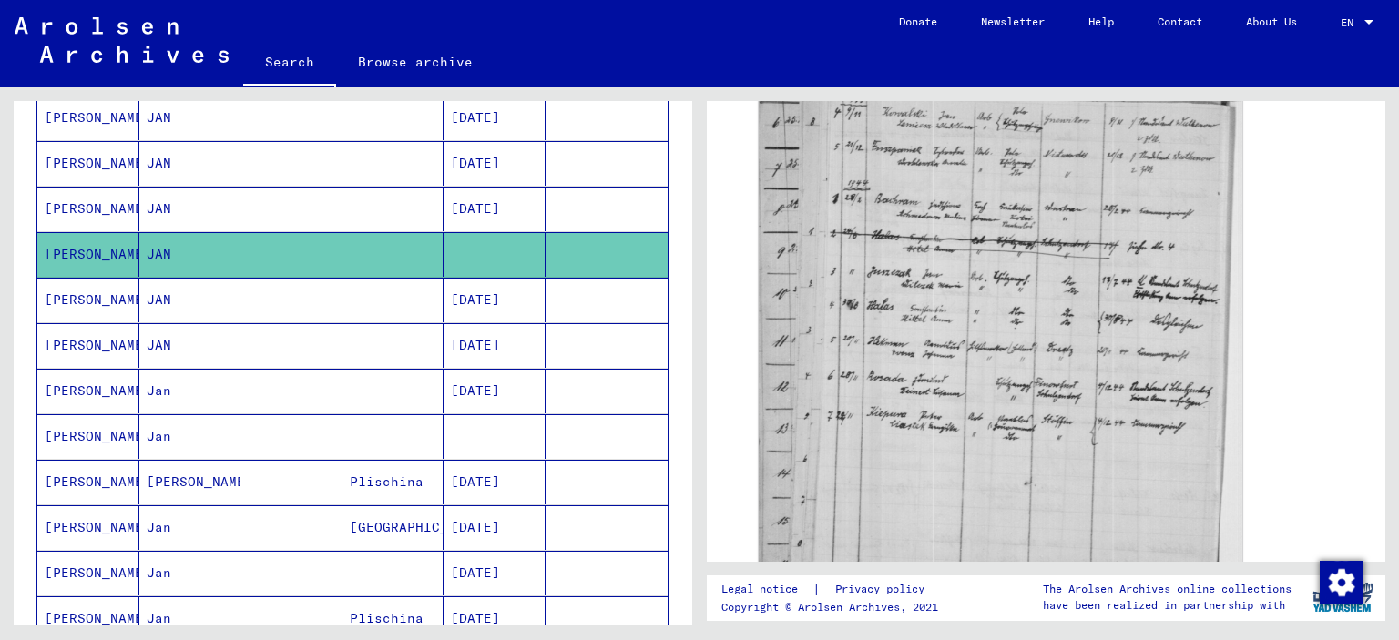
click at [477, 426] on mat-cell at bounding box center [495, 437] width 102 height 45
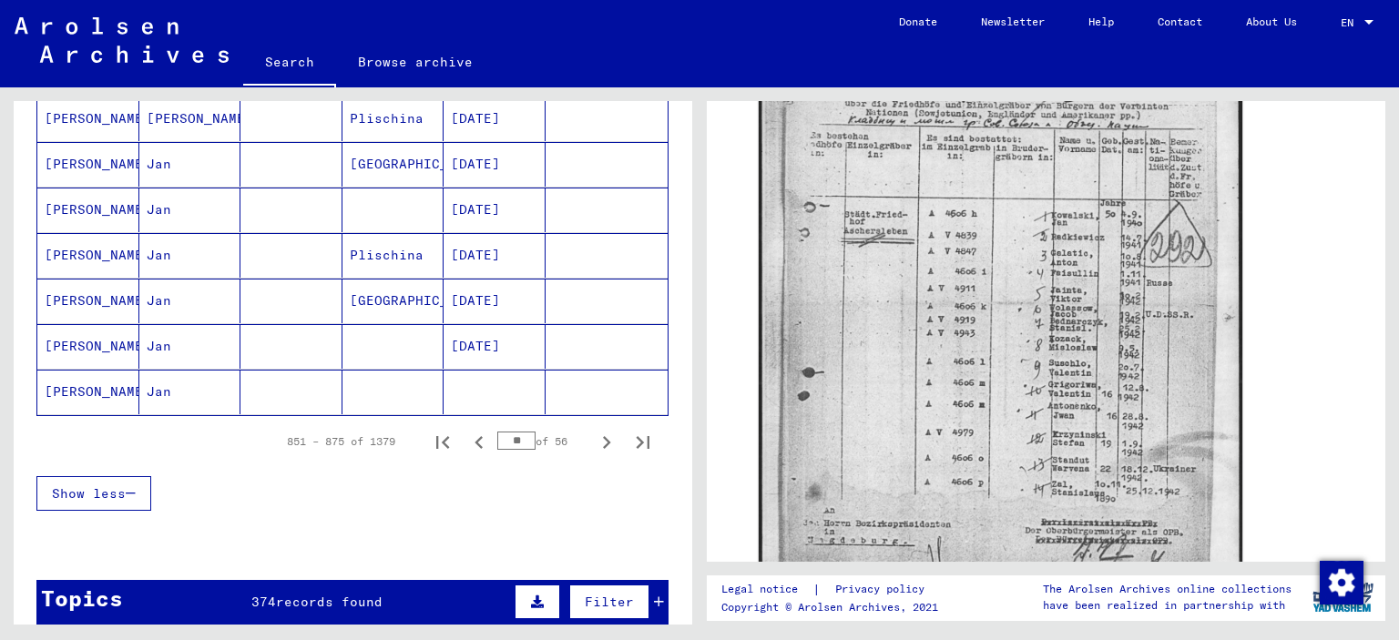
scroll to position [1093, 0]
click at [479, 382] on mat-cell at bounding box center [495, 391] width 102 height 45
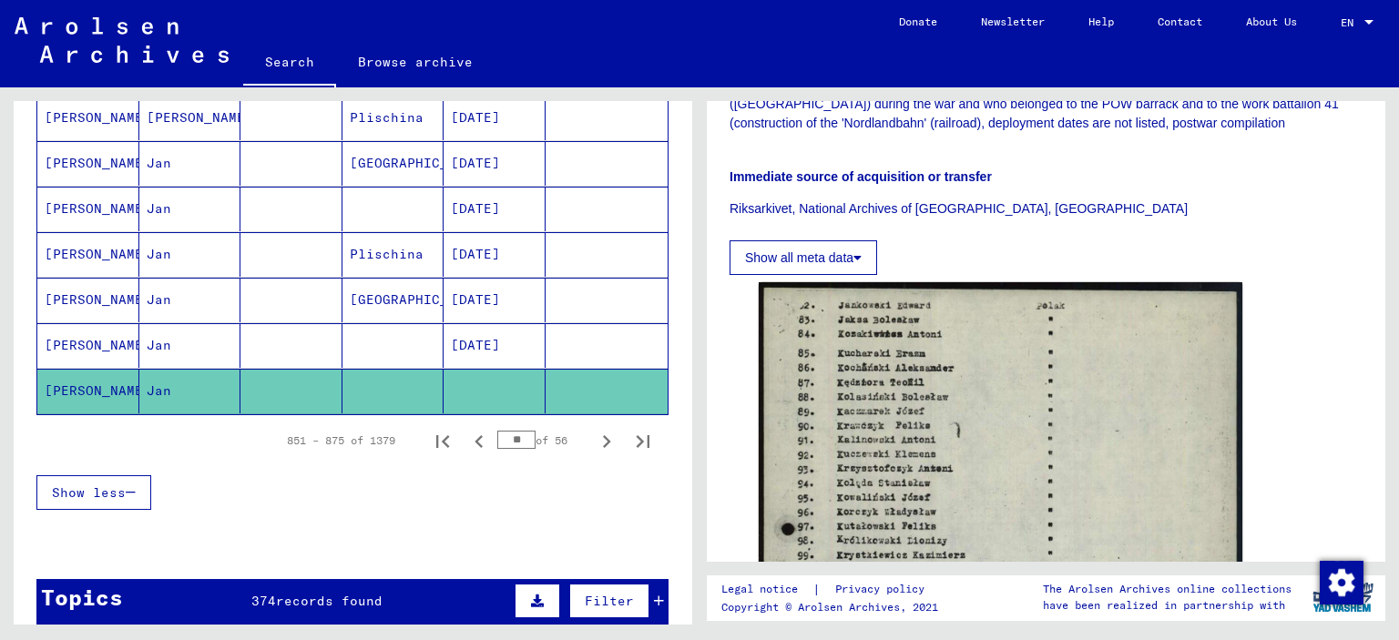
scroll to position [638, 0]
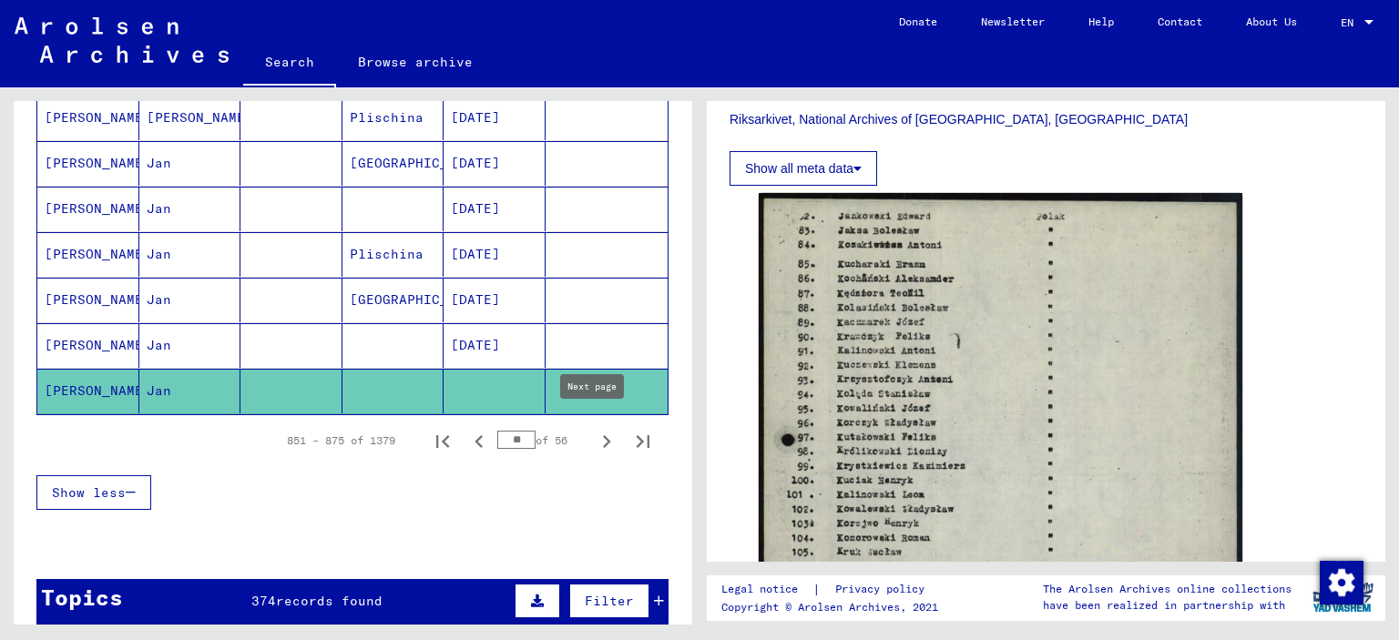
click at [594, 437] on icon "Next page" at bounding box center [607, 442] width 26 height 26
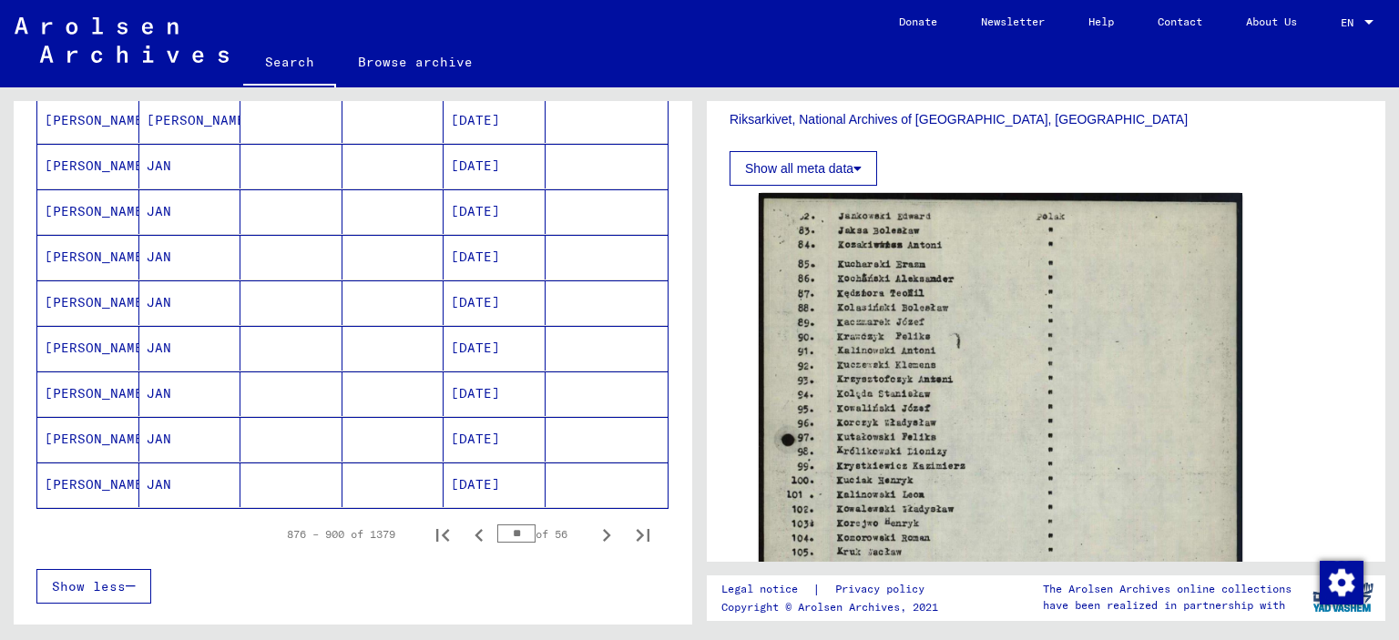
scroll to position [1002, 0]
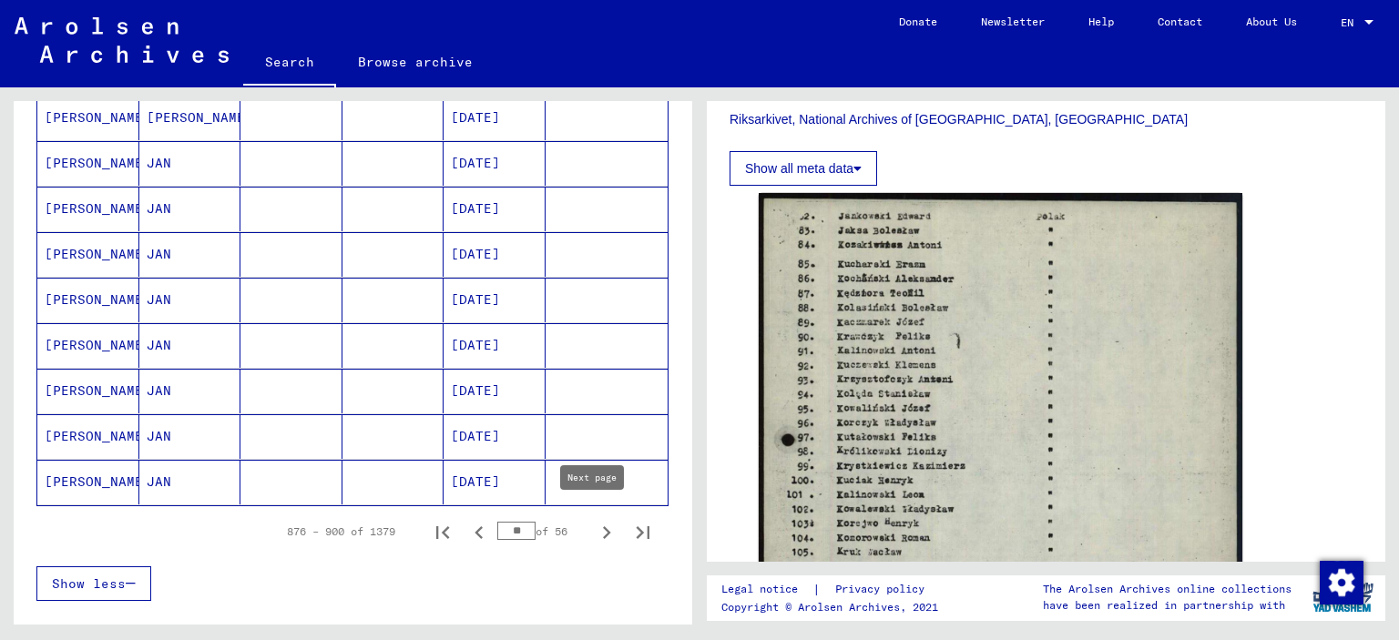
click at [594, 531] on icon "Next page" at bounding box center [607, 533] width 26 height 26
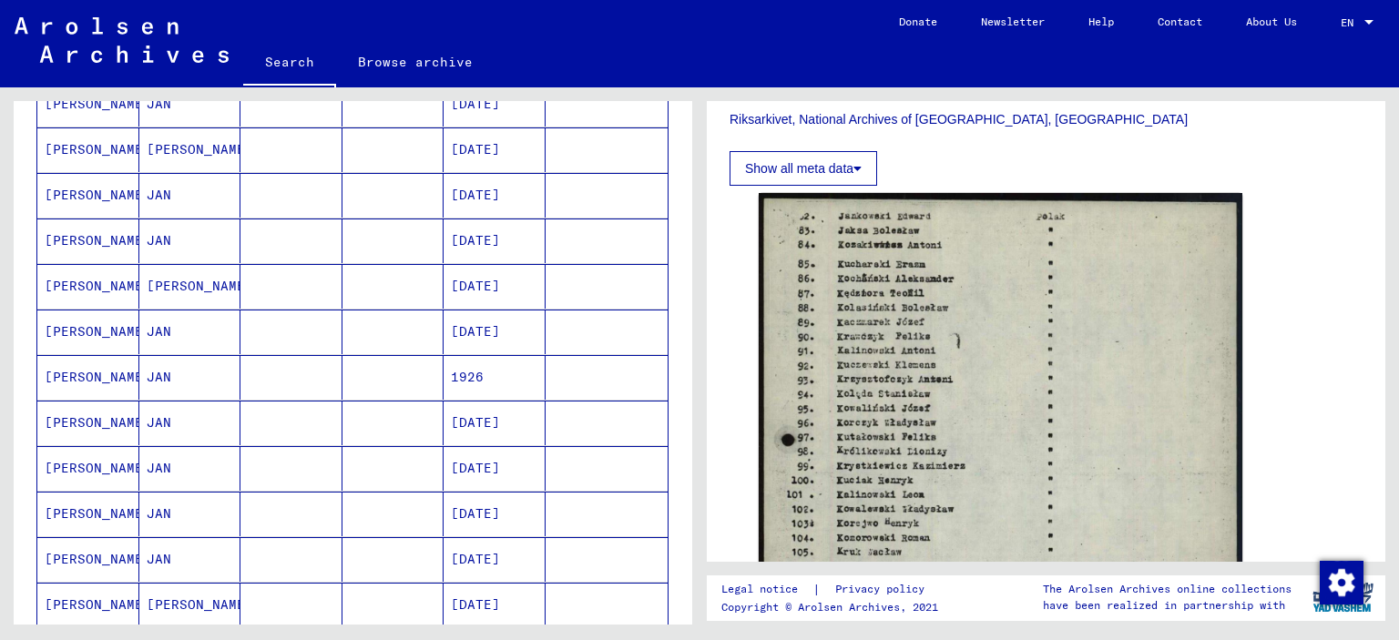
scroll to position [1093, 0]
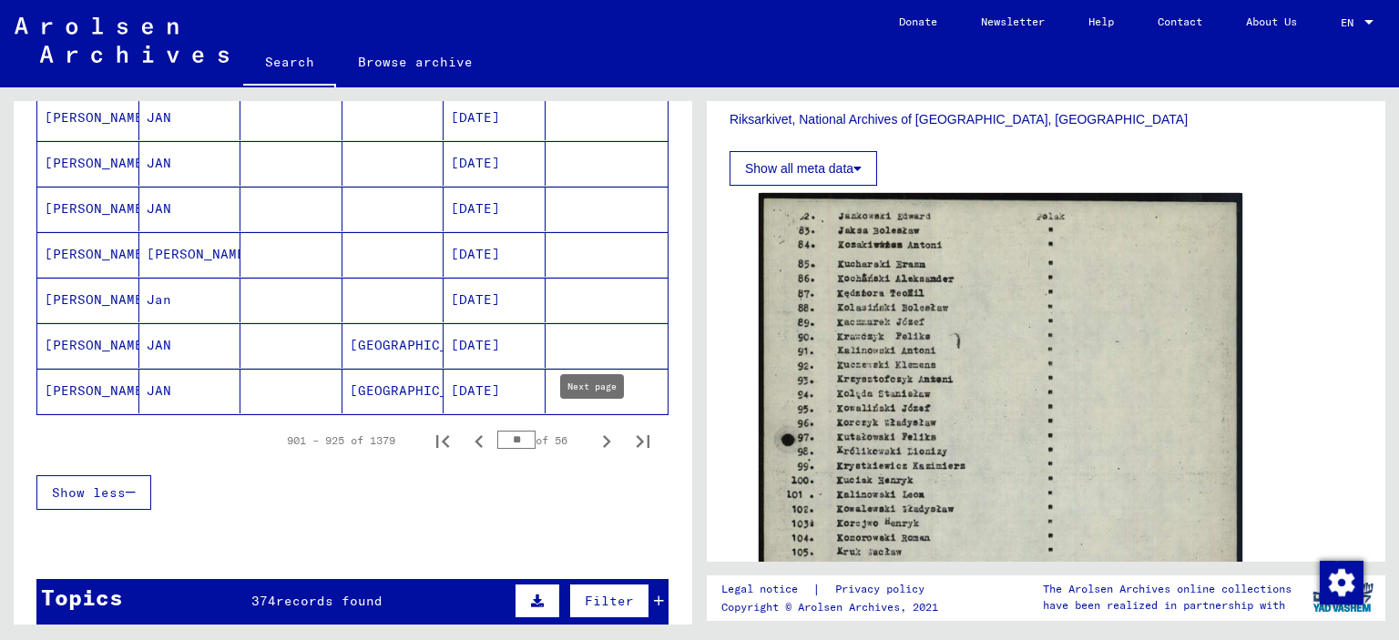
click at [594, 445] on button "Next page" at bounding box center [607, 441] width 36 height 36
click at [423, 374] on mat-cell at bounding box center [394, 391] width 102 height 45
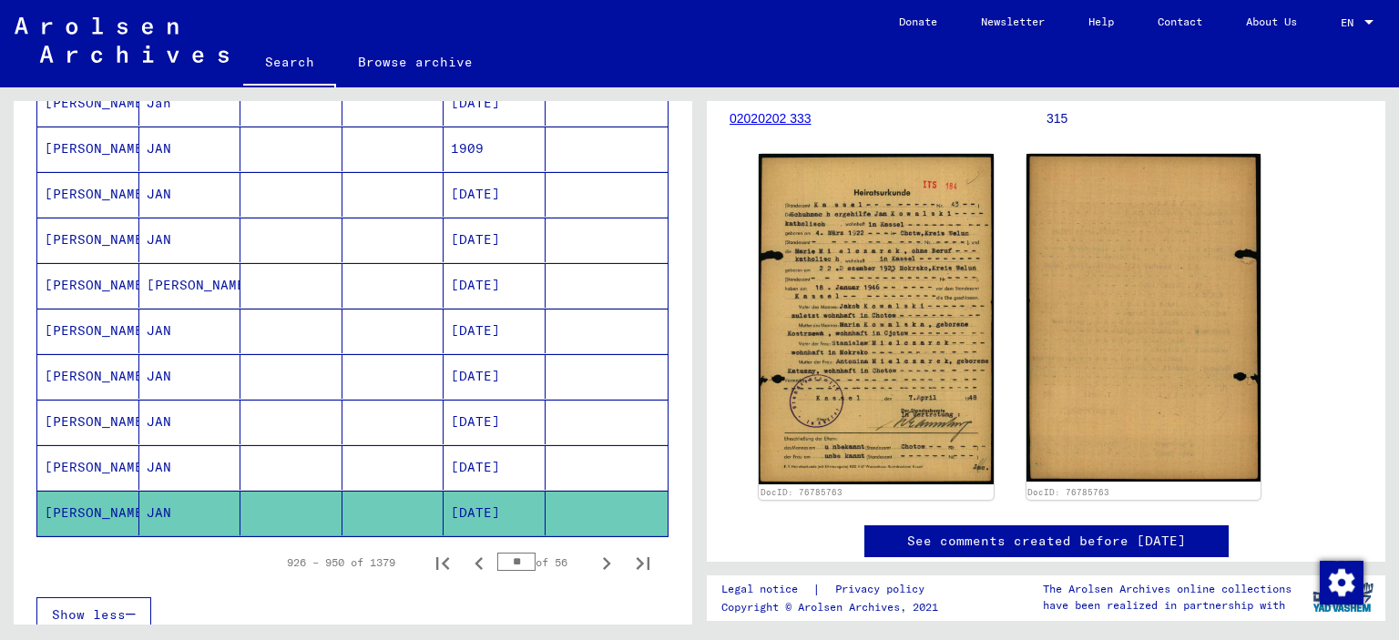
scroll to position [1002, 0]
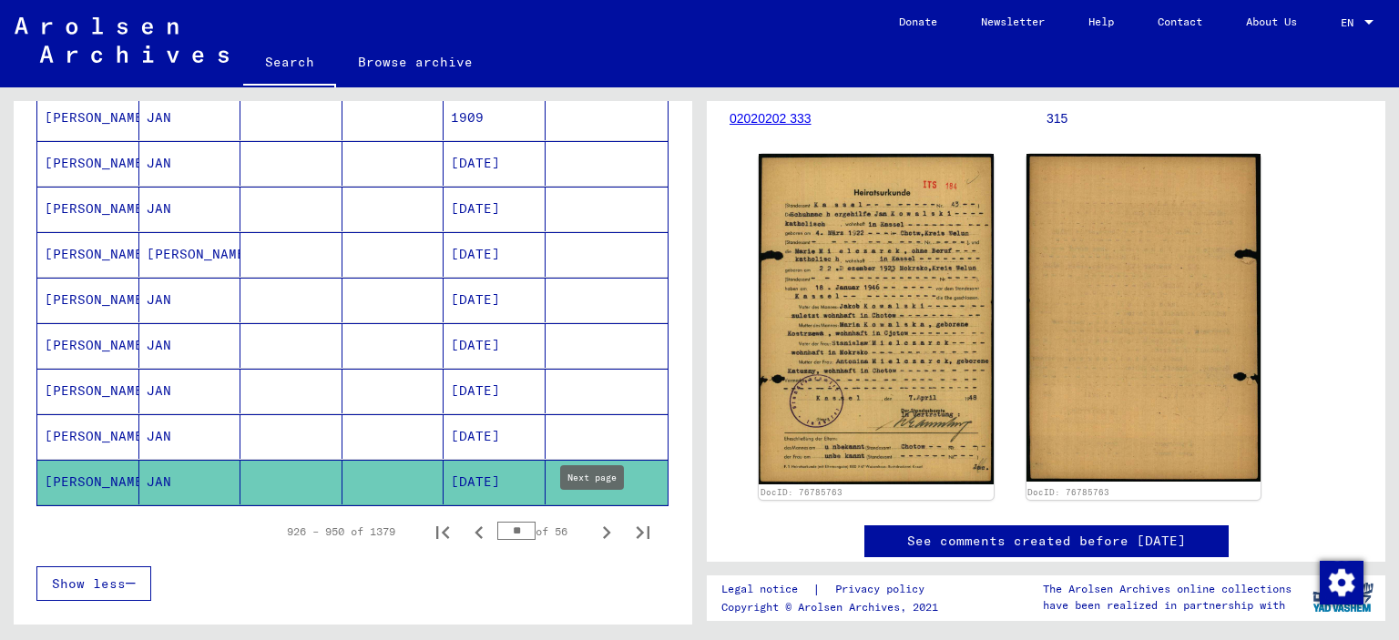
click at [598, 533] on icon "Next page" at bounding box center [607, 533] width 26 height 26
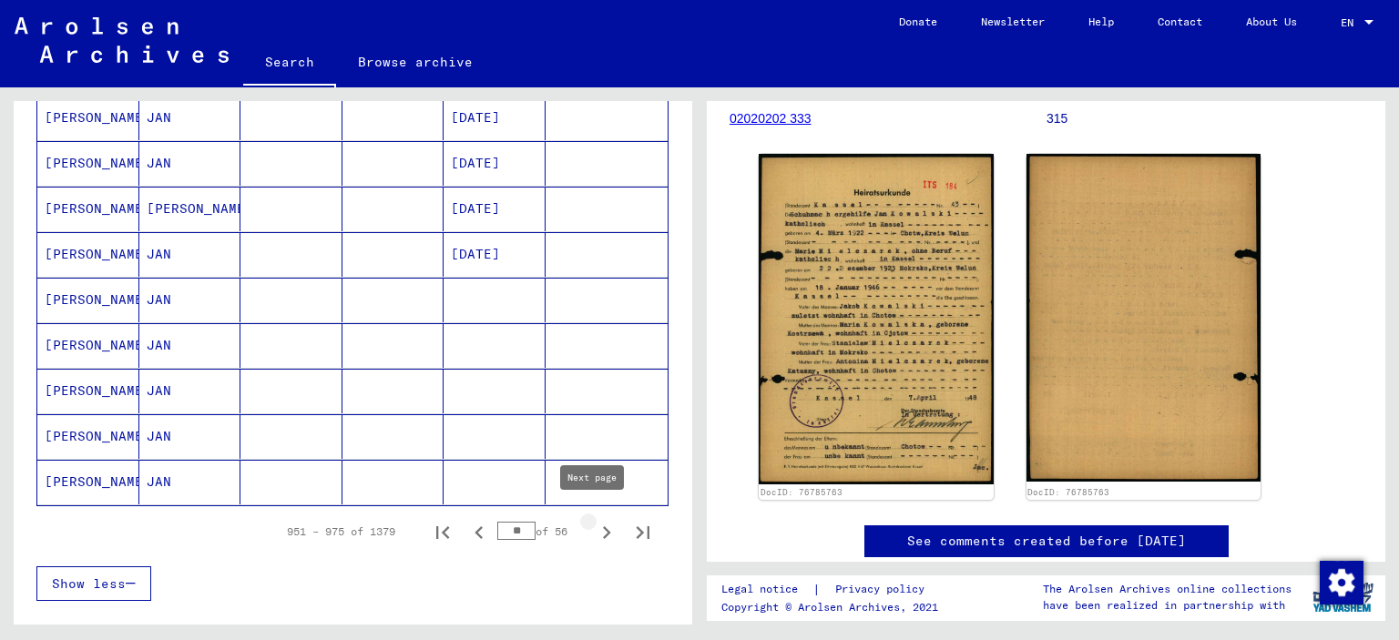
click at [594, 529] on icon "Next page" at bounding box center [607, 533] width 26 height 26
type input "**"
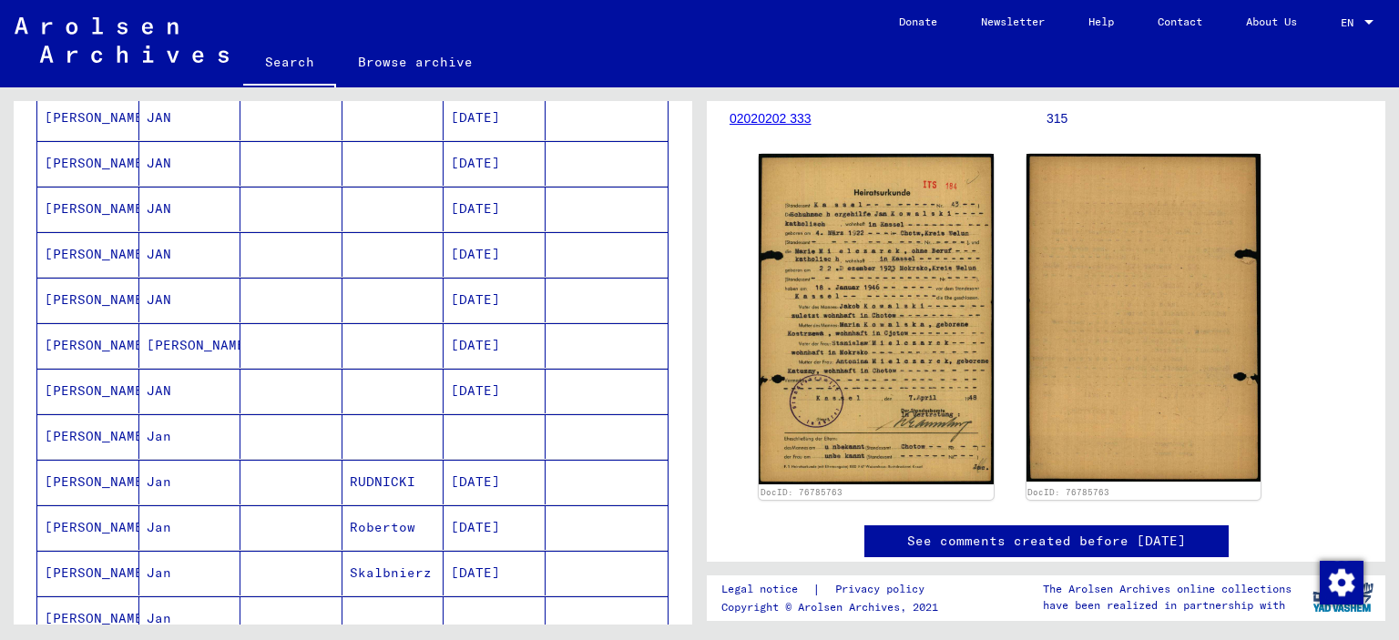
scroll to position [455, 0]
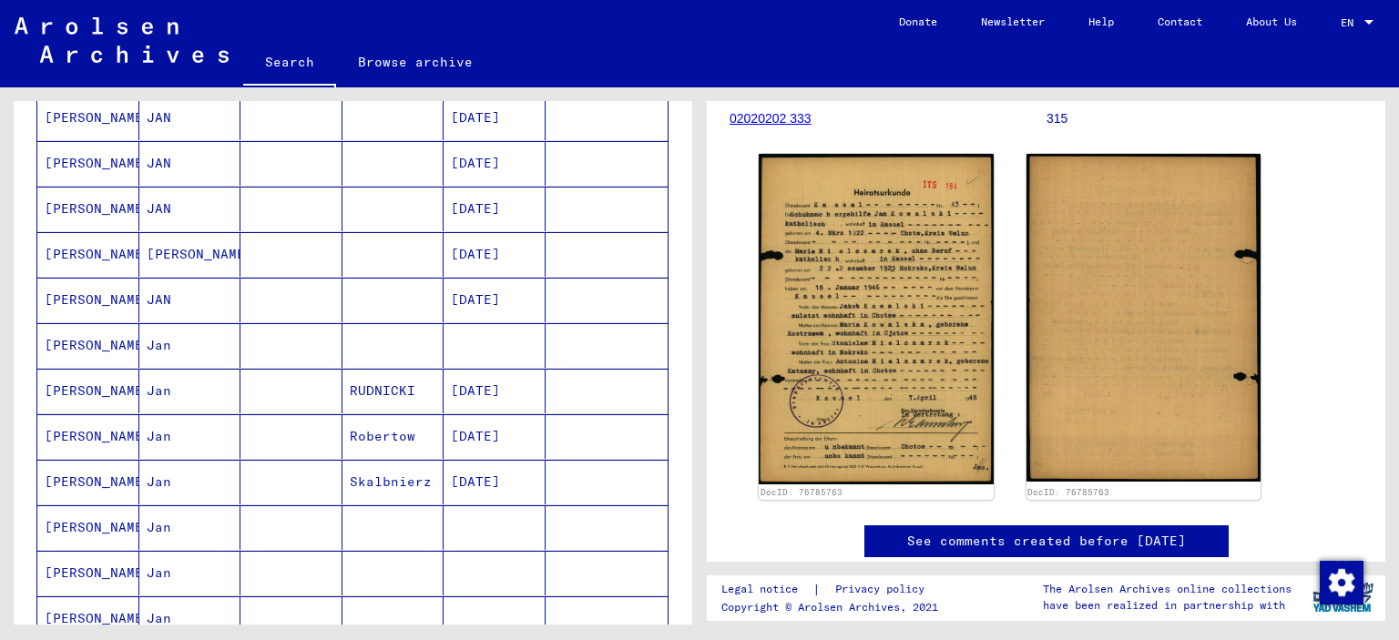
click at [185, 339] on mat-cell "Jan" at bounding box center [190, 345] width 102 height 45
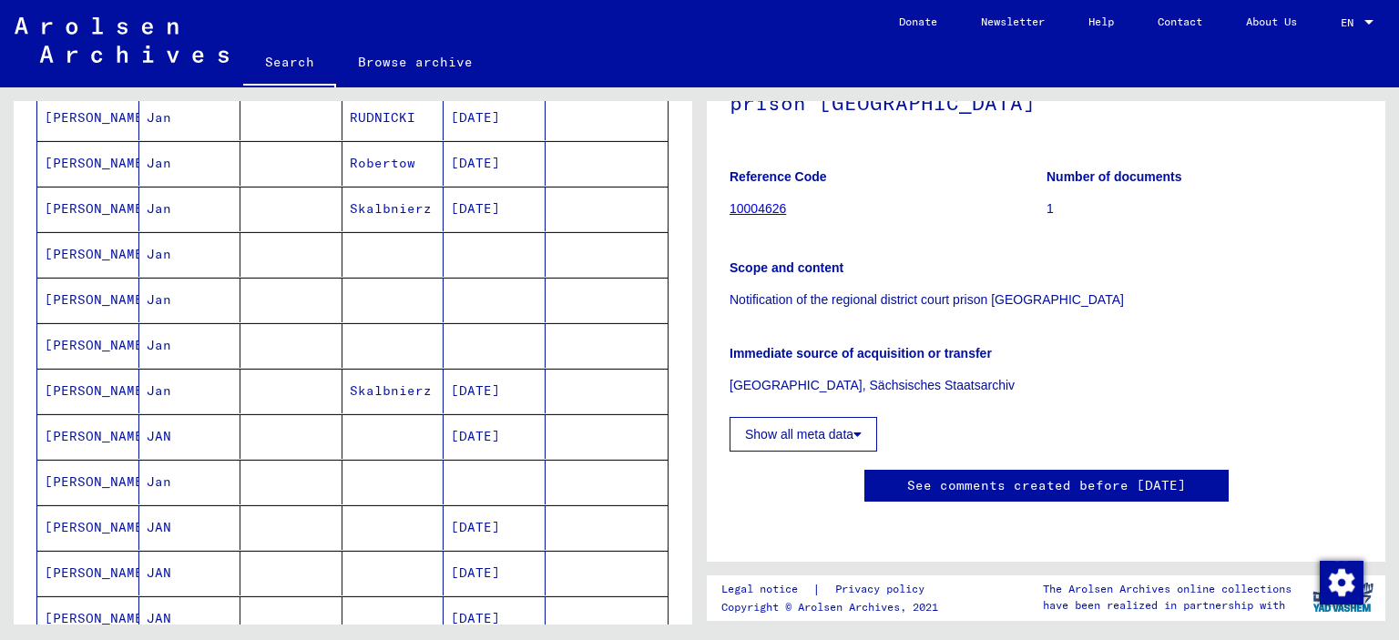
scroll to position [911, 0]
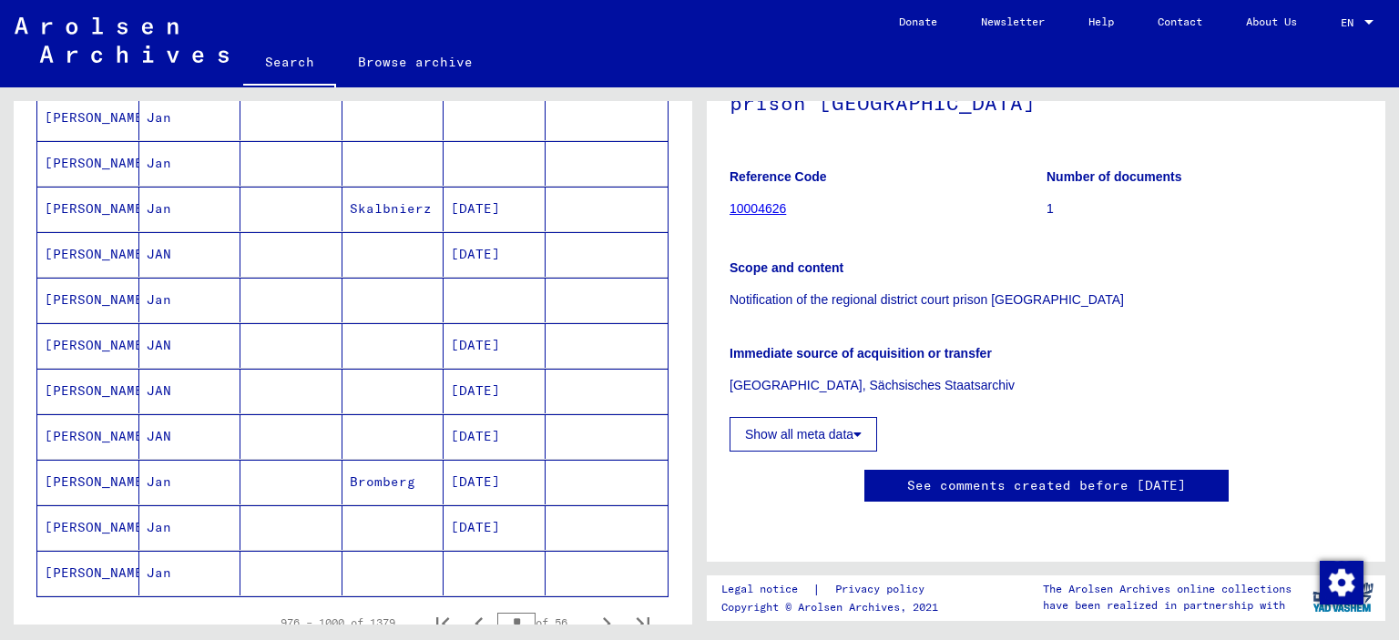
click at [466, 248] on mat-cell "[DATE]" at bounding box center [495, 254] width 102 height 45
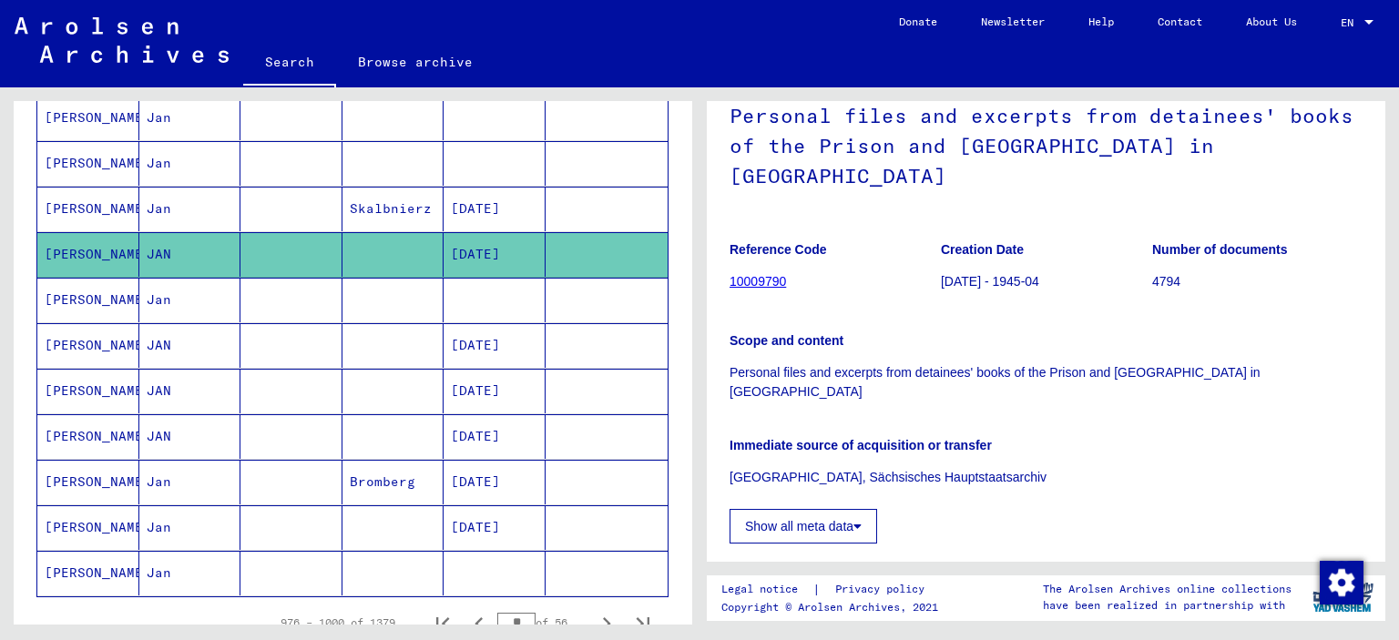
scroll to position [185, 0]
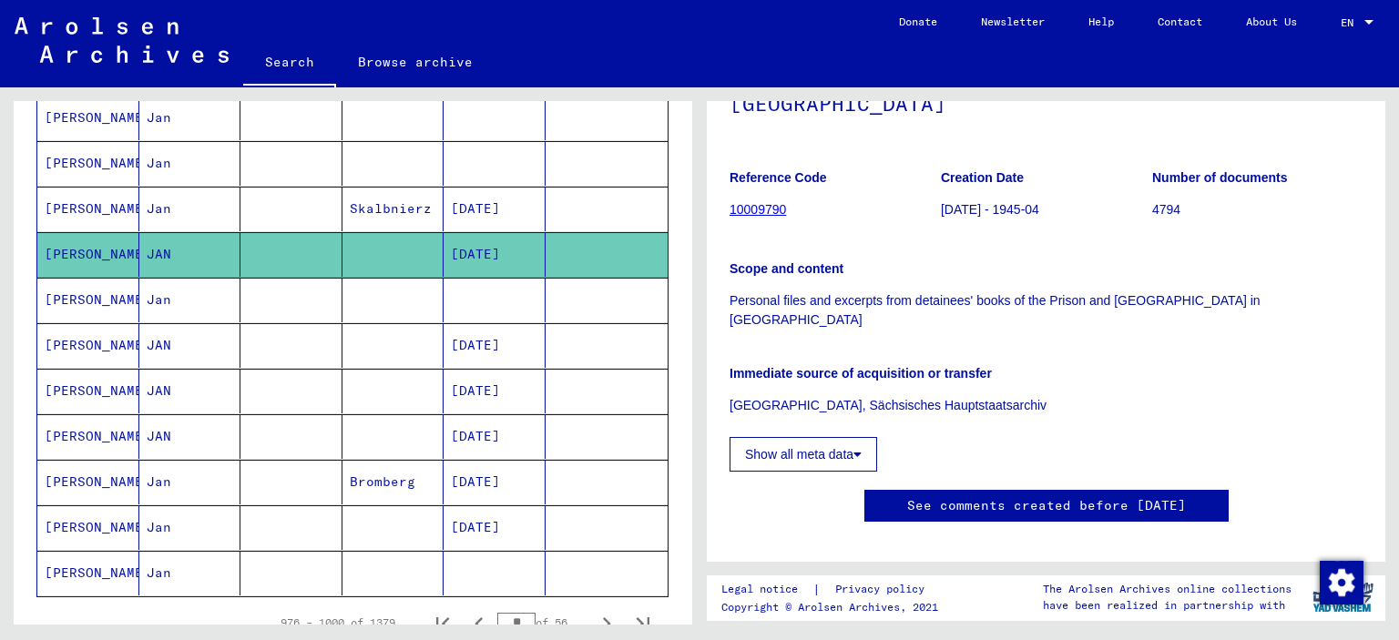
click at [302, 296] on mat-cell at bounding box center [292, 300] width 102 height 45
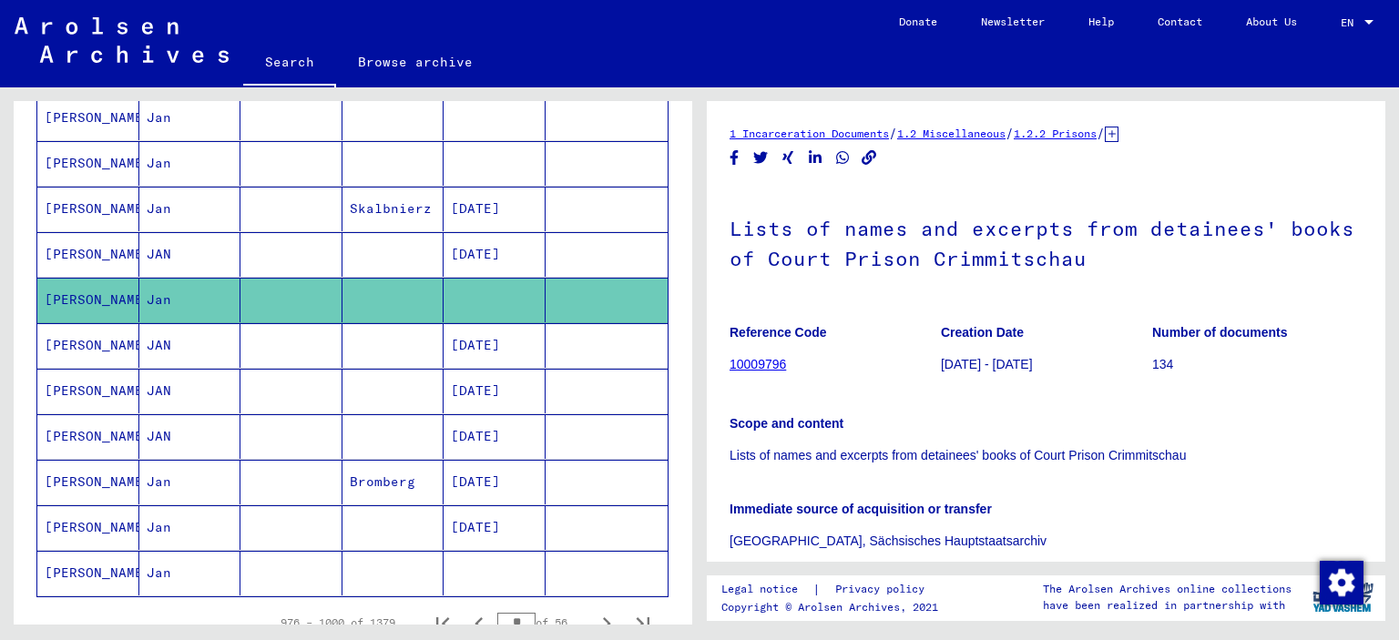
click at [482, 258] on mat-cell "[DATE]" at bounding box center [495, 254] width 102 height 45
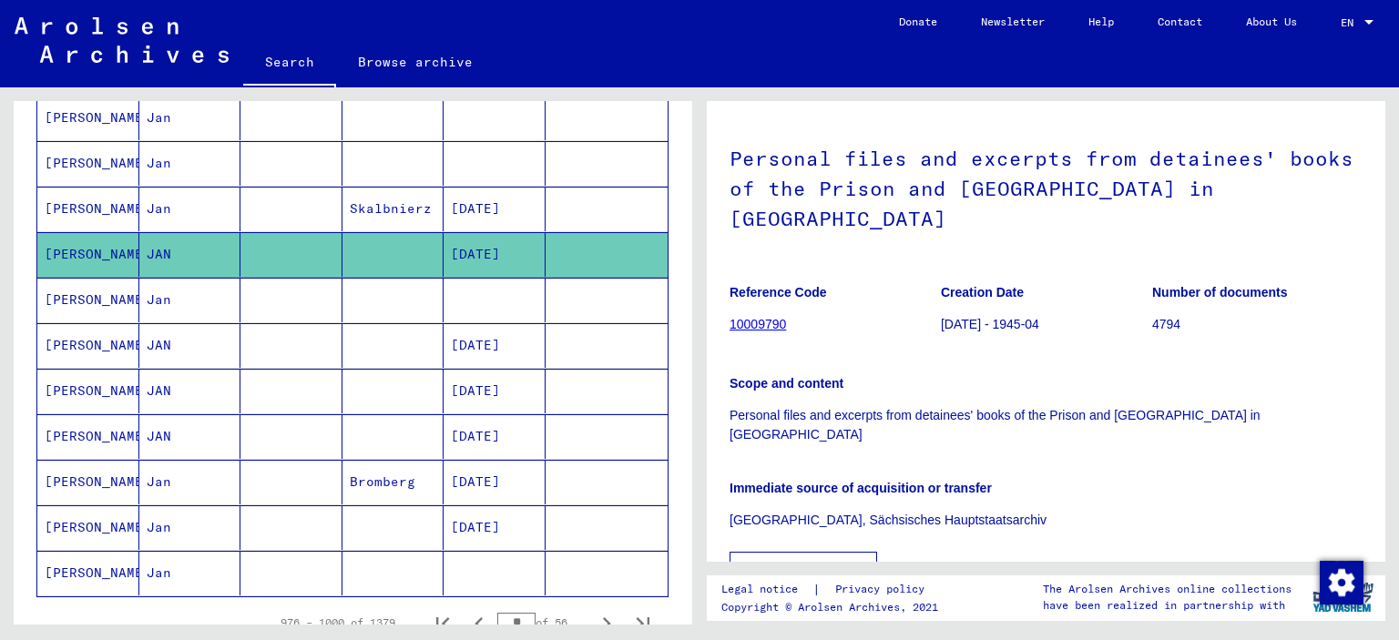
scroll to position [91, 0]
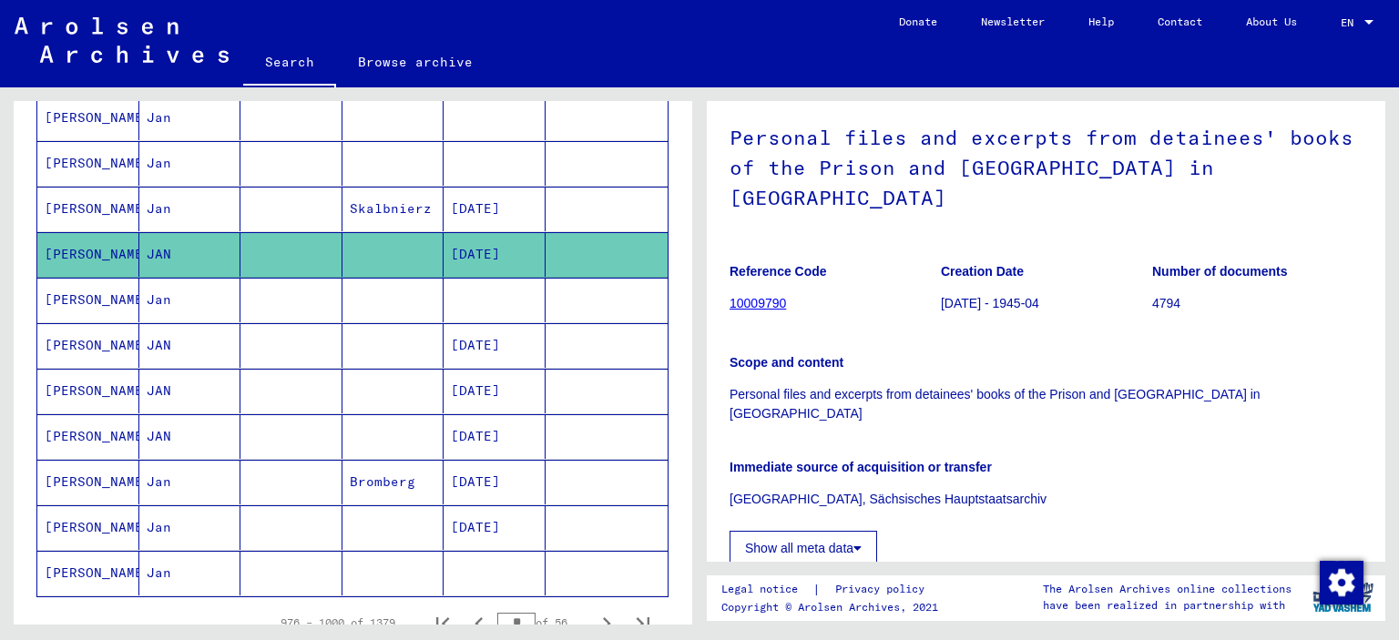
click at [845, 531] on button "Show all meta data" at bounding box center [804, 548] width 148 height 35
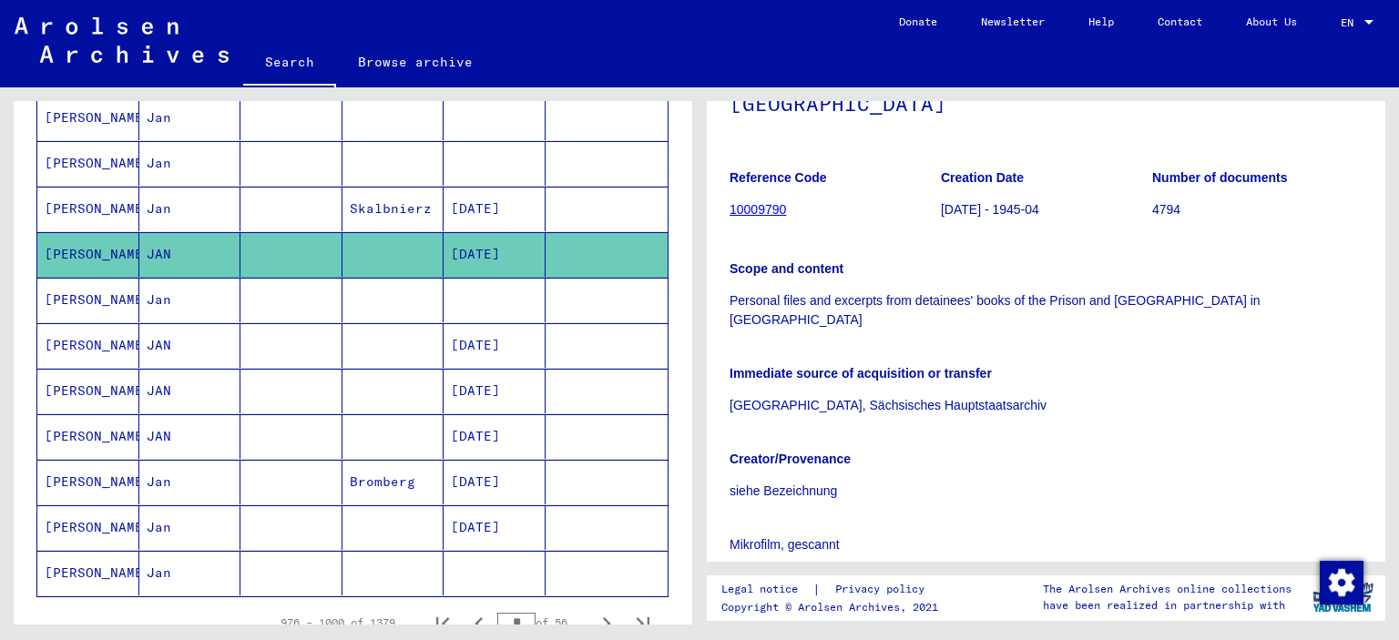
scroll to position [310, 0]
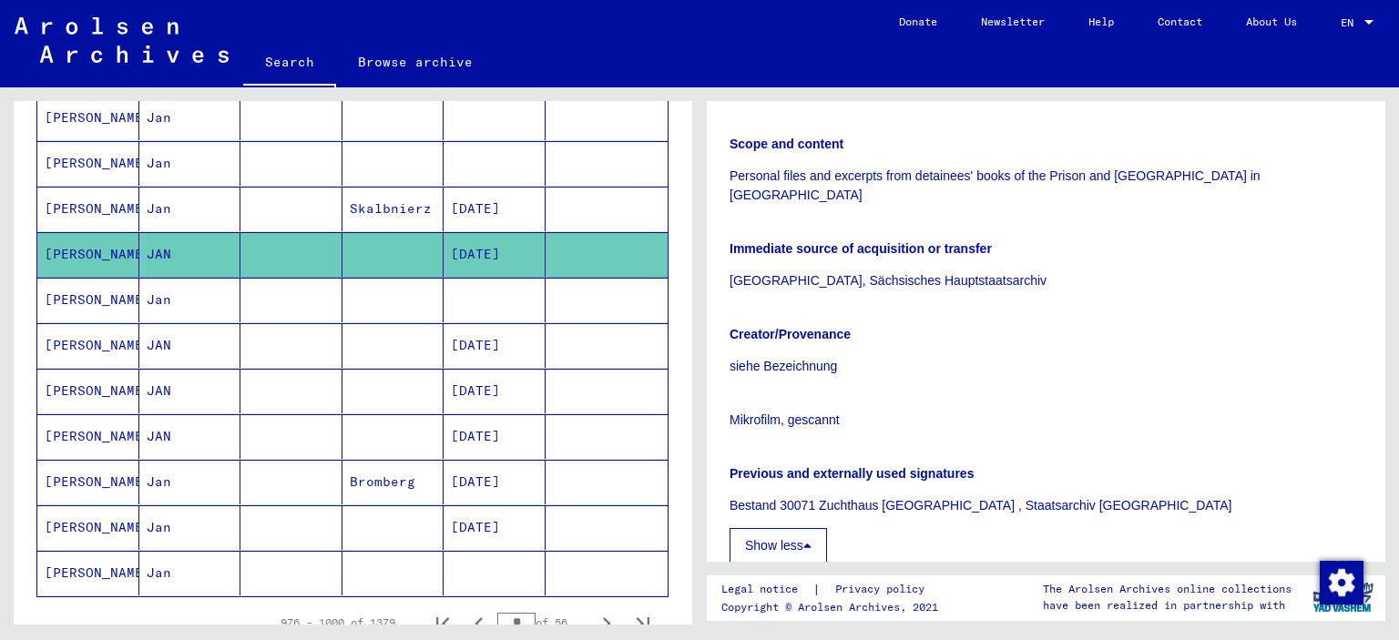
click at [1074, 588] on link "See comments created before [DATE]" at bounding box center [1046, 597] width 279 height 19
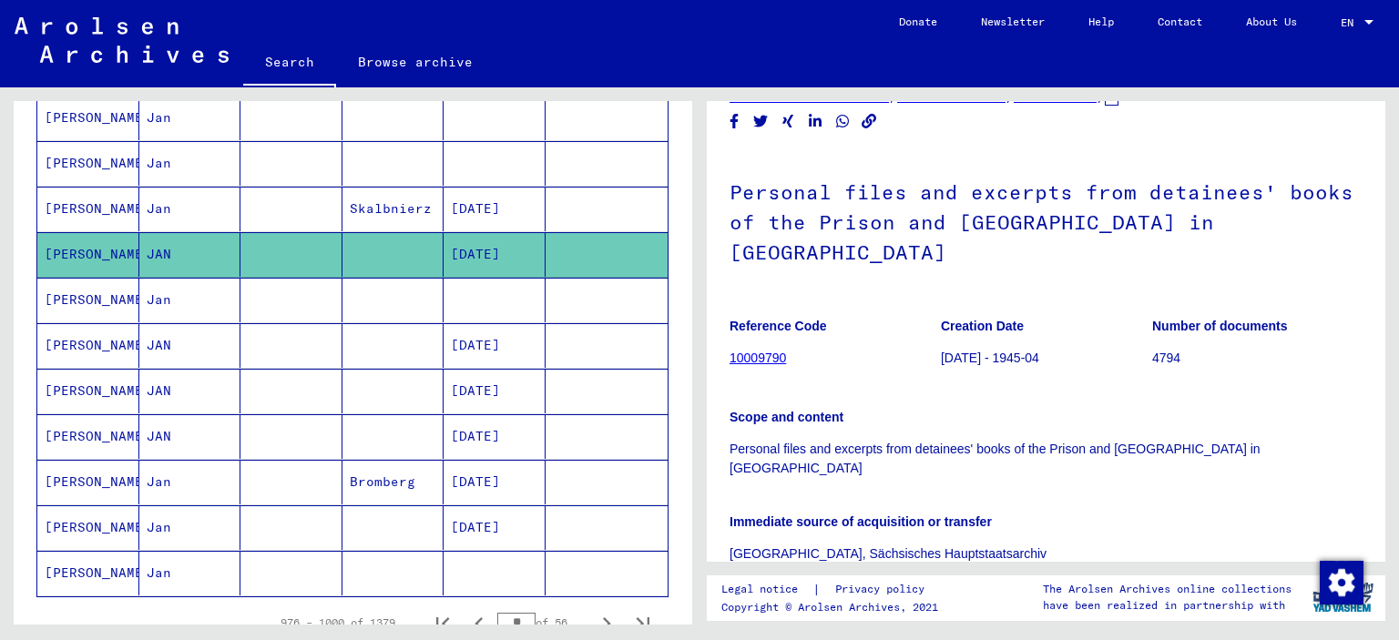
scroll to position [0, 0]
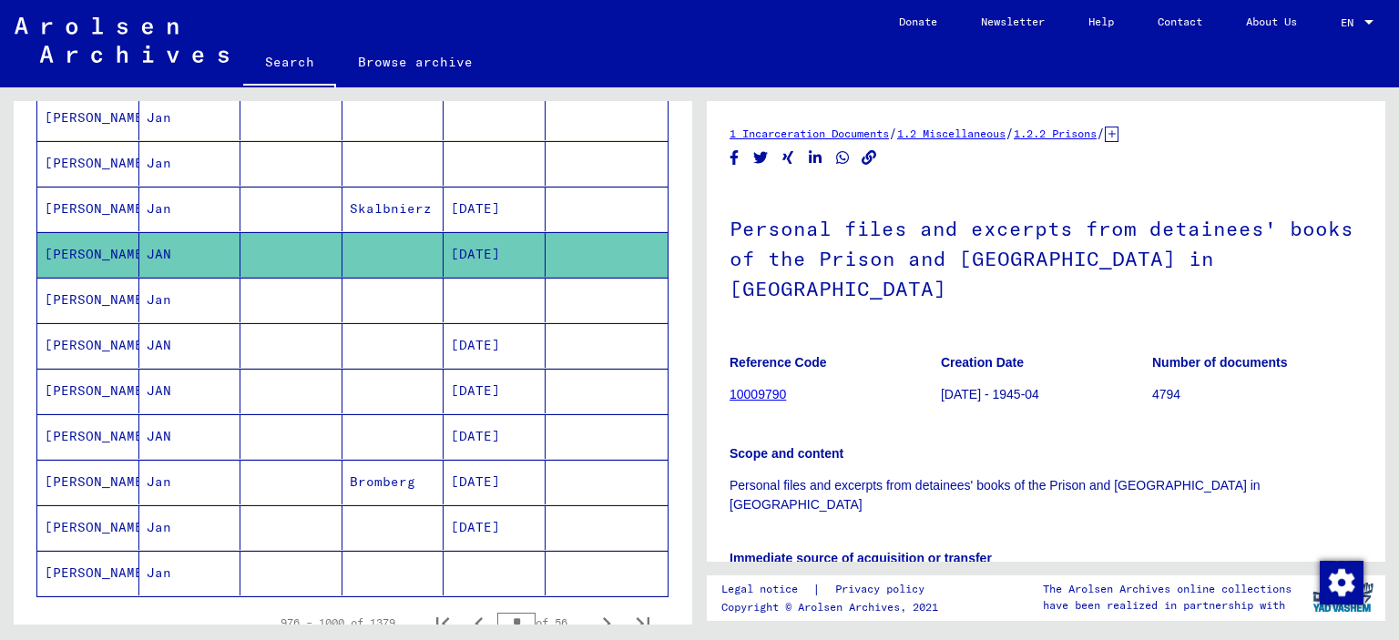
click at [474, 291] on mat-cell at bounding box center [495, 300] width 102 height 45
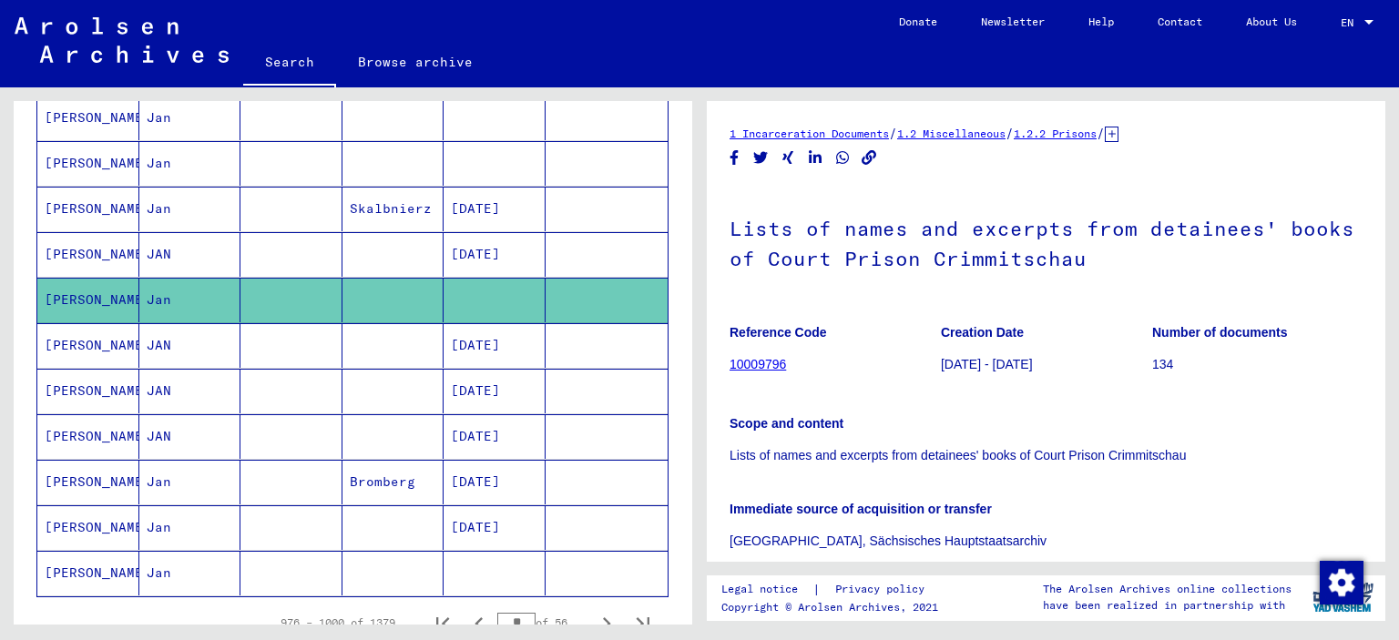
click at [188, 240] on mat-cell "JAN" at bounding box center [190, 254] width 102 height 45
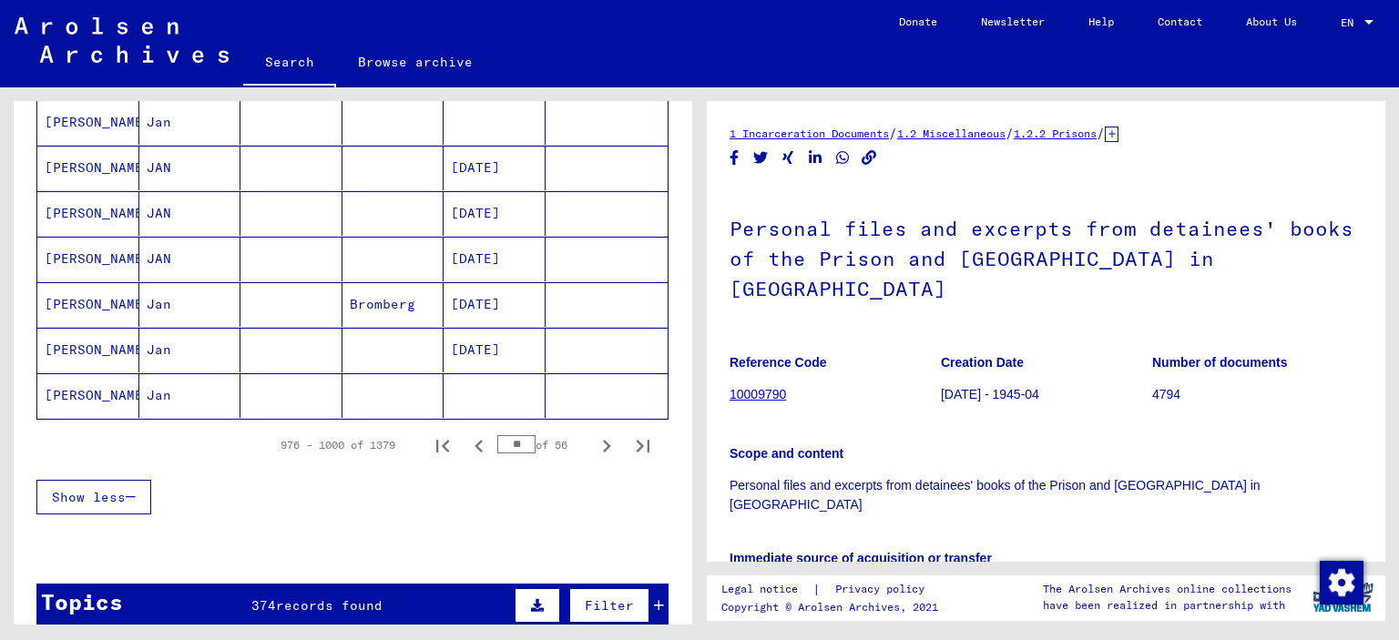
scroll to position [1093, 0]
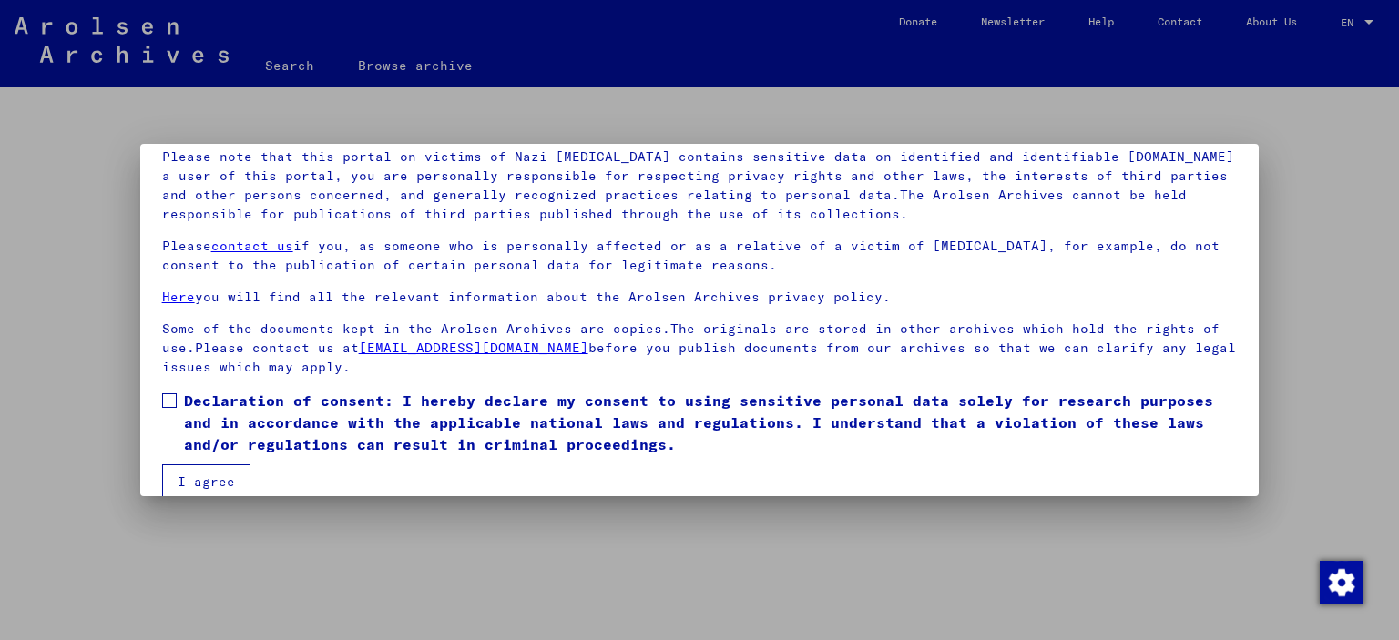
scroll to position [153, 0]
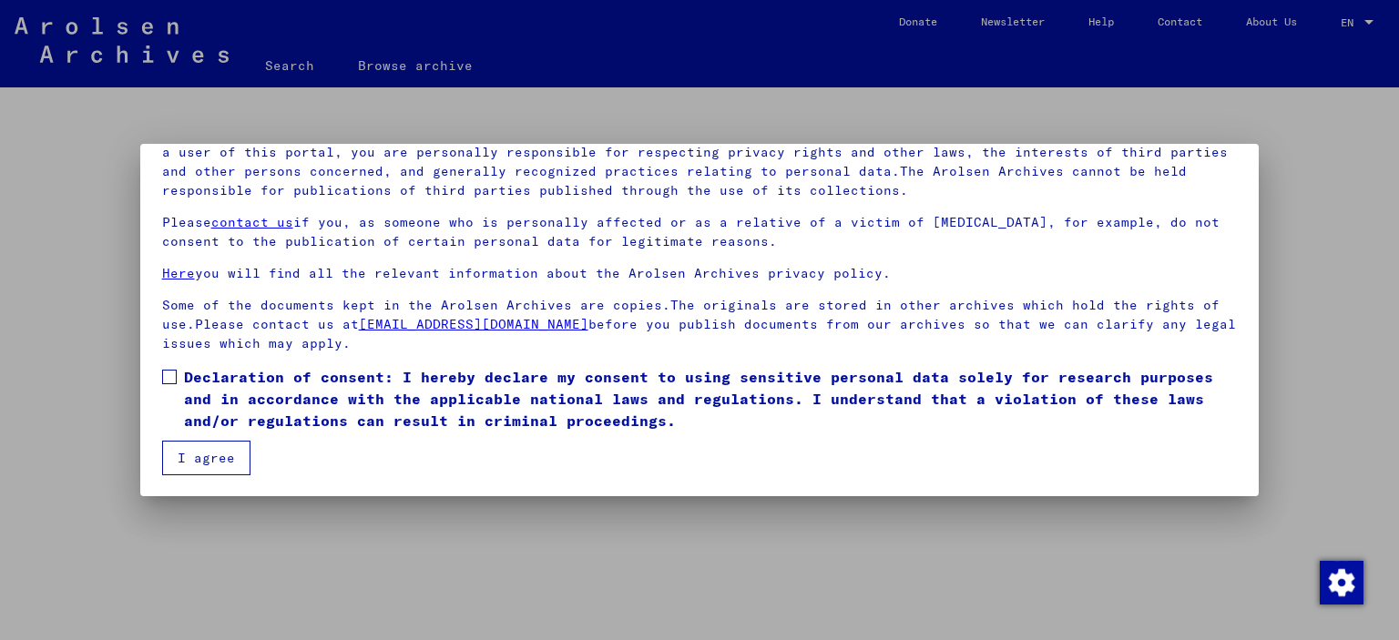
click at [160, 372] on mat-dialog-content "Our terms of use were established by the international commission, which is the…" at bounding box center [700, 267] width 1120 height 415
click at [170, 380] on span at bounding box center [169, 377] width 15 height 15
click at [201, 444] on button "I agree" at bounding box center [206, 458] width 88 height 35
